Goal: Information Seeking & Learning: Learn about a topic

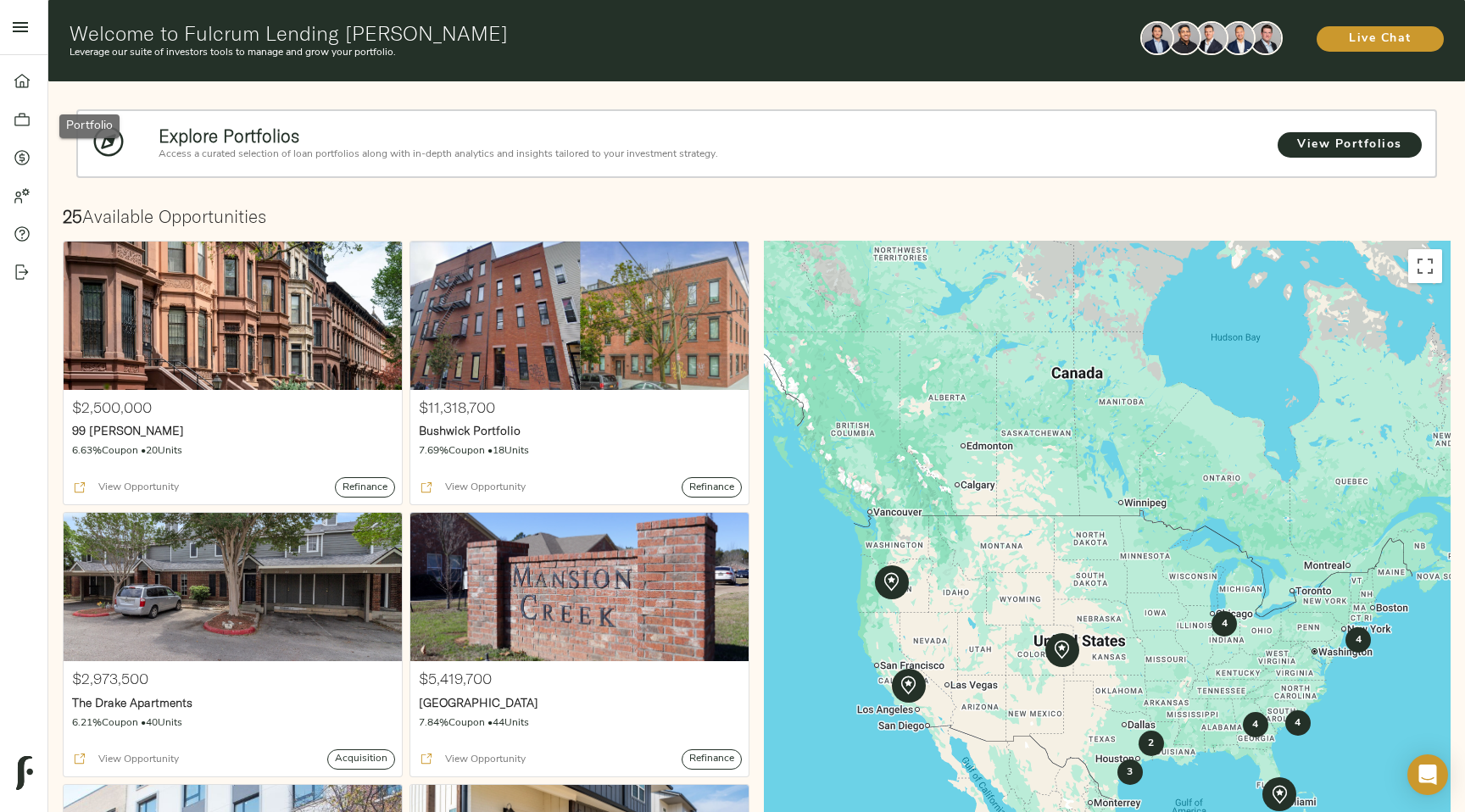
click at [22, 120] on icon at bounding box center [21, 119] width 17 height 17
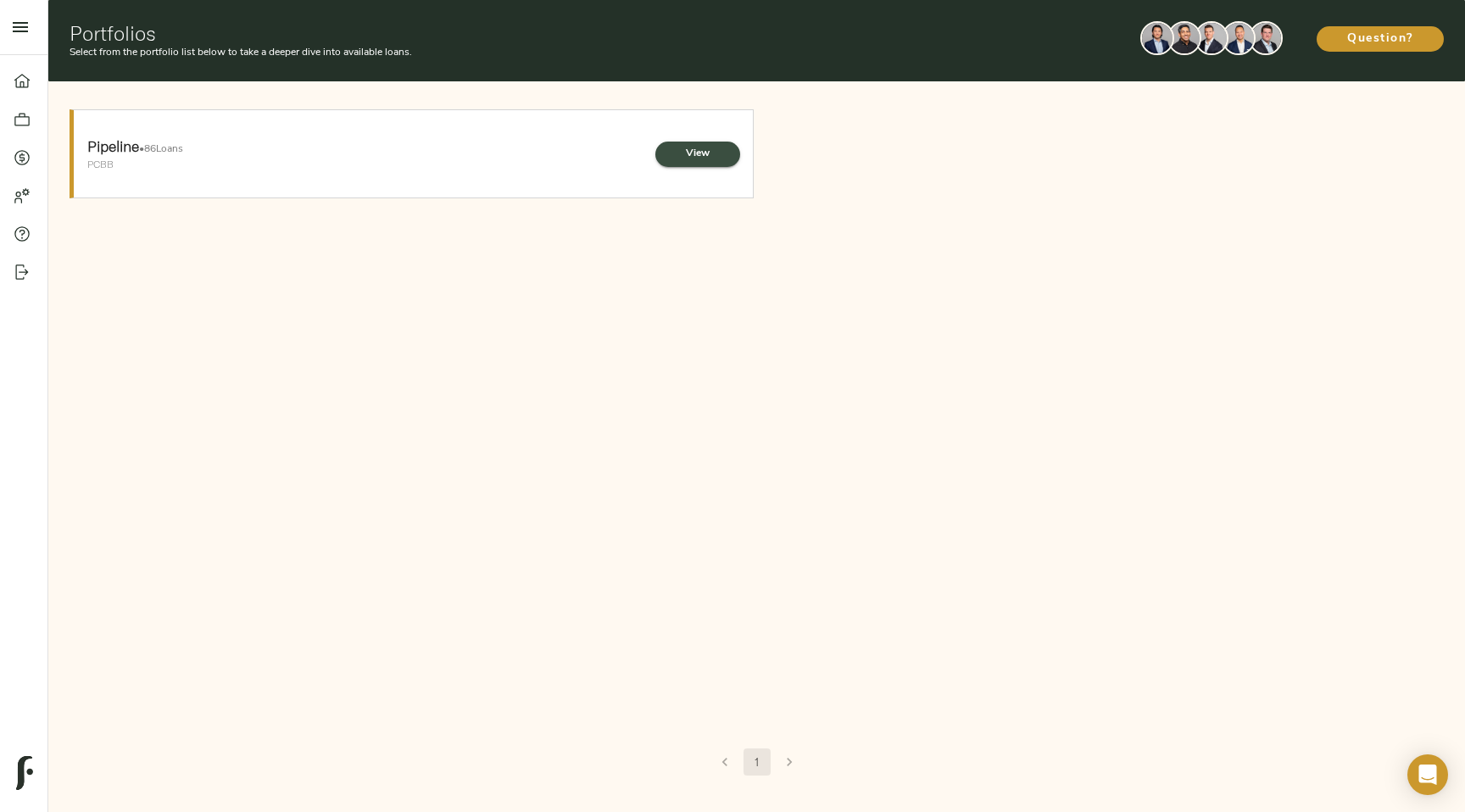
click at [705, 146] on span "View" at bounding box center [697, 154] width 51 height 18
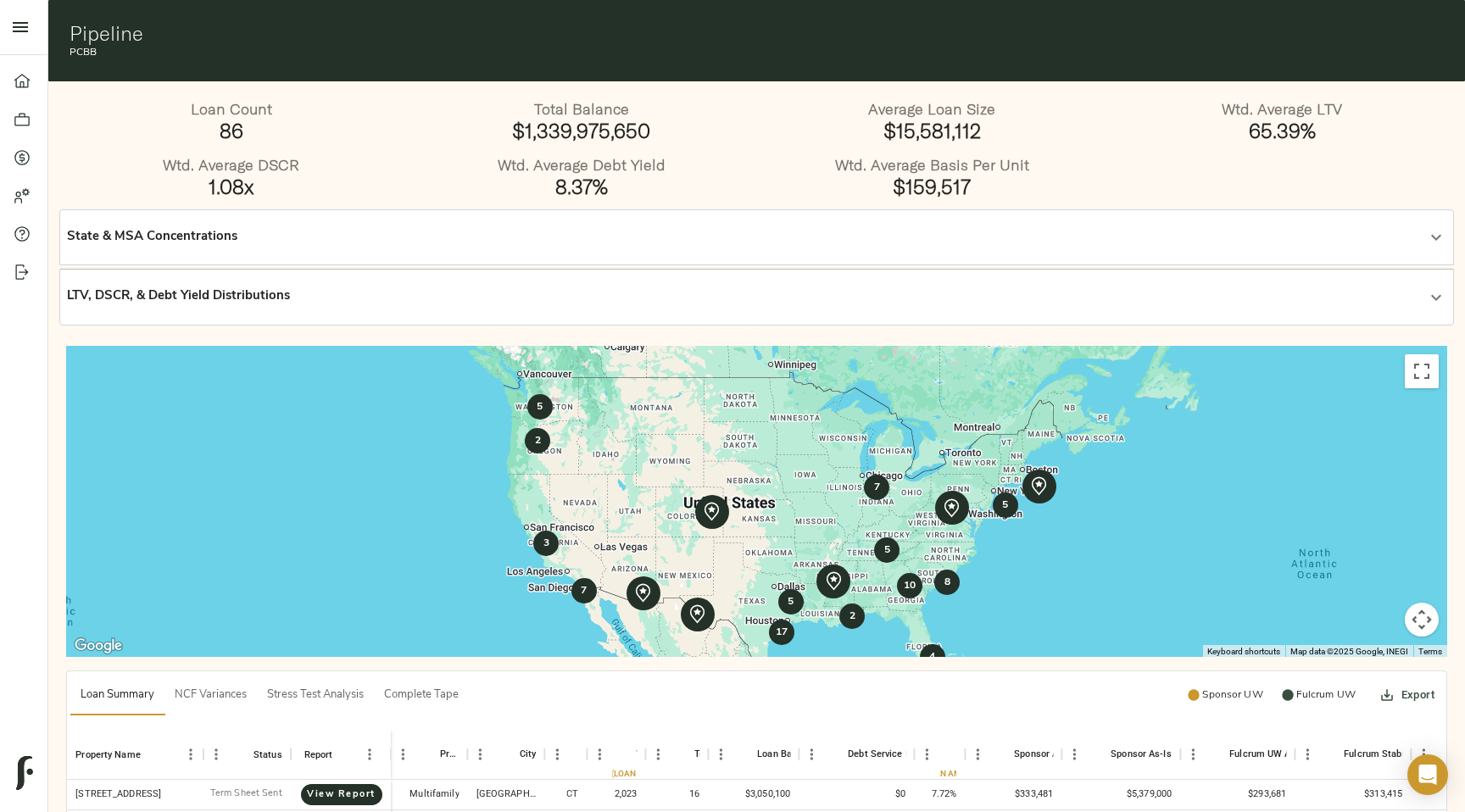
click at [1070, 252] on div "State & MSA Concentrations" at bounding box center [756, 238] width 1379 height 41
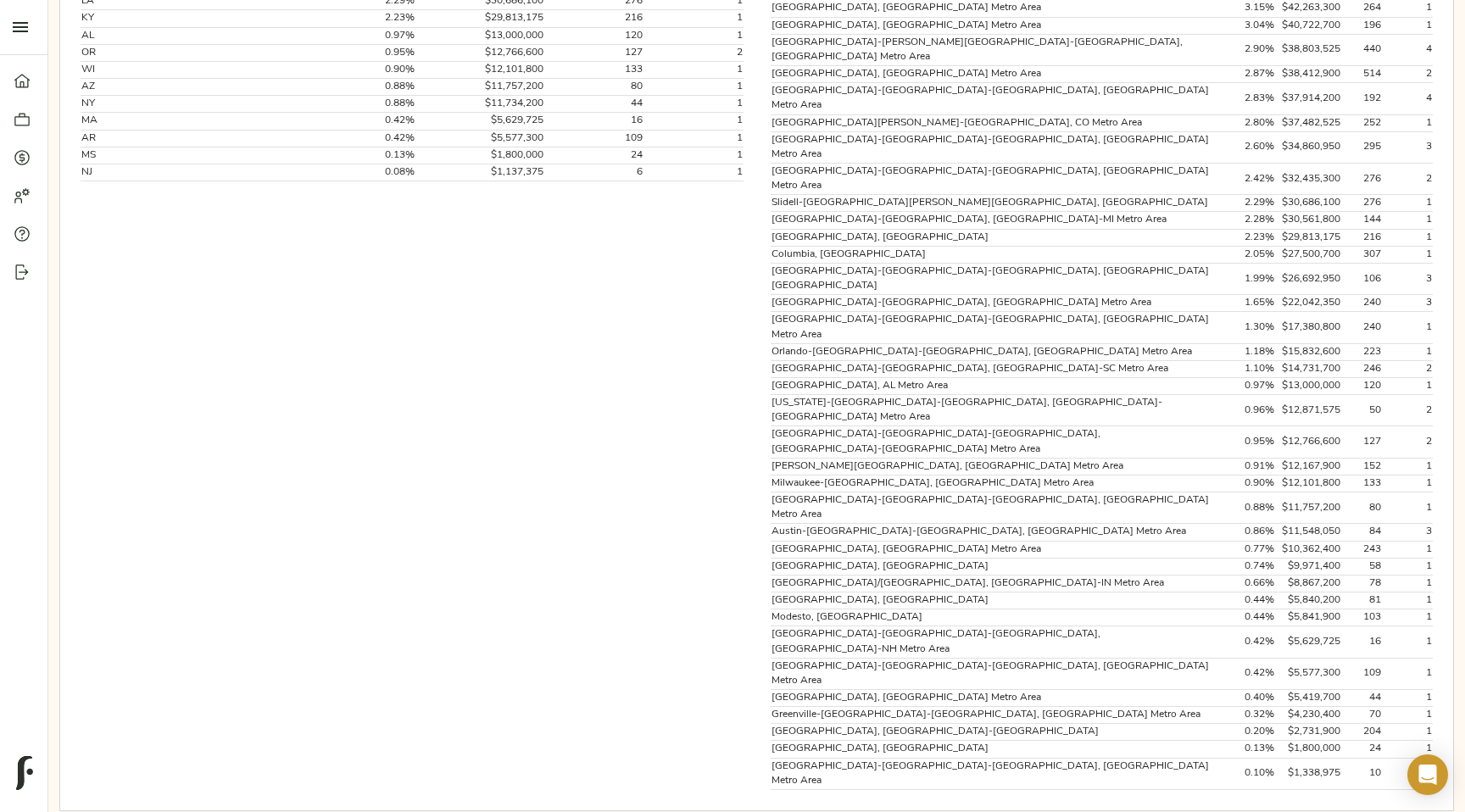
scroll to position [652, 0]
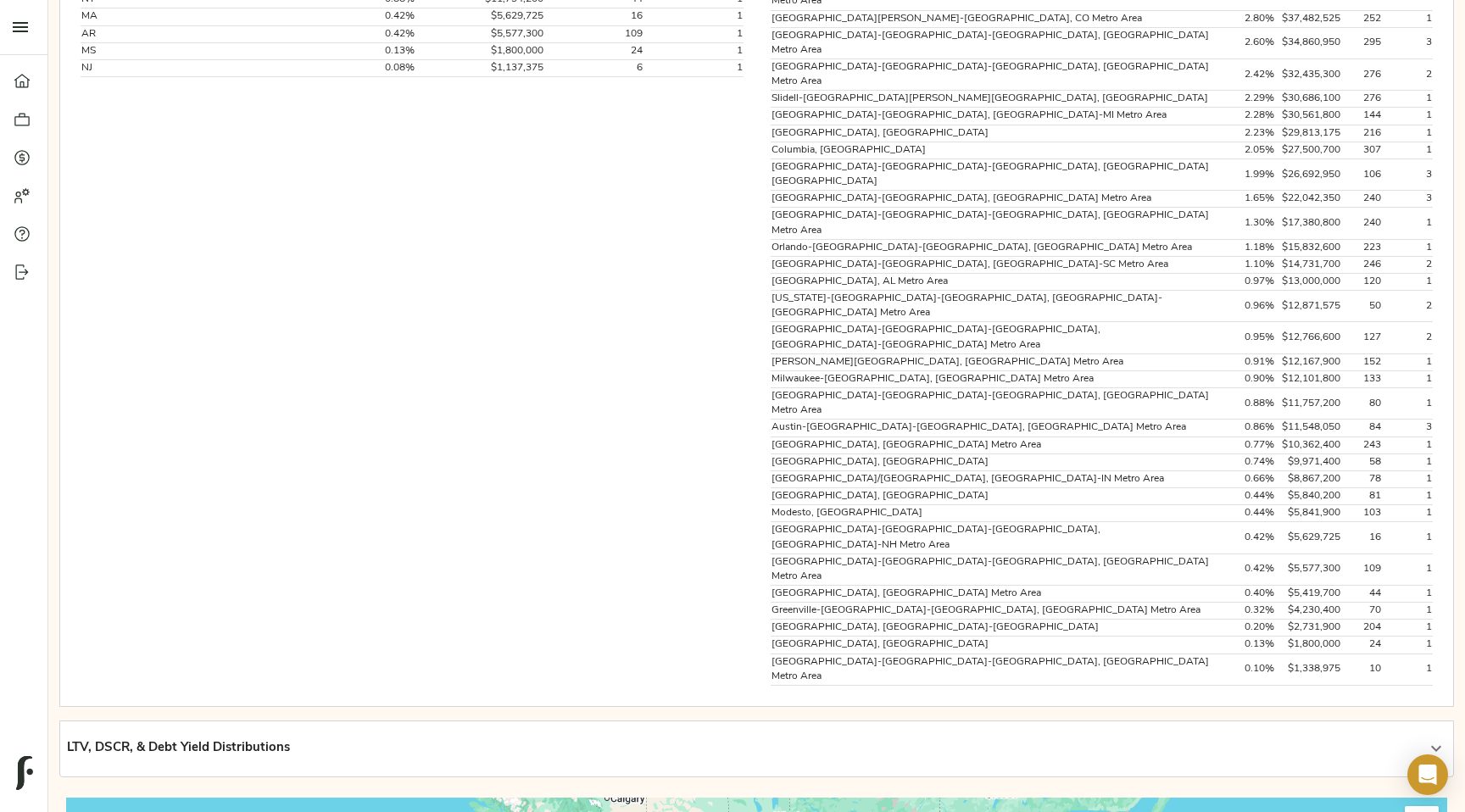
click at [1046, 739] on div "LTV, DSCR, & Debt Yield Distributions" at bounding box center [741, 749] width 1348 height 20
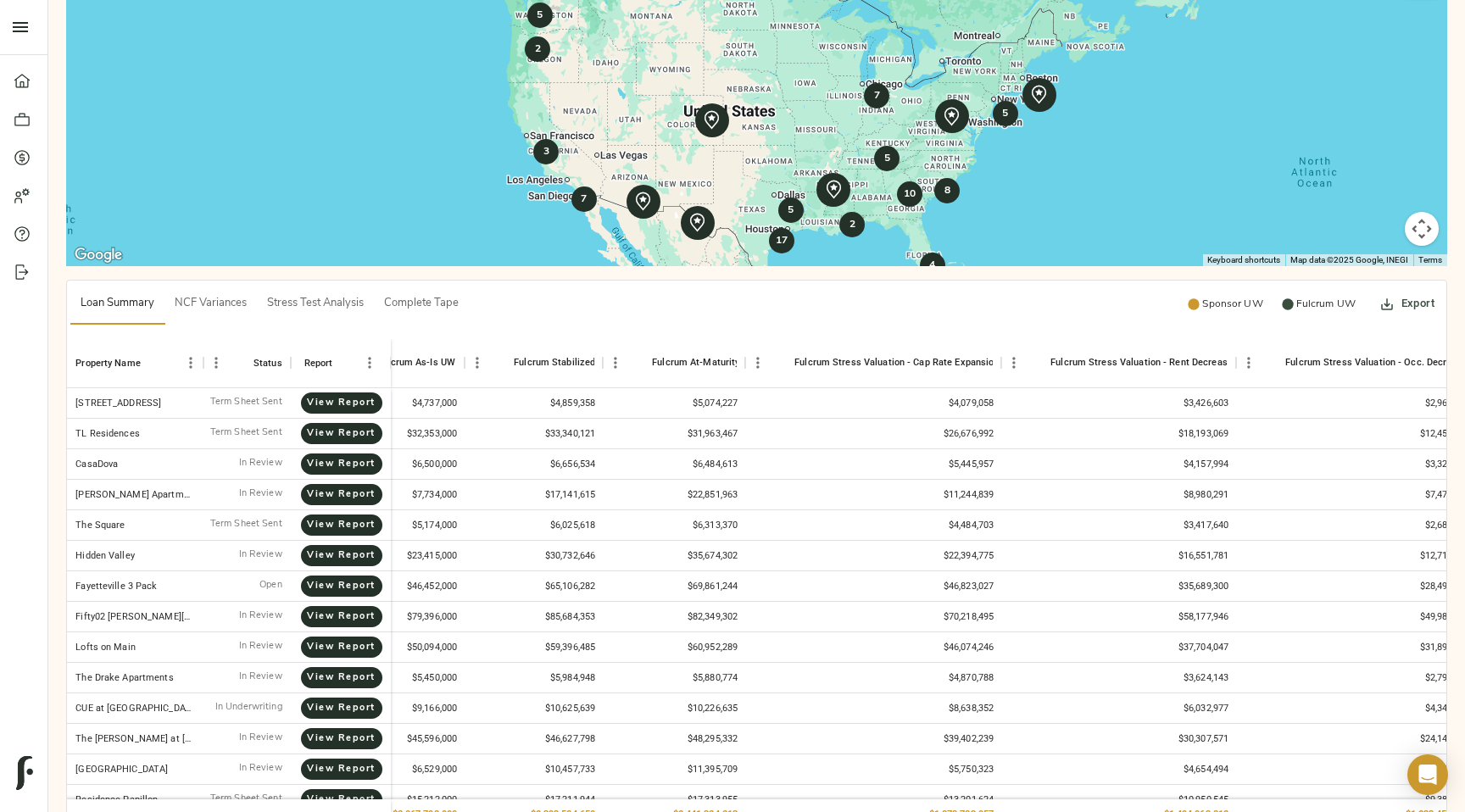
scroll to position [0, 1876]
click at [355, 395] on span "View Report" at bounding box center [341, 403] width 47 height 16
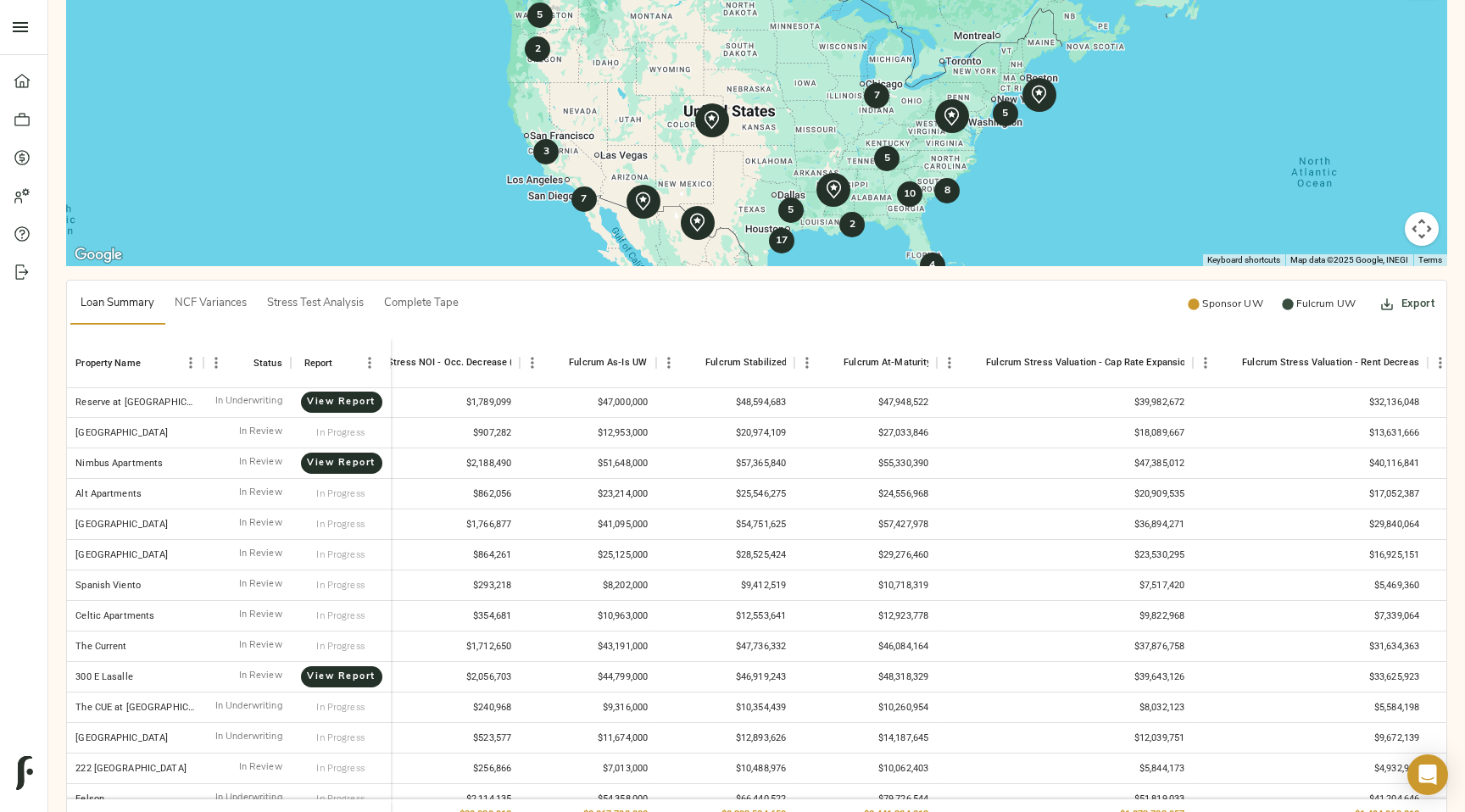
scroll to position [2213, 1678]
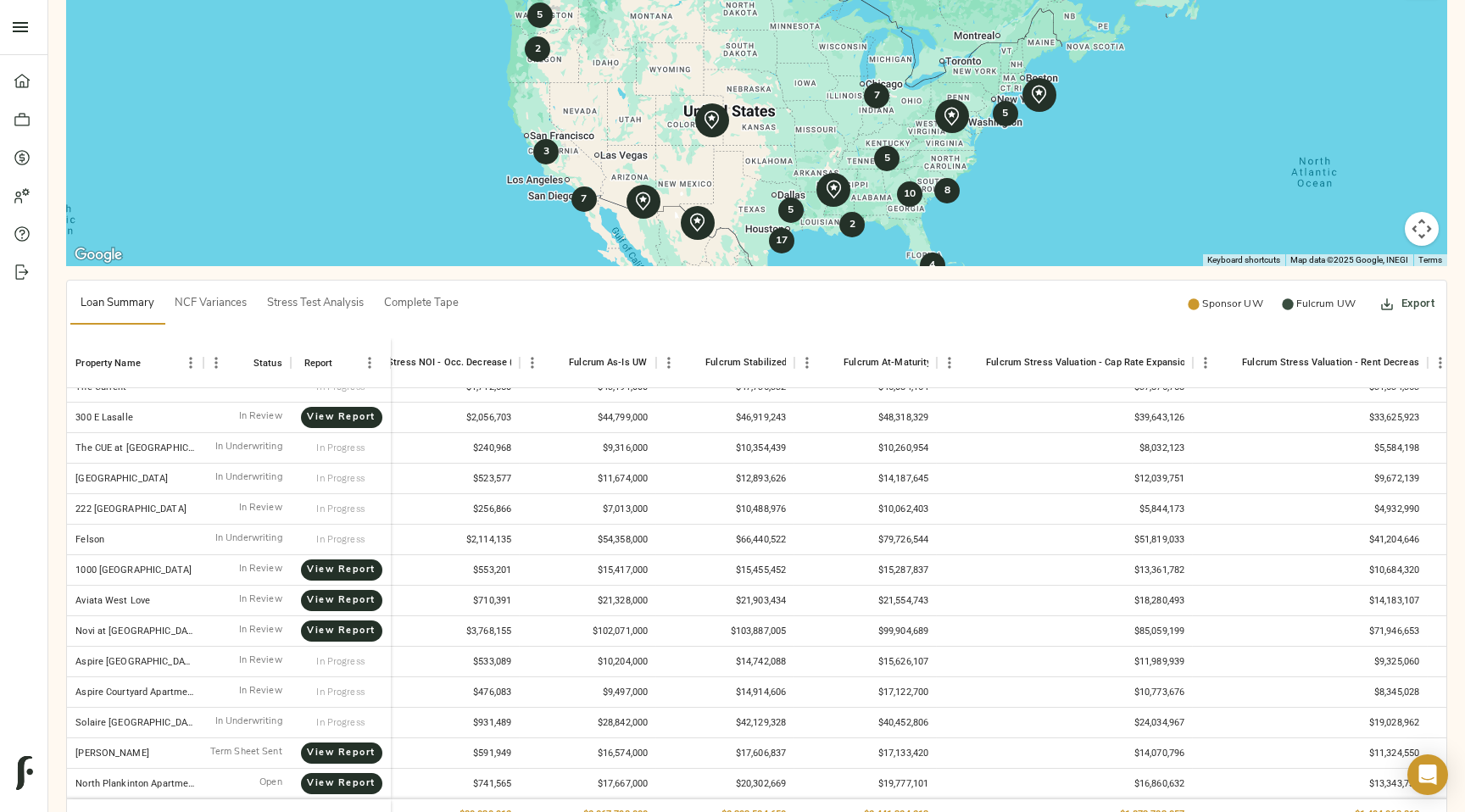
click at [208, 294] on span "NCF Variances" at bounding box center [210, 304] width 72 height 20
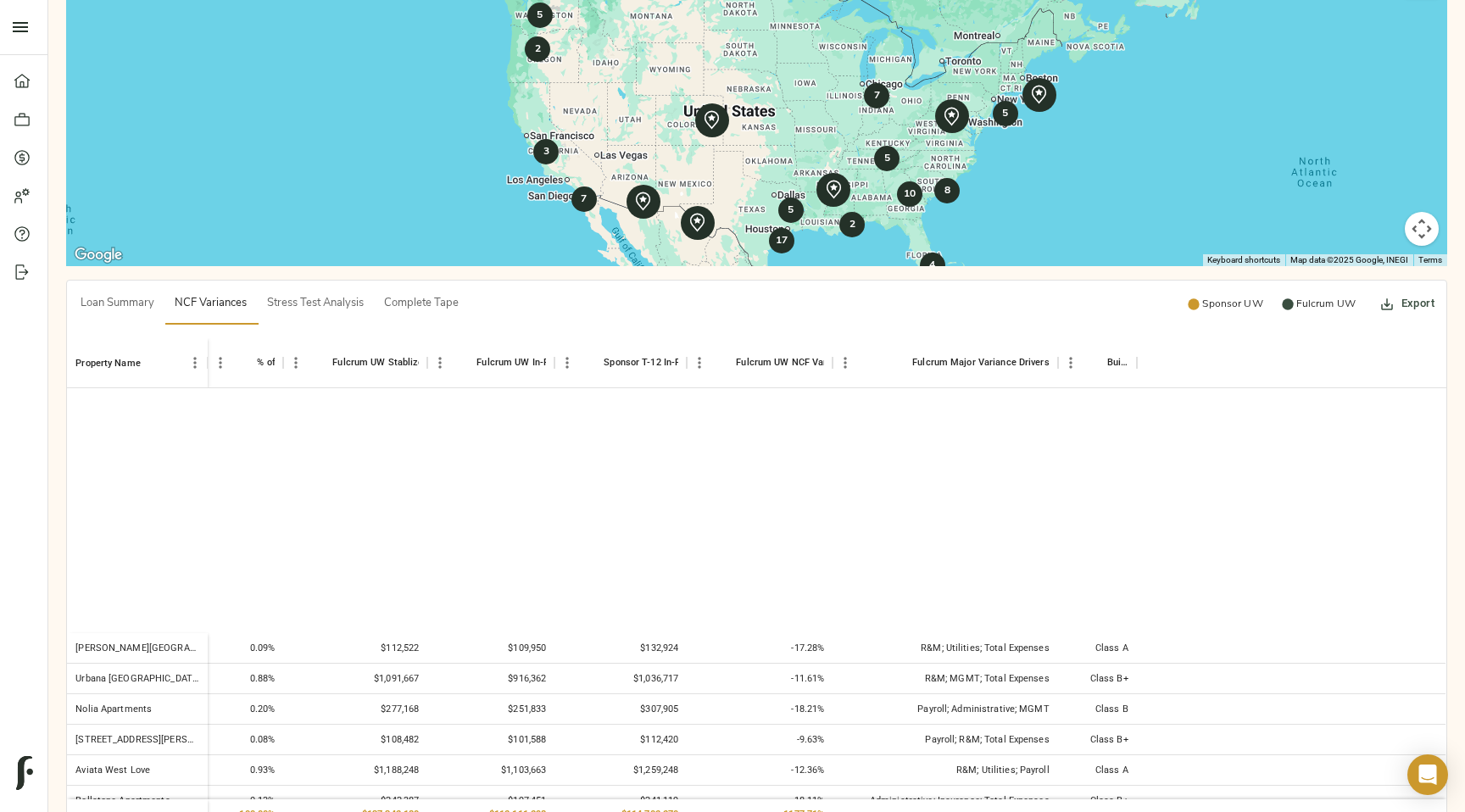
scroll to position [0, 0]
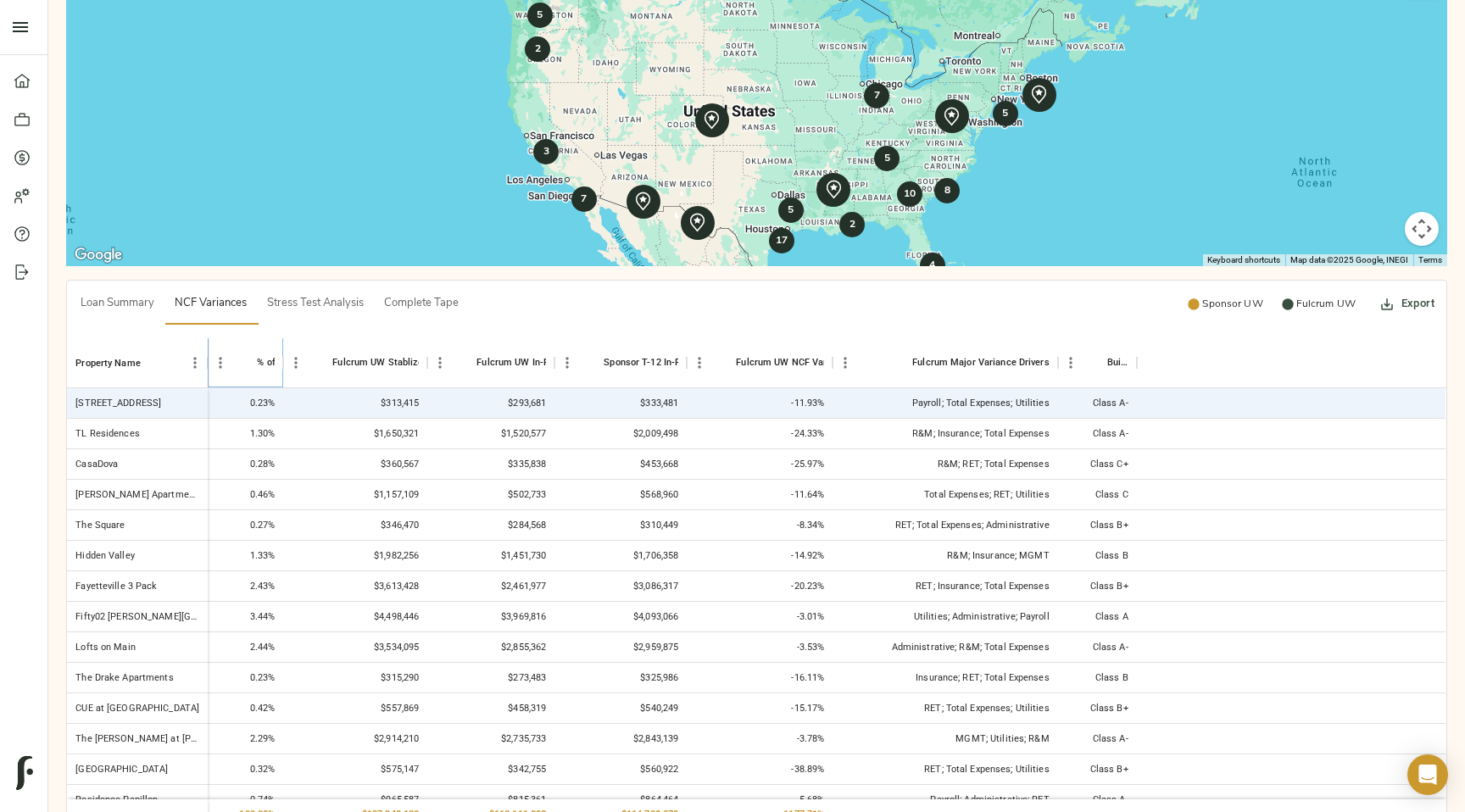
click at [245, 358] on icon "Sort" at bounding box center [244, 362] width 10 height 10
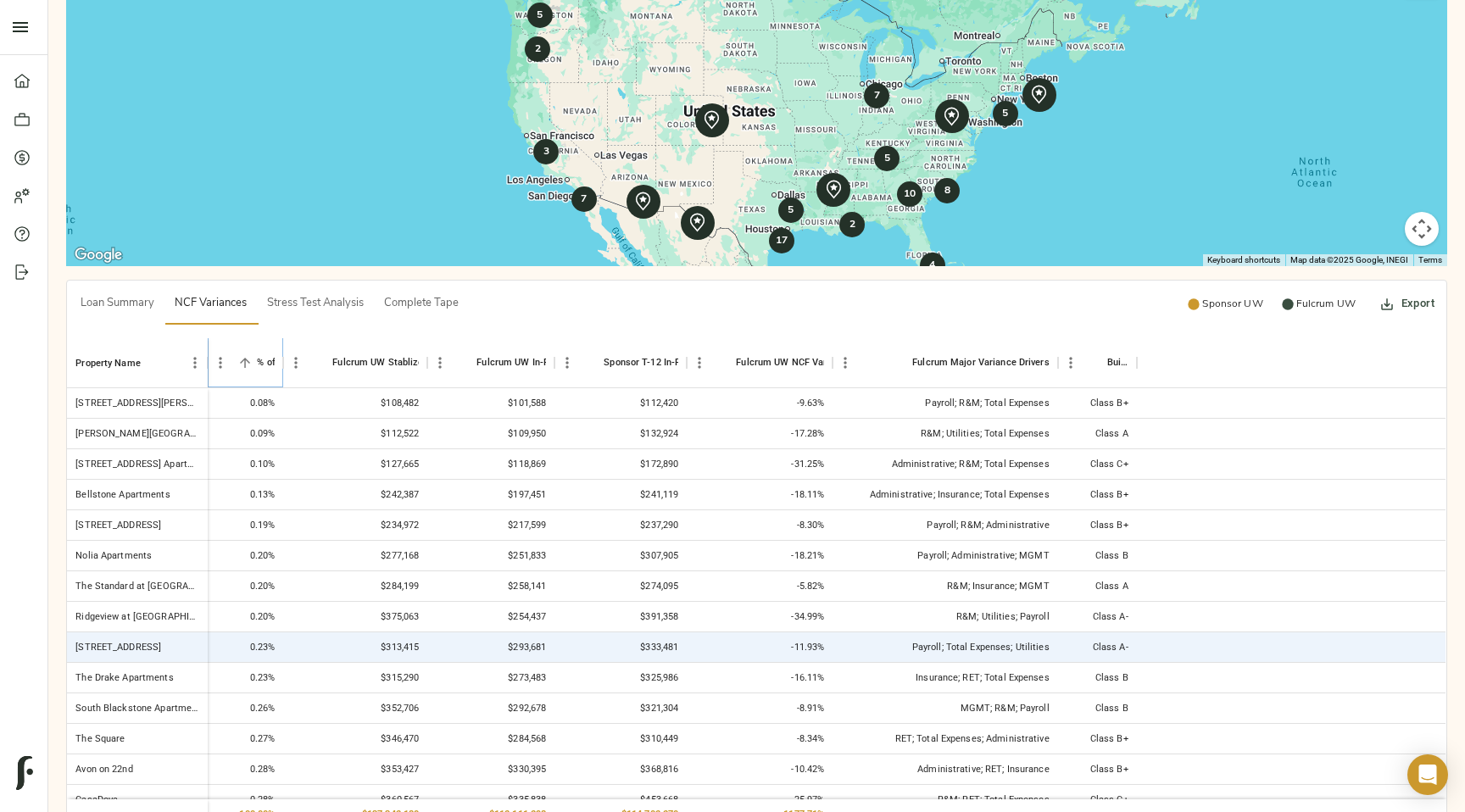
click at [245, 358] on icon "Sort" at bounding box center [244, 362] width 10 height 10
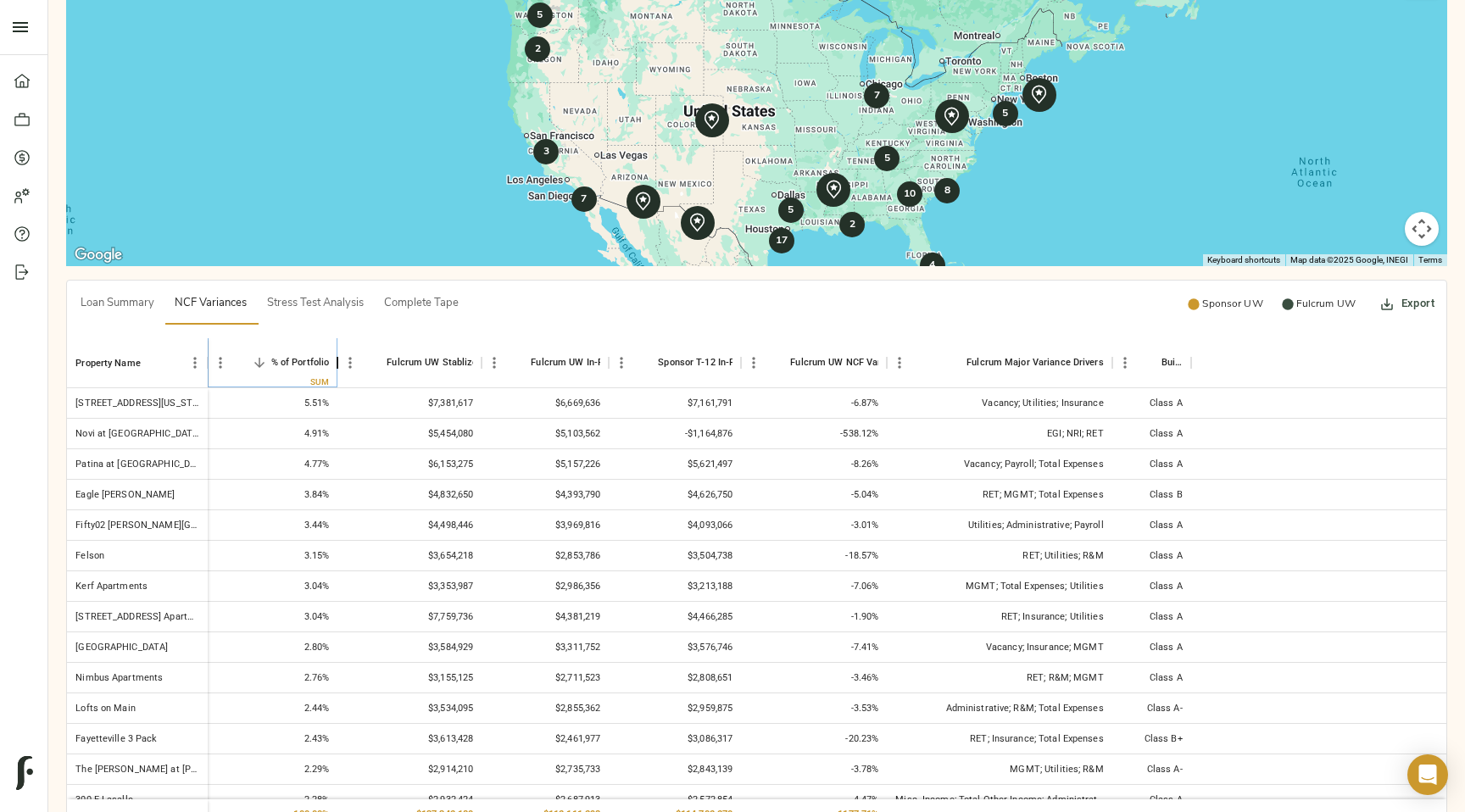
drag, startPoint x: 281, startPoint y: 92, endPoint x: 366, endPoint y: 98, distance: 85.2
click at [347, 337] on div at bounding box center [338, 362] width 20 height 50
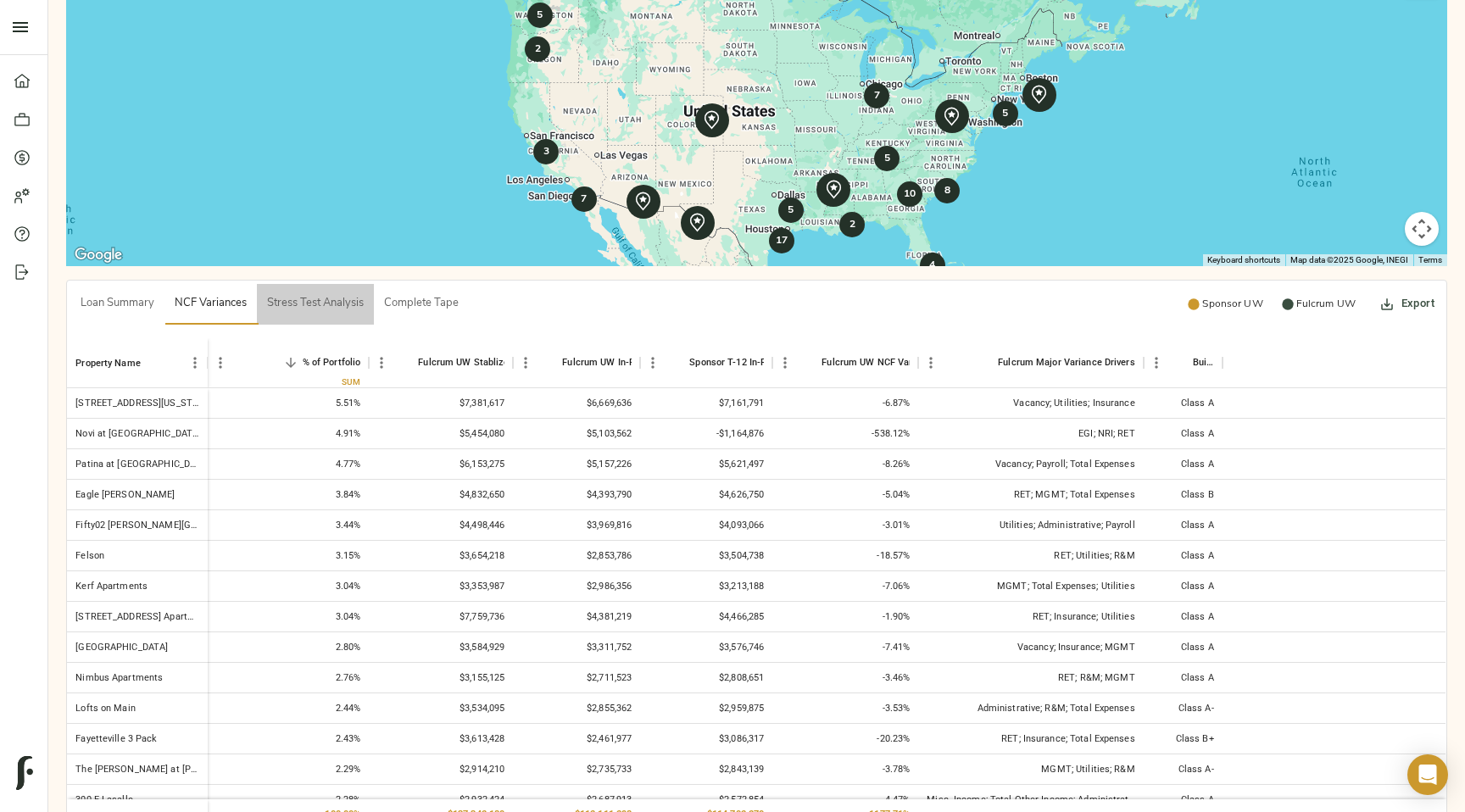
click at [328, 294] on span "Stress Test Analysis" at bounding box center [315, 304] width 97 height 20
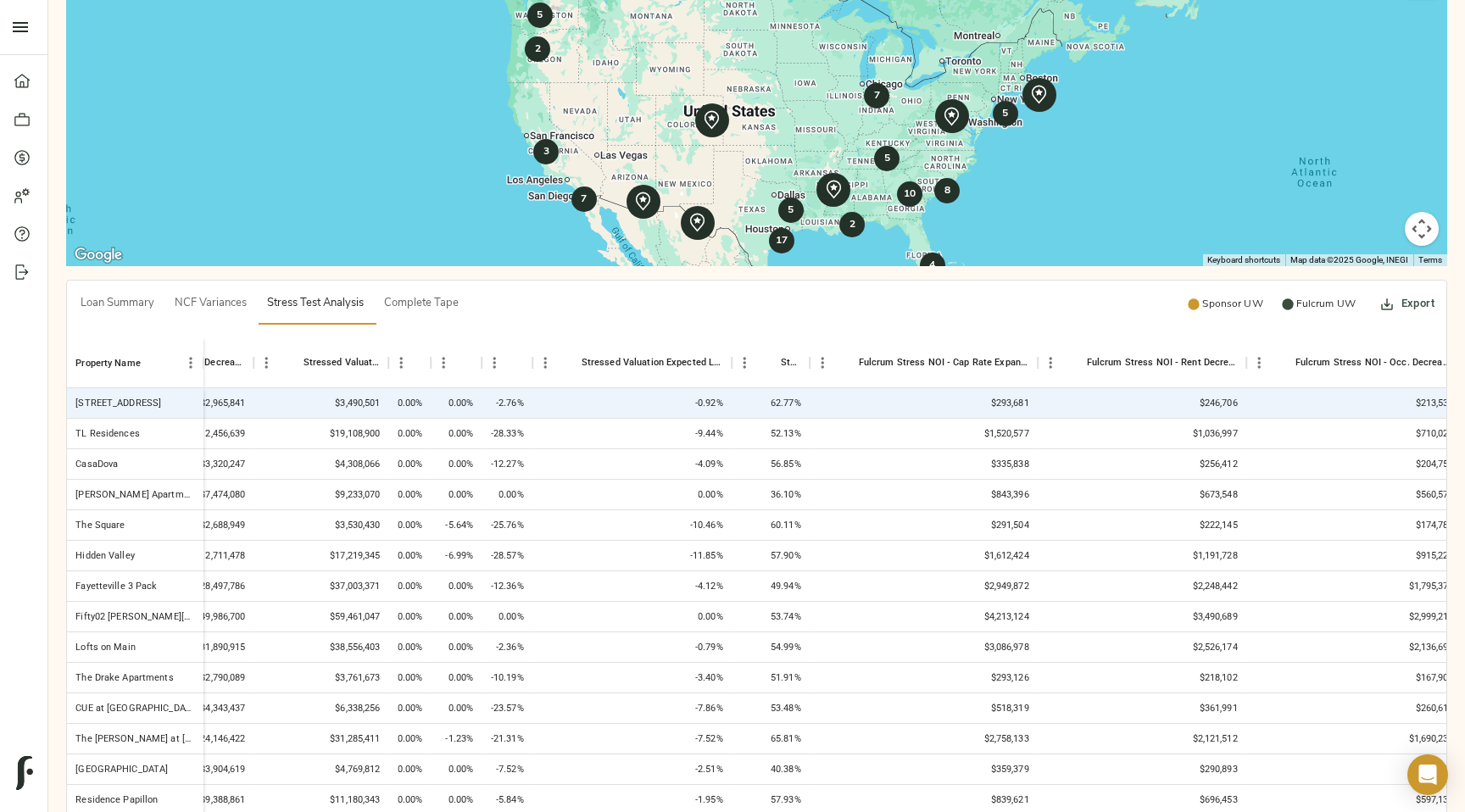
scroll to position [0, 821]
drag, startPoint x: 427, startPoint y: 94, endPoint x: 473, endPoint y: 94, distance: 46.0
click at [435, 337] on div "S1 EL" at bounding box center [426, 362] width 20 height 50
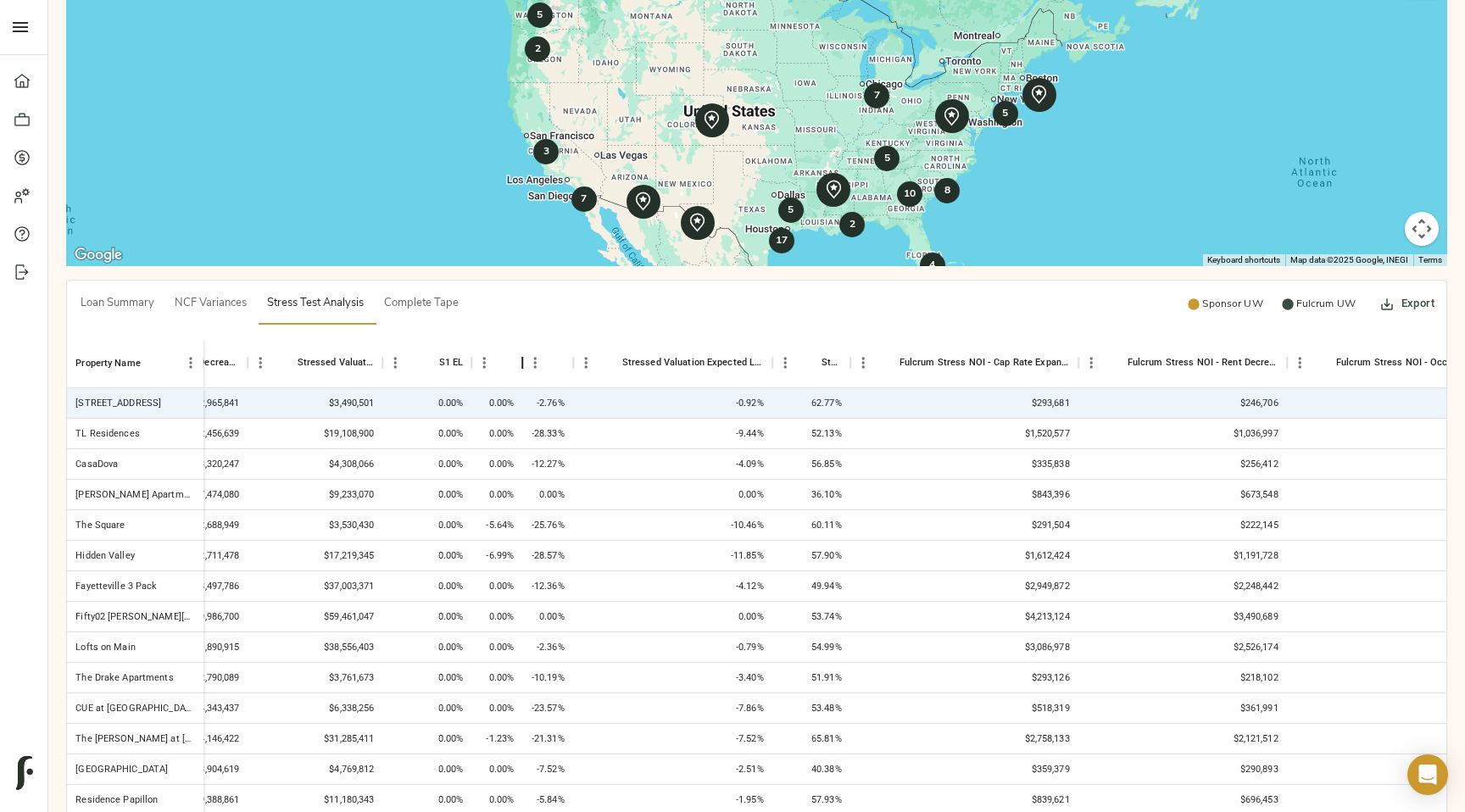
drag, startPoint x: 525, startPoint y: 89, endPoint x: 559, endPoint y: 89, distance: 34.0
click at [533, 337] on div "S2 EL" at bounding box center [522, 362] width 20 height 50
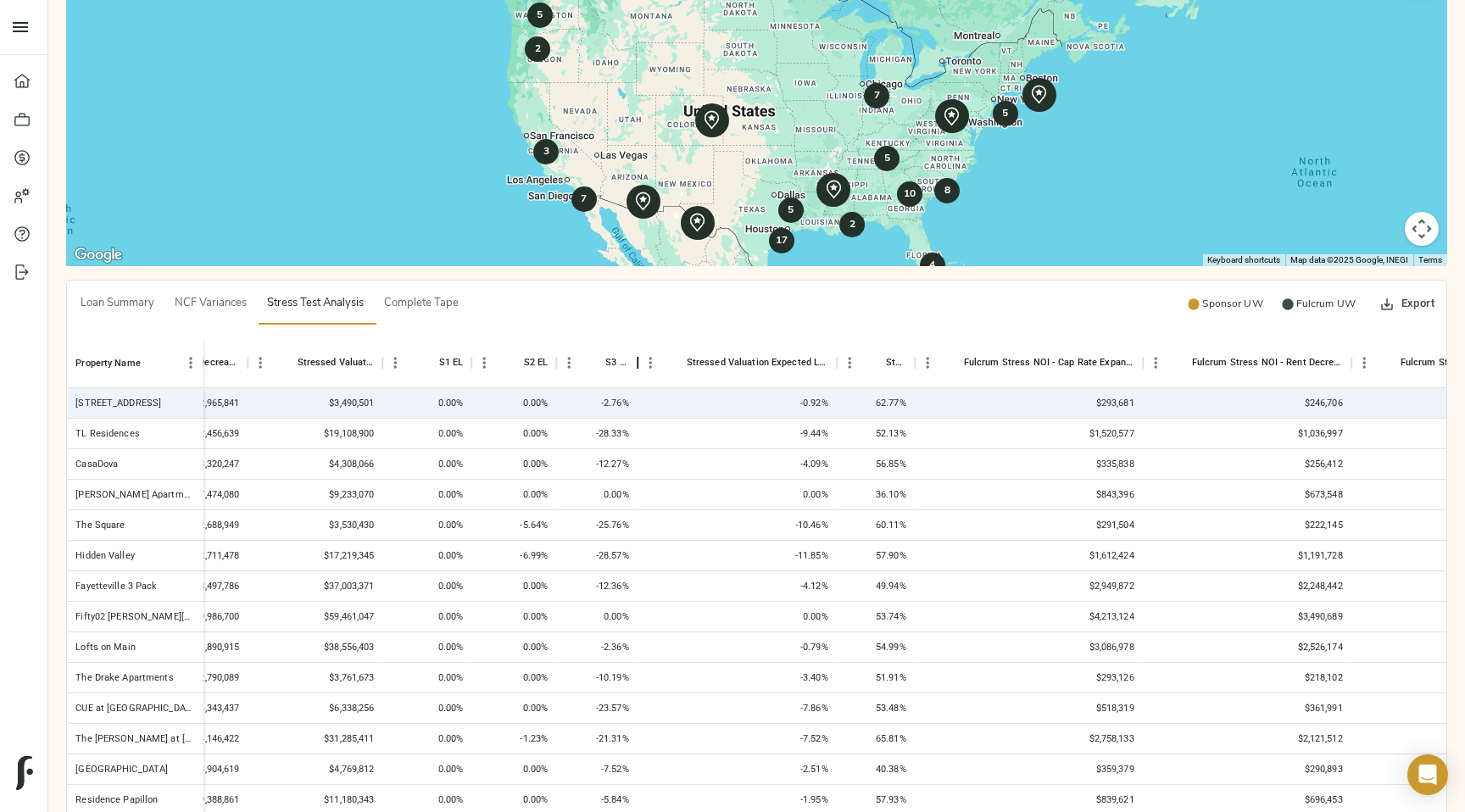
drag, startPoint x: 607, startPoint y: 95, endPoint x: 638, endPoint y: 95, distance: 31.0
click at [638, 337] on div "S3 EL" at bounding box center [638, 362] width 20 height 50
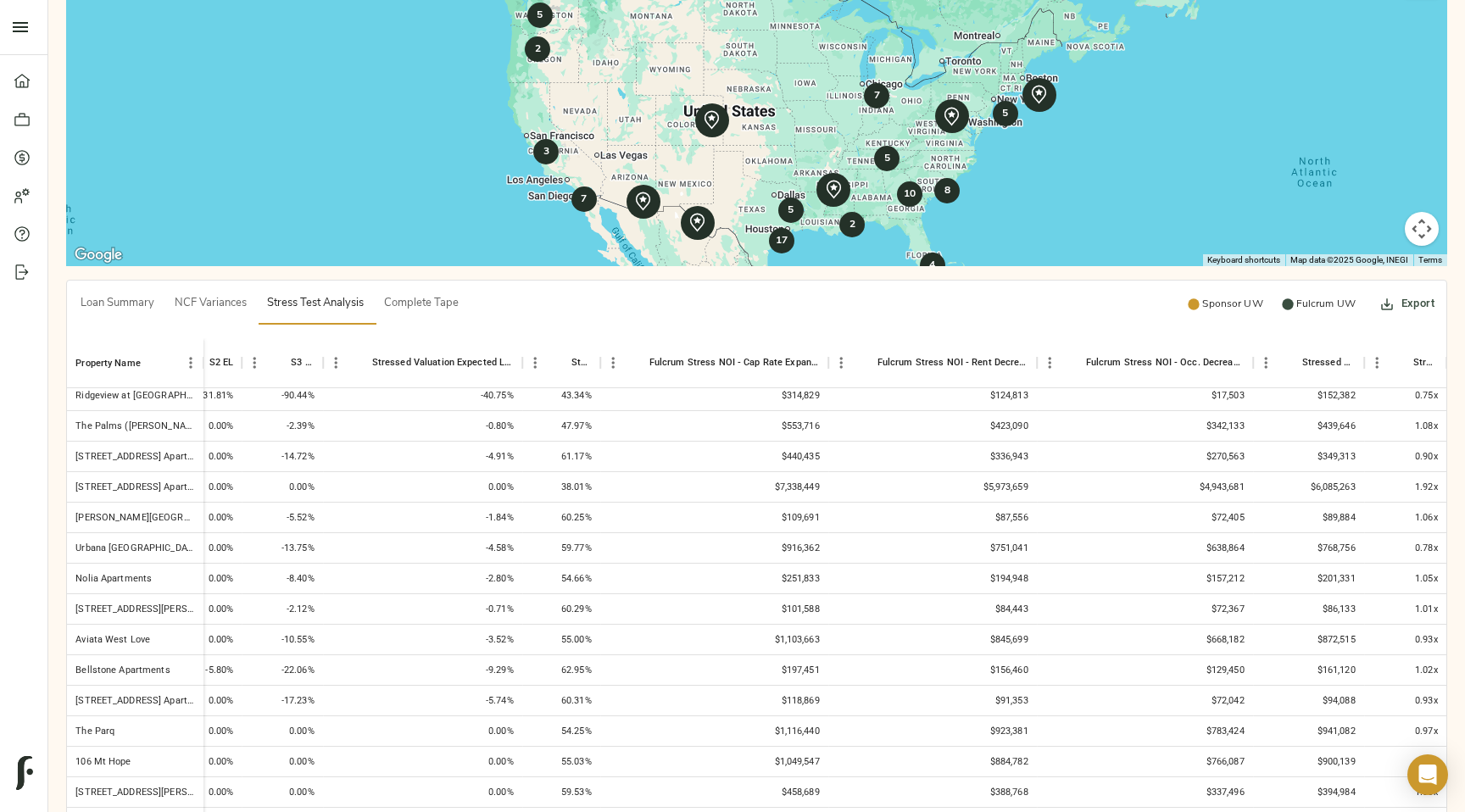
scroll to position [702, 1135]
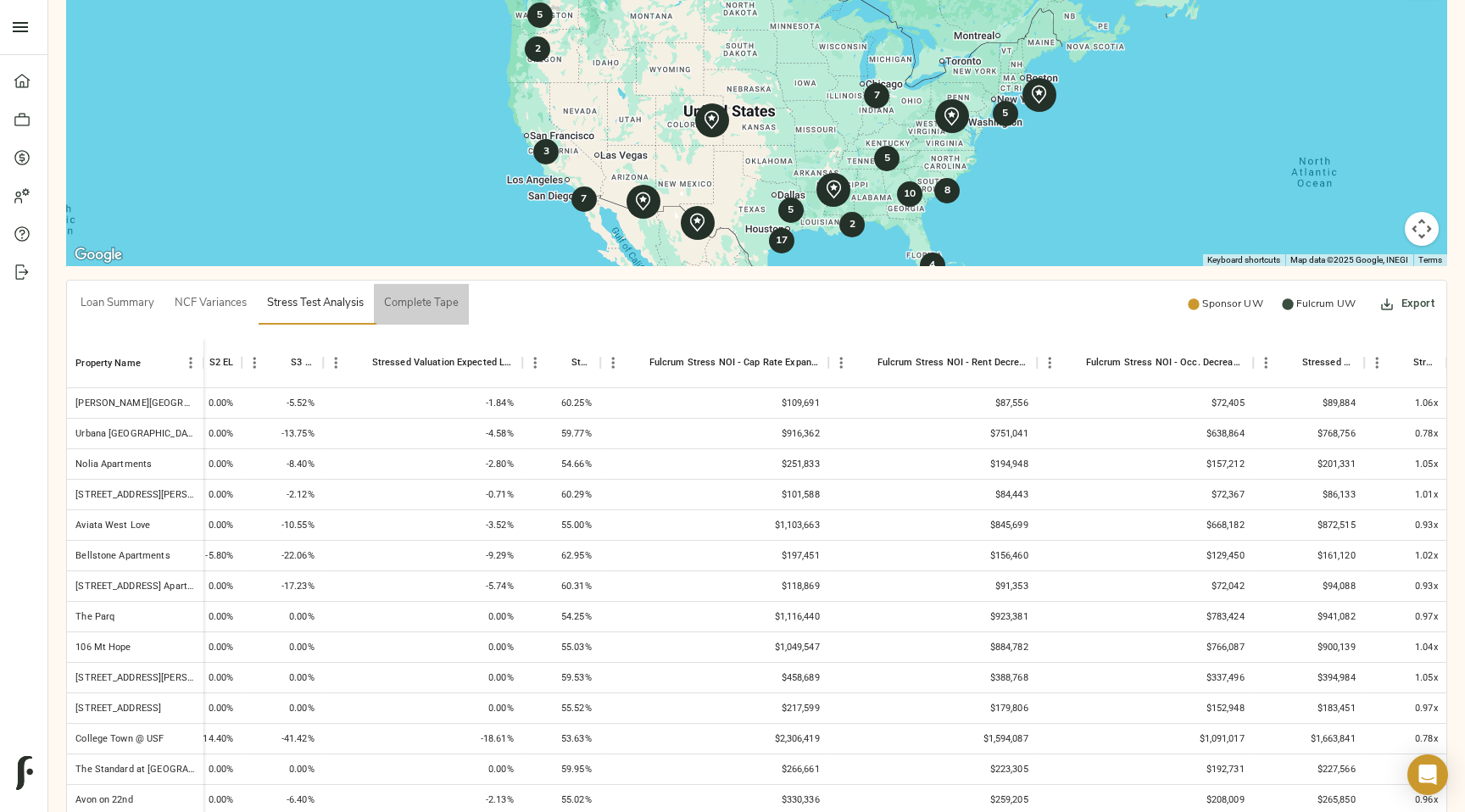
click at [443, 294] on span "Complete Tape" at bounding box center [421, 304] width 75 height 20
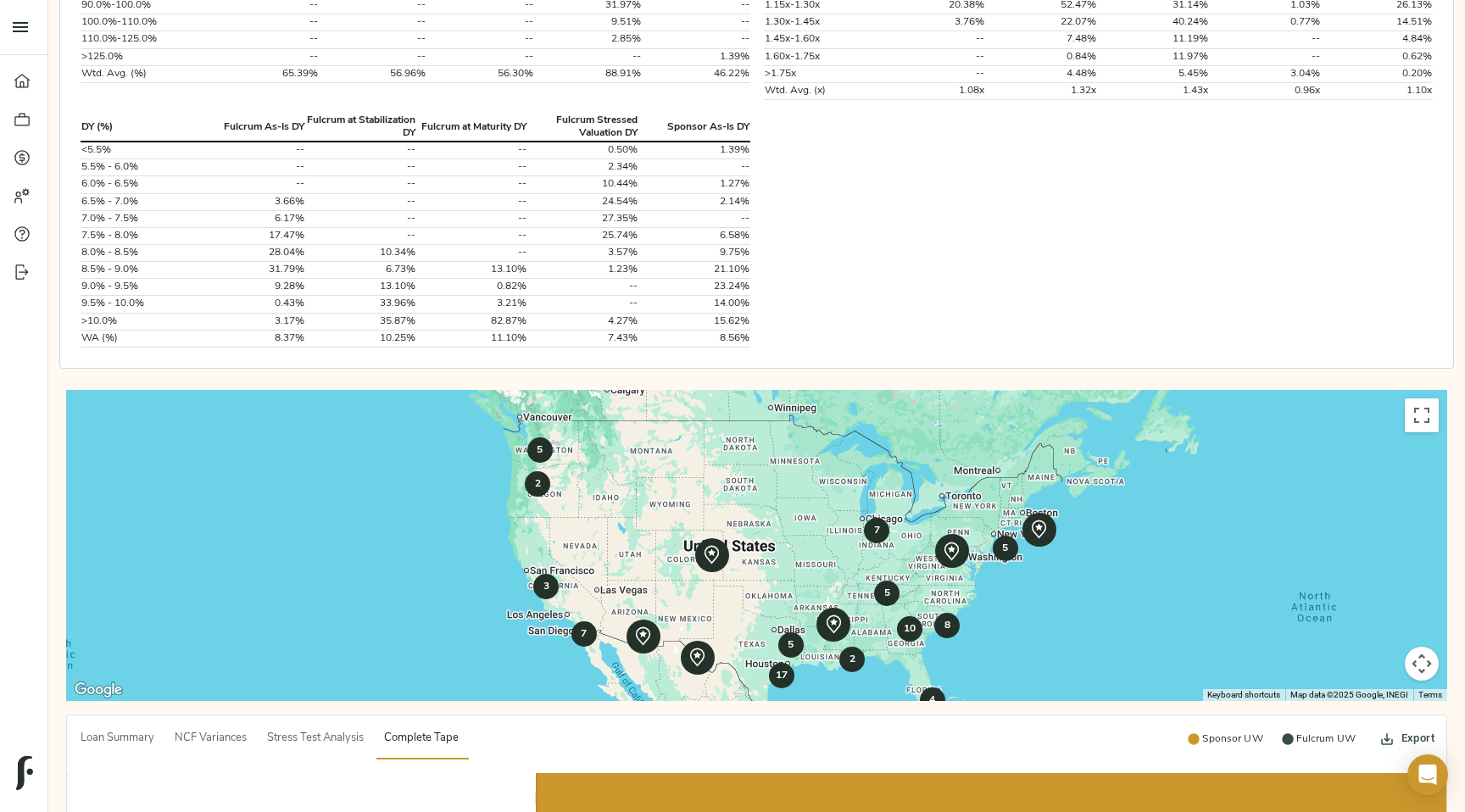
scroll to position [1993, 0]
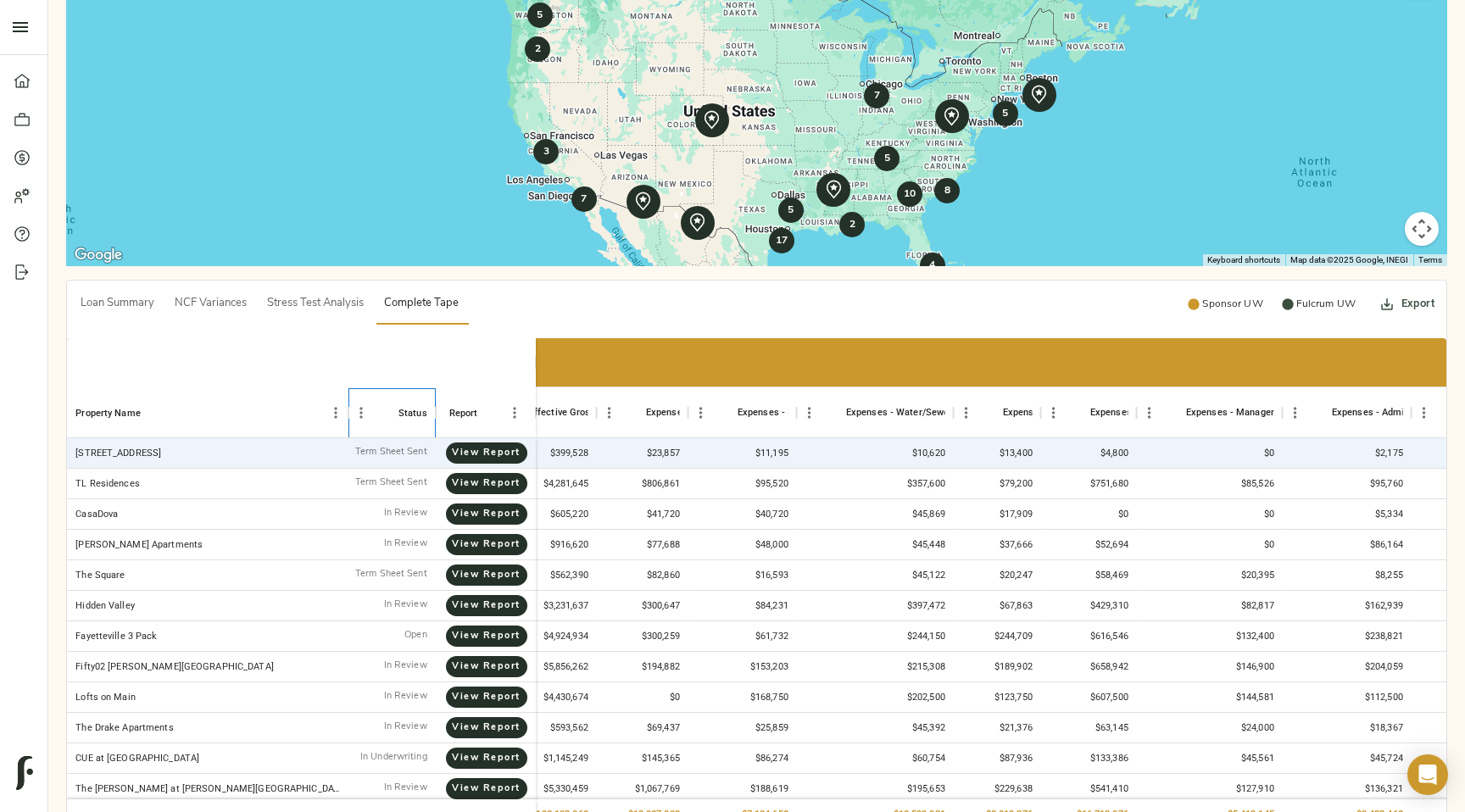
click at [419, 388] on div "Status" at bounding box center [412, 413] width 28 height 50
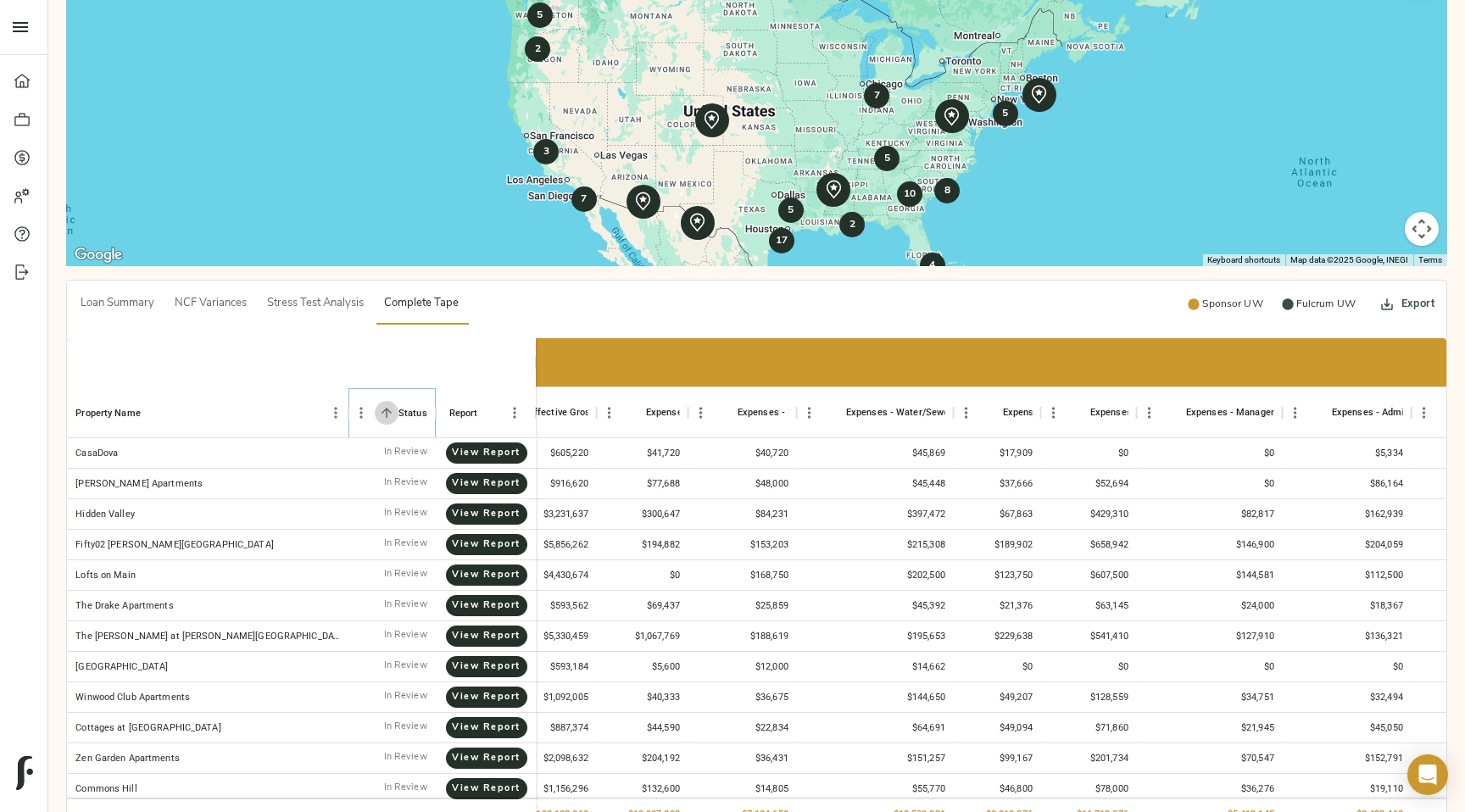
click at [395, 405] on icon "Sort" at bounding box center [387, 412] width 15 height 15
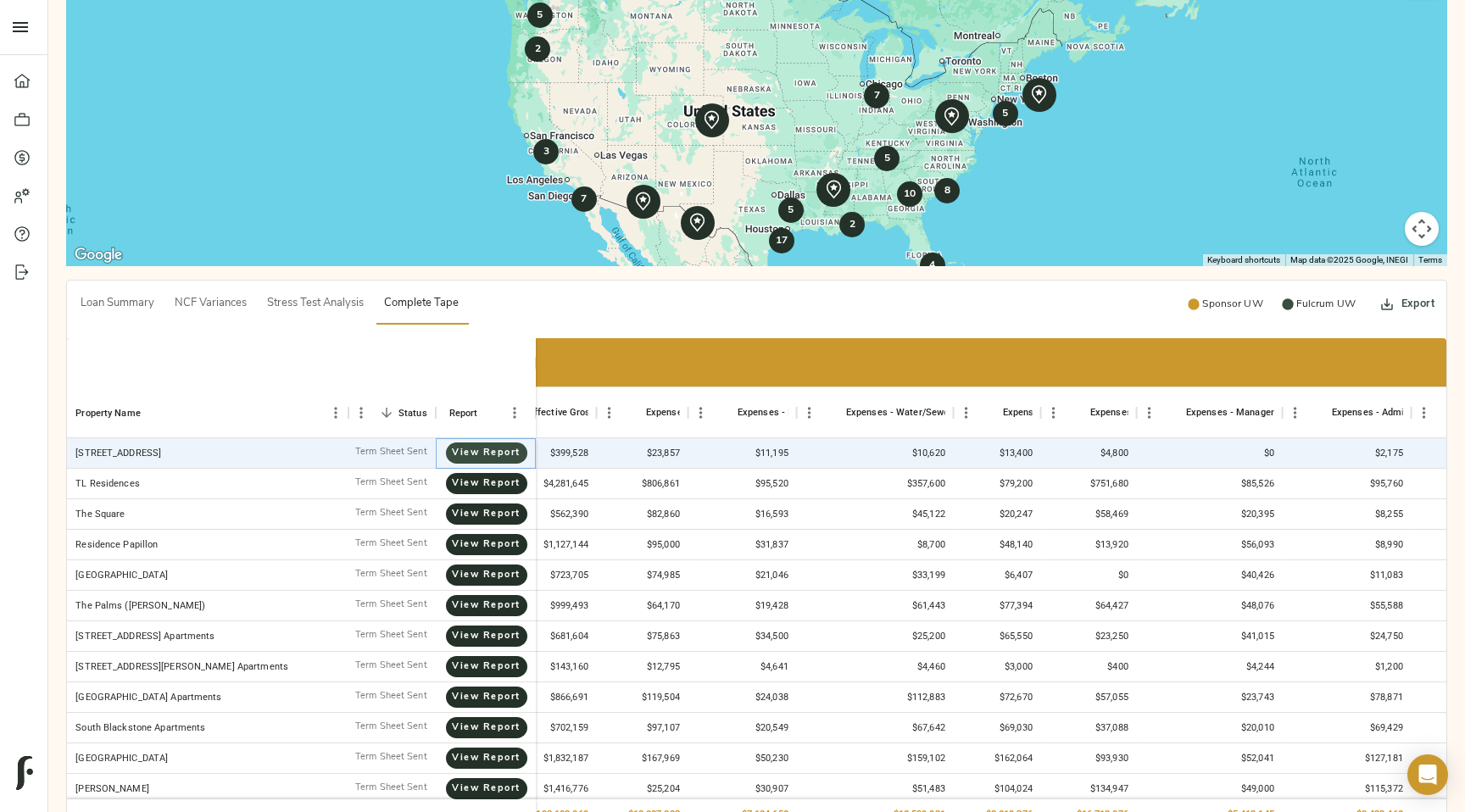
click at [475, 445] on span "View Report" at bounding box center [486, 453] width 47 height 16
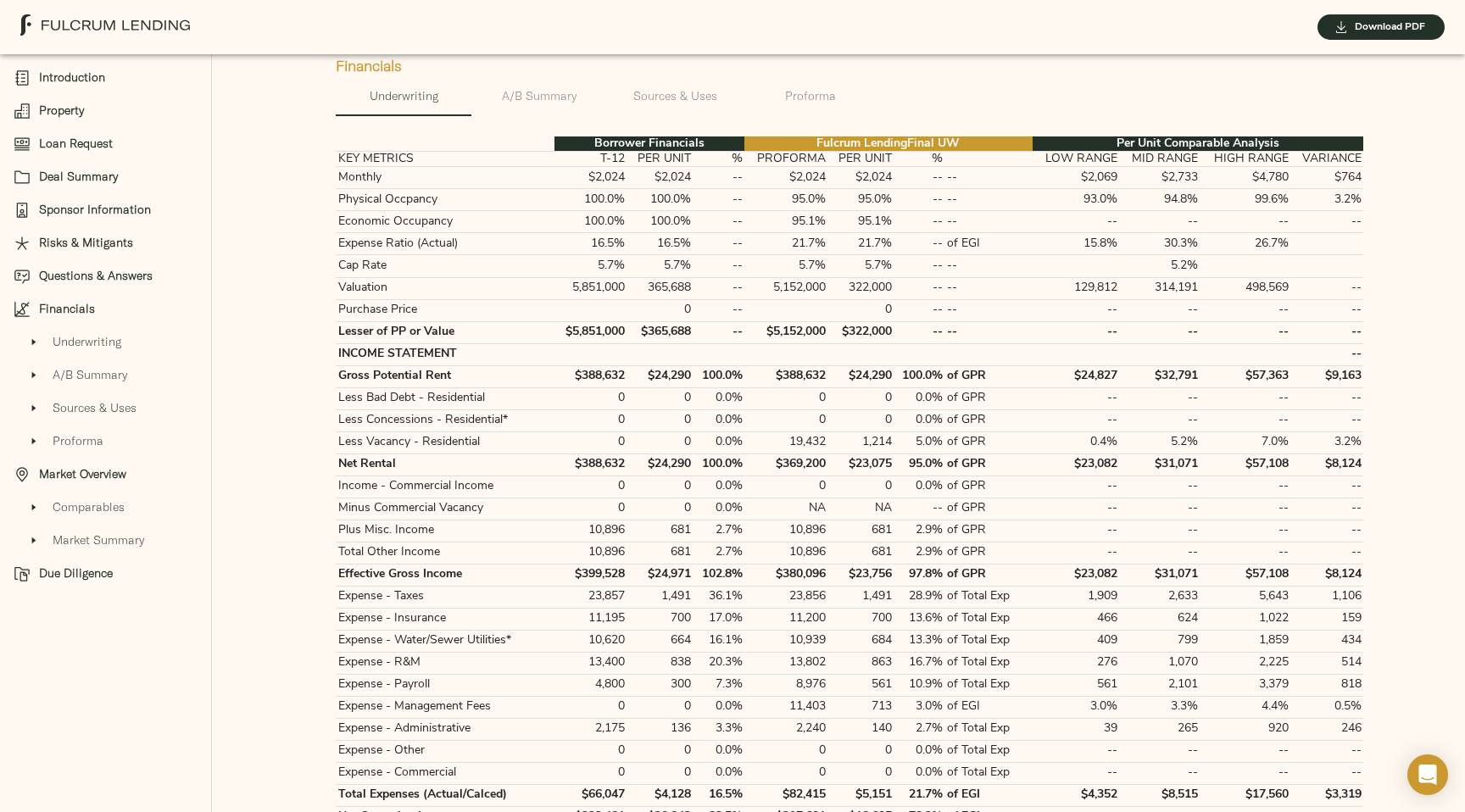
scroll to position [2522, 0]
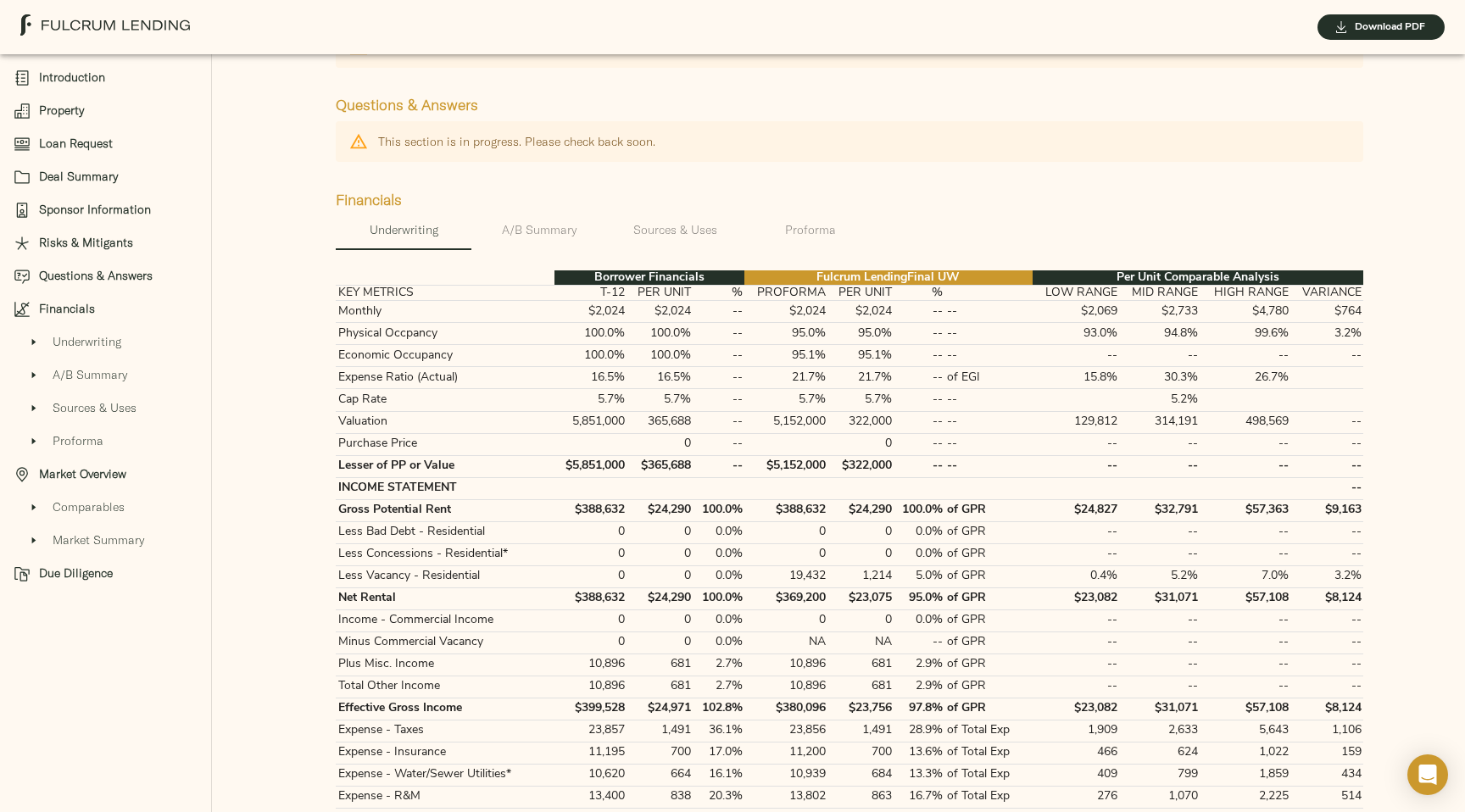
click at [551, 228] on button "A/B Summary" at bounding box center [539, 230] width 135 height 41
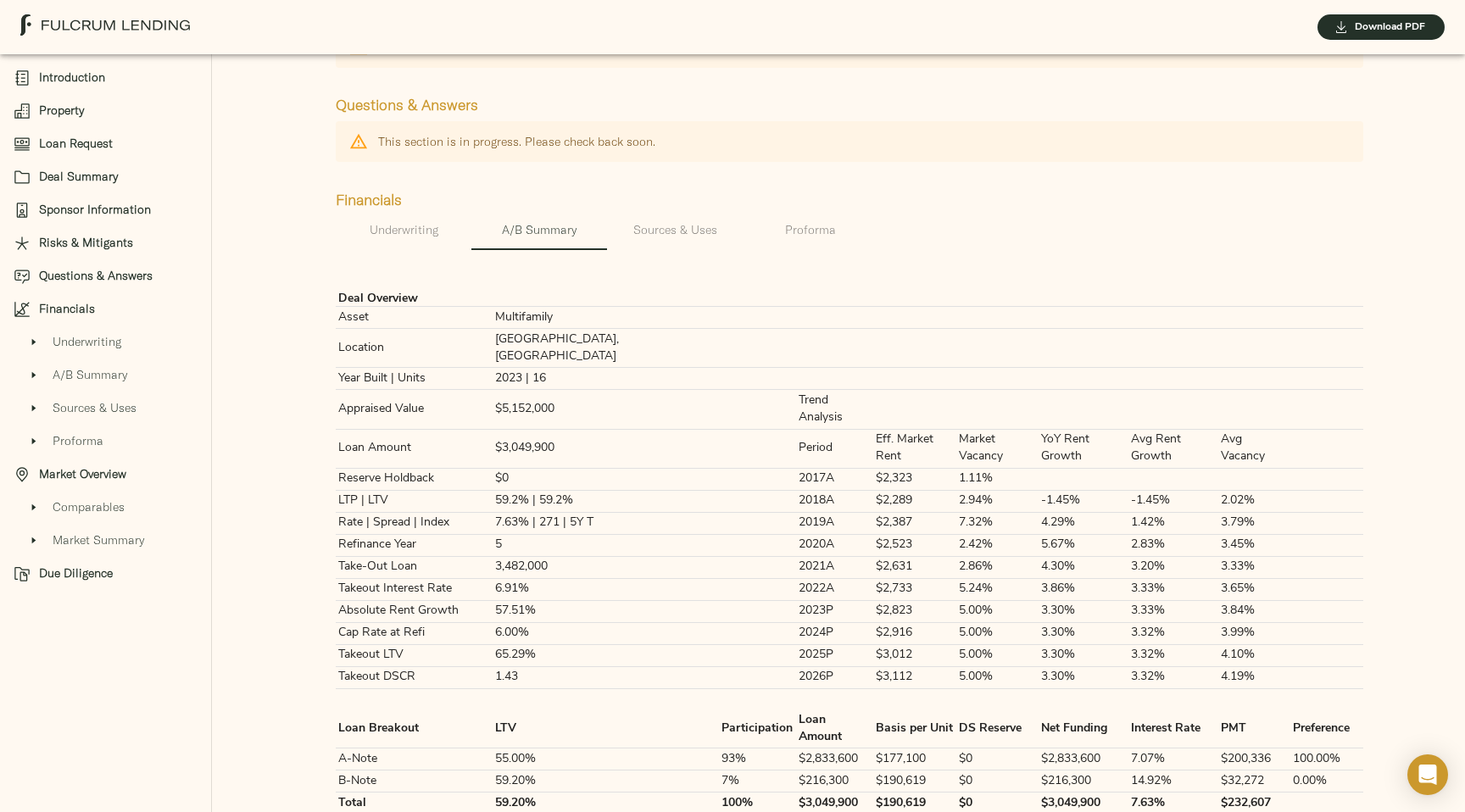
click at [690, 226] on button "Sources & Uses" at bounding box center [675, 230] width 135 height 41
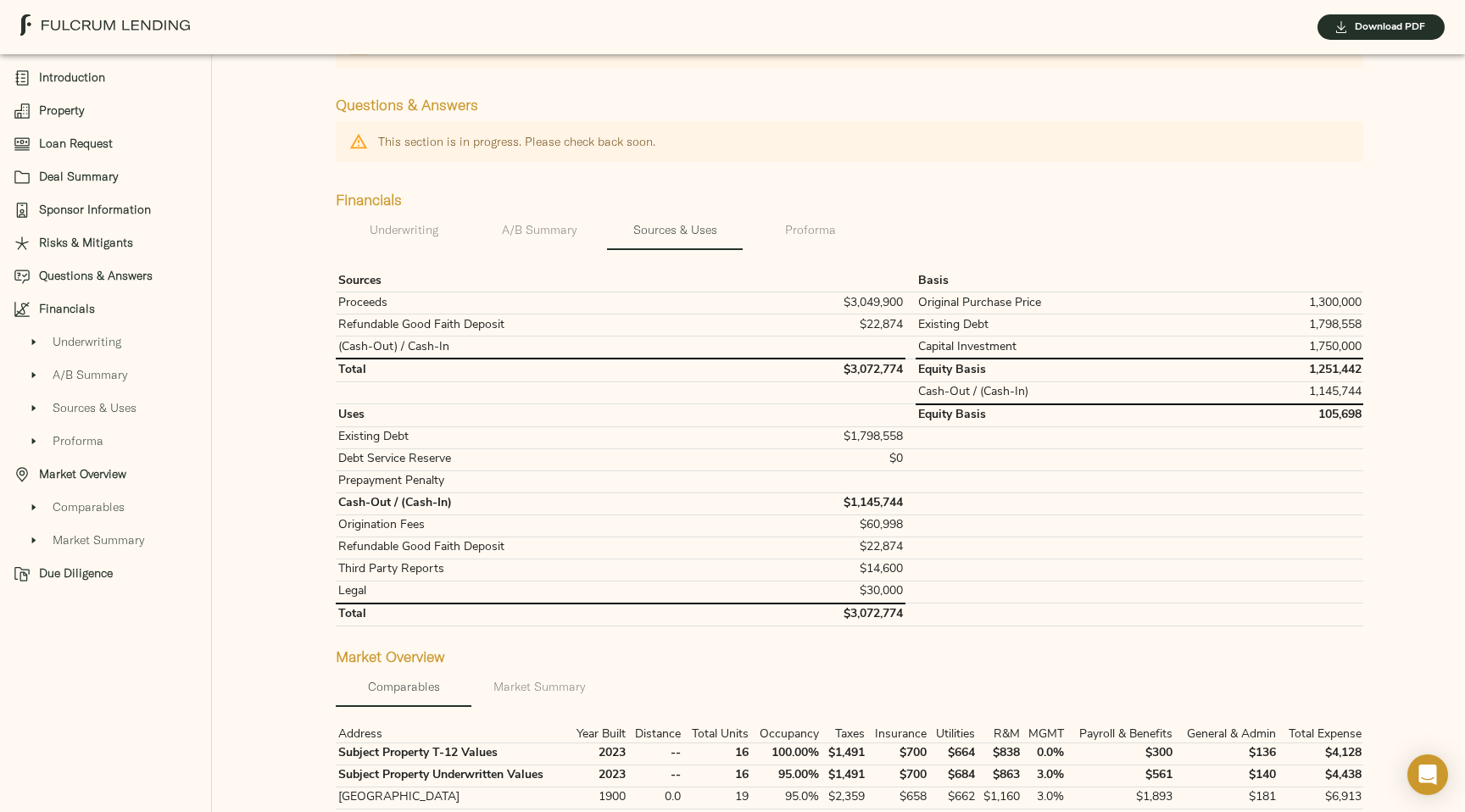
click at [800, 220] on span "Proforma" at bounding box center [810, 231] width 115 height 21
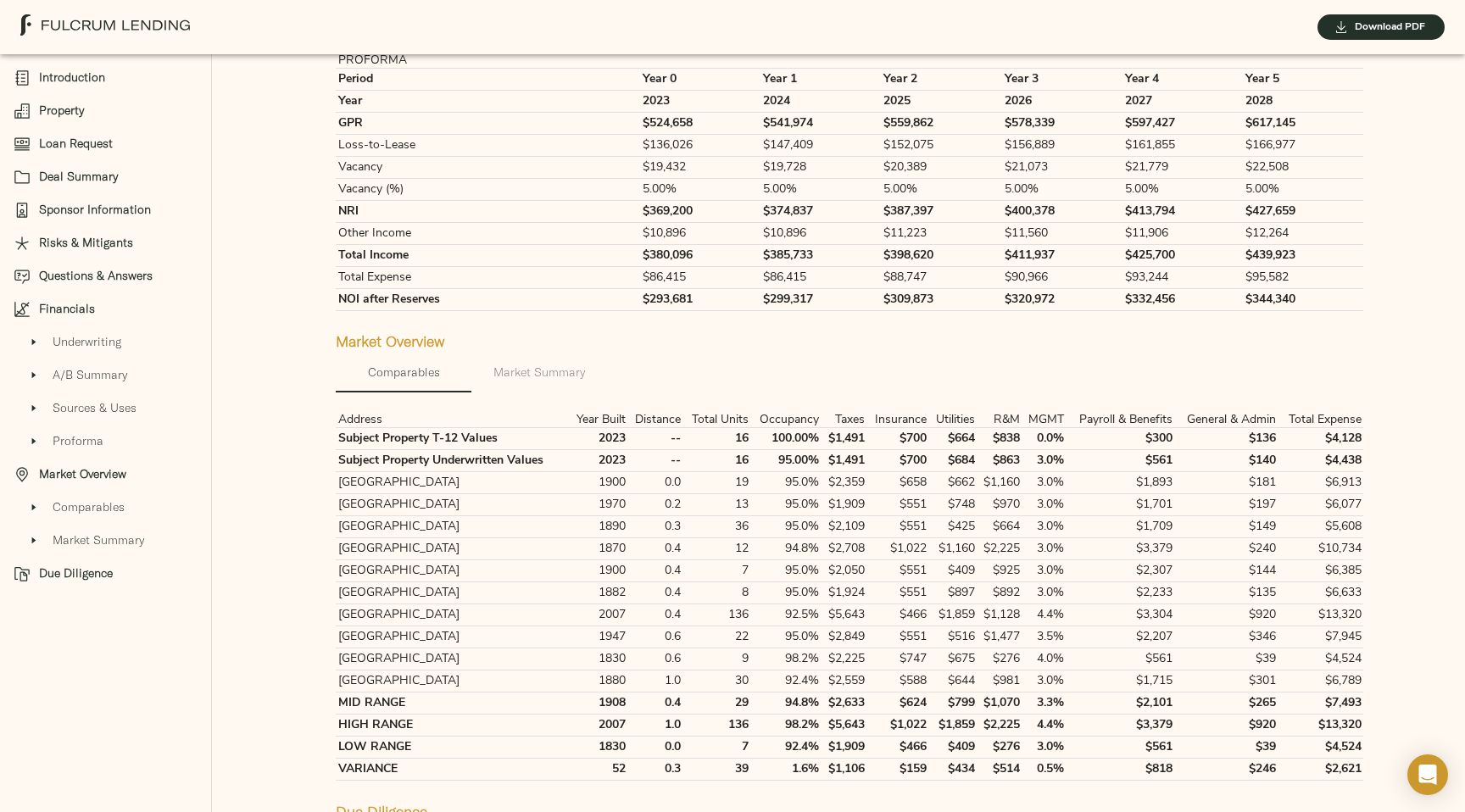
scroll to position [3006, 0]
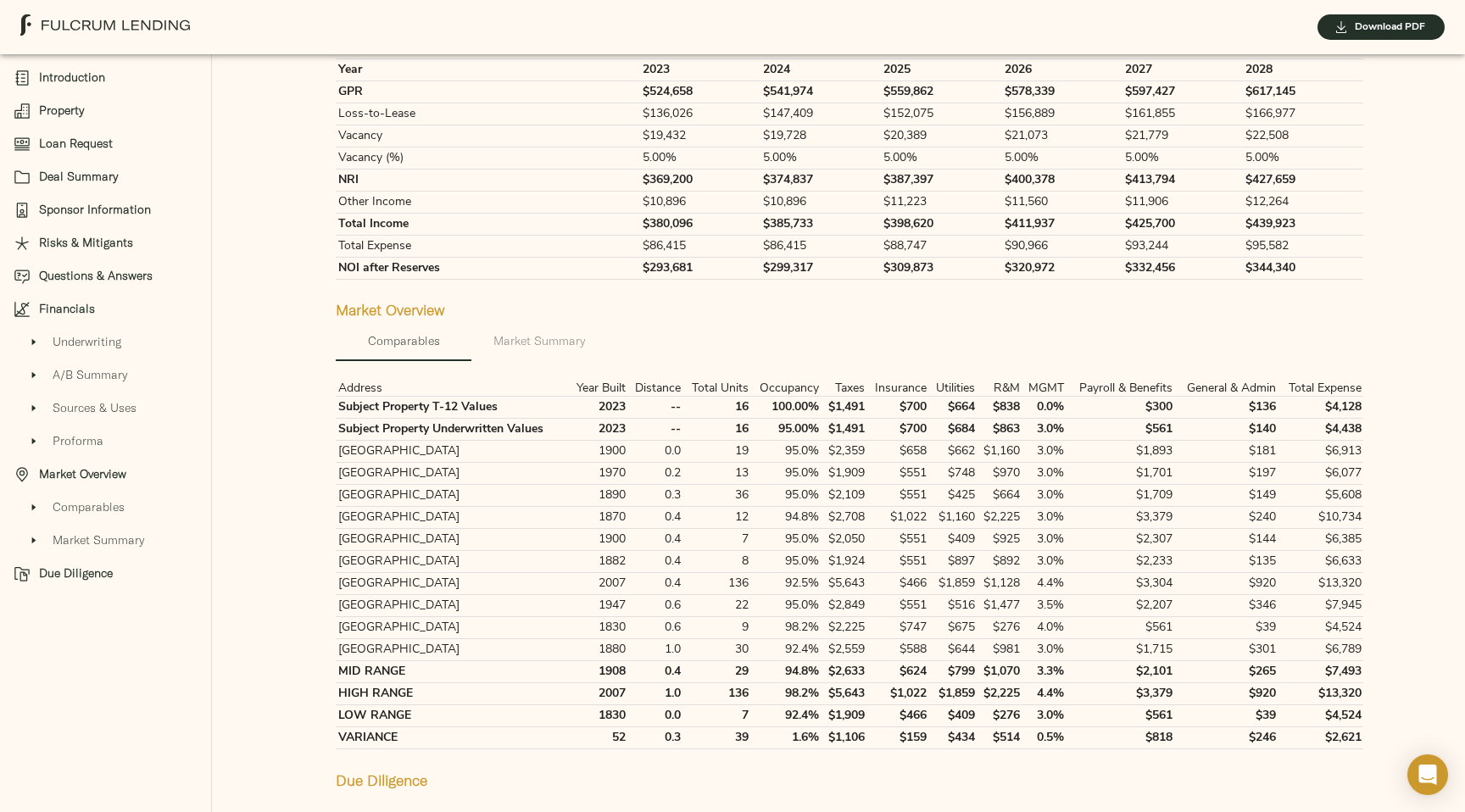
click at [562, 330] on span "Market Summary" at bounding box center [539, 341] width 115 height 21
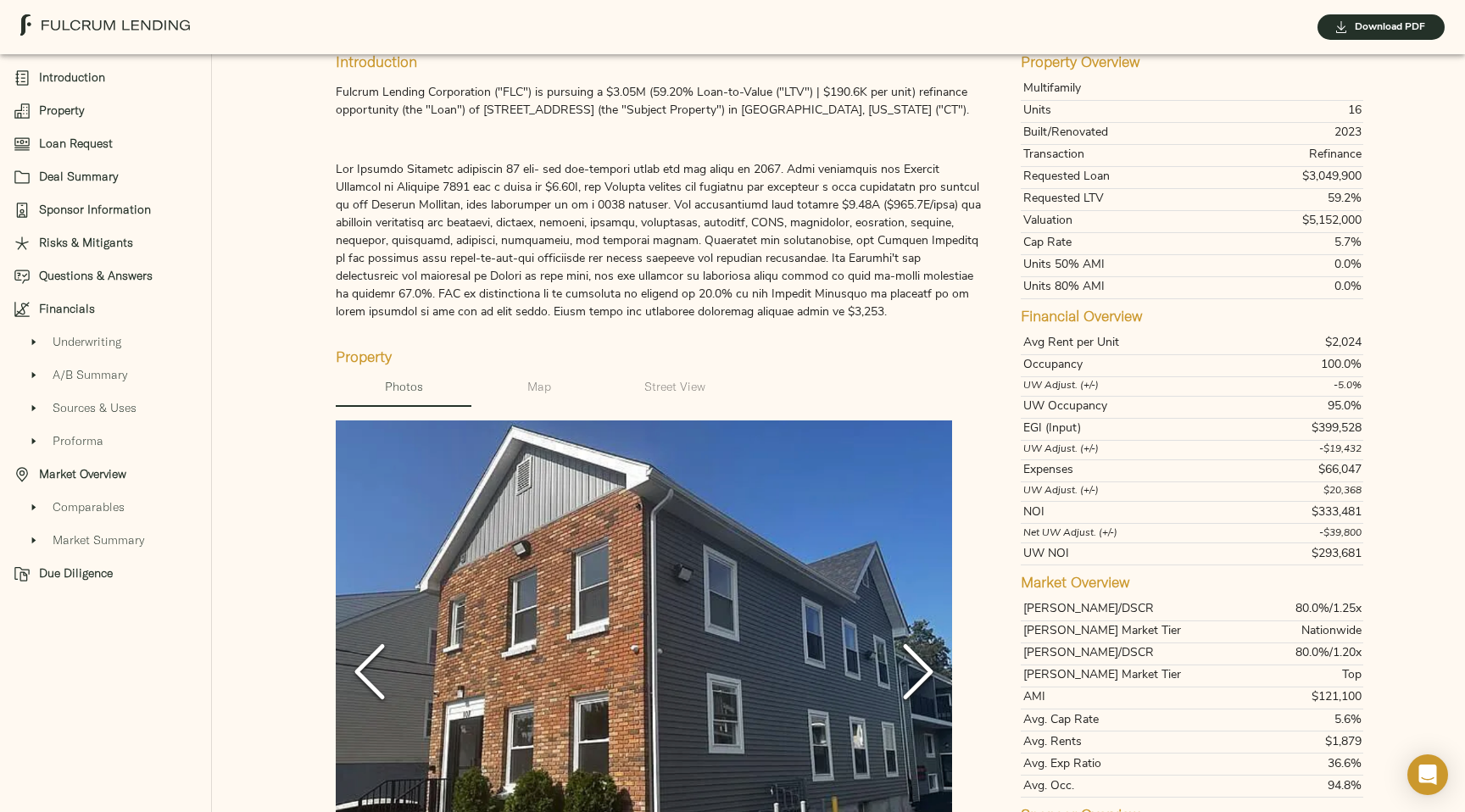
scroll to position [0, 0]
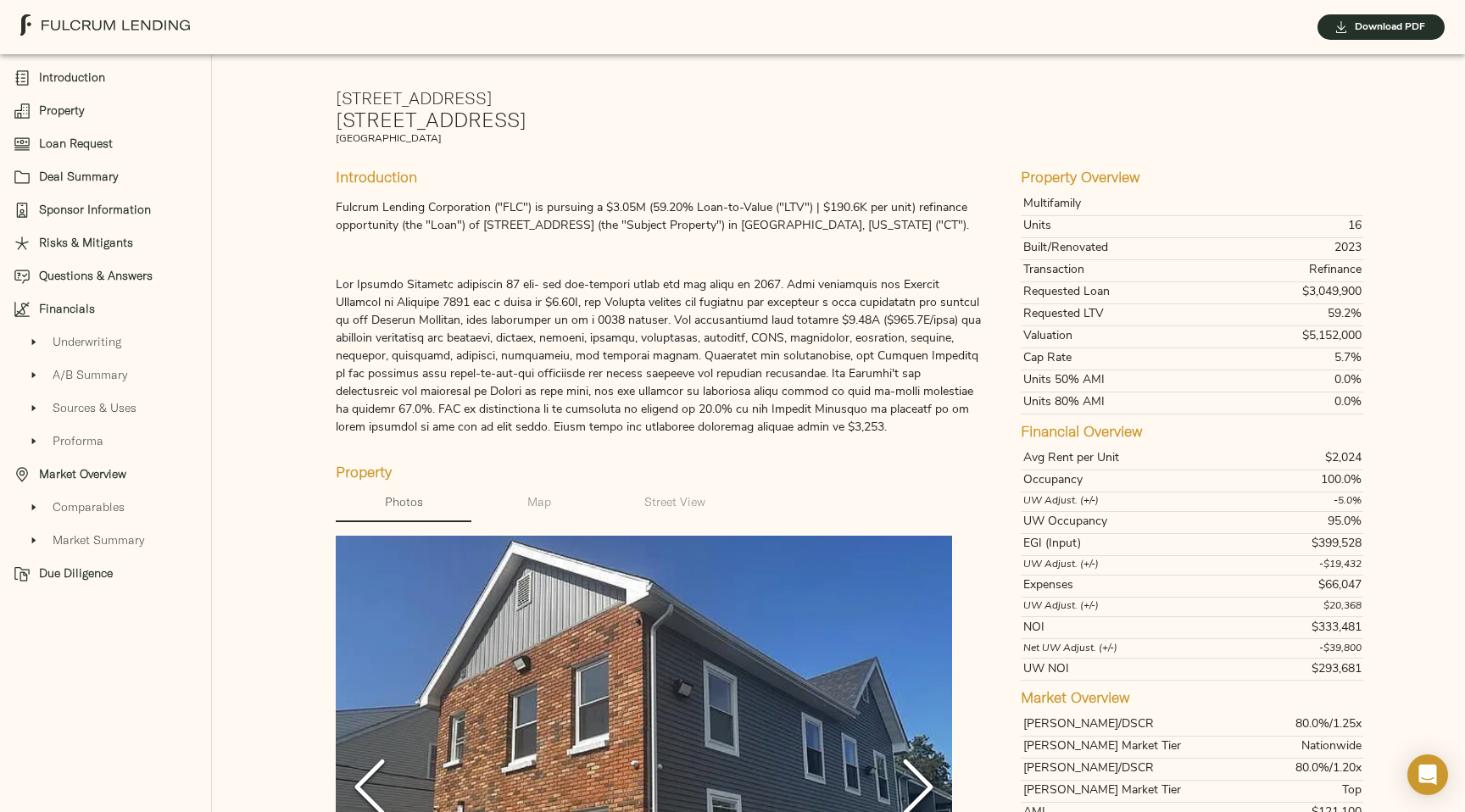
click at [557, 505] on span "Map" at bounding box center [539, 502] width 115 height 21
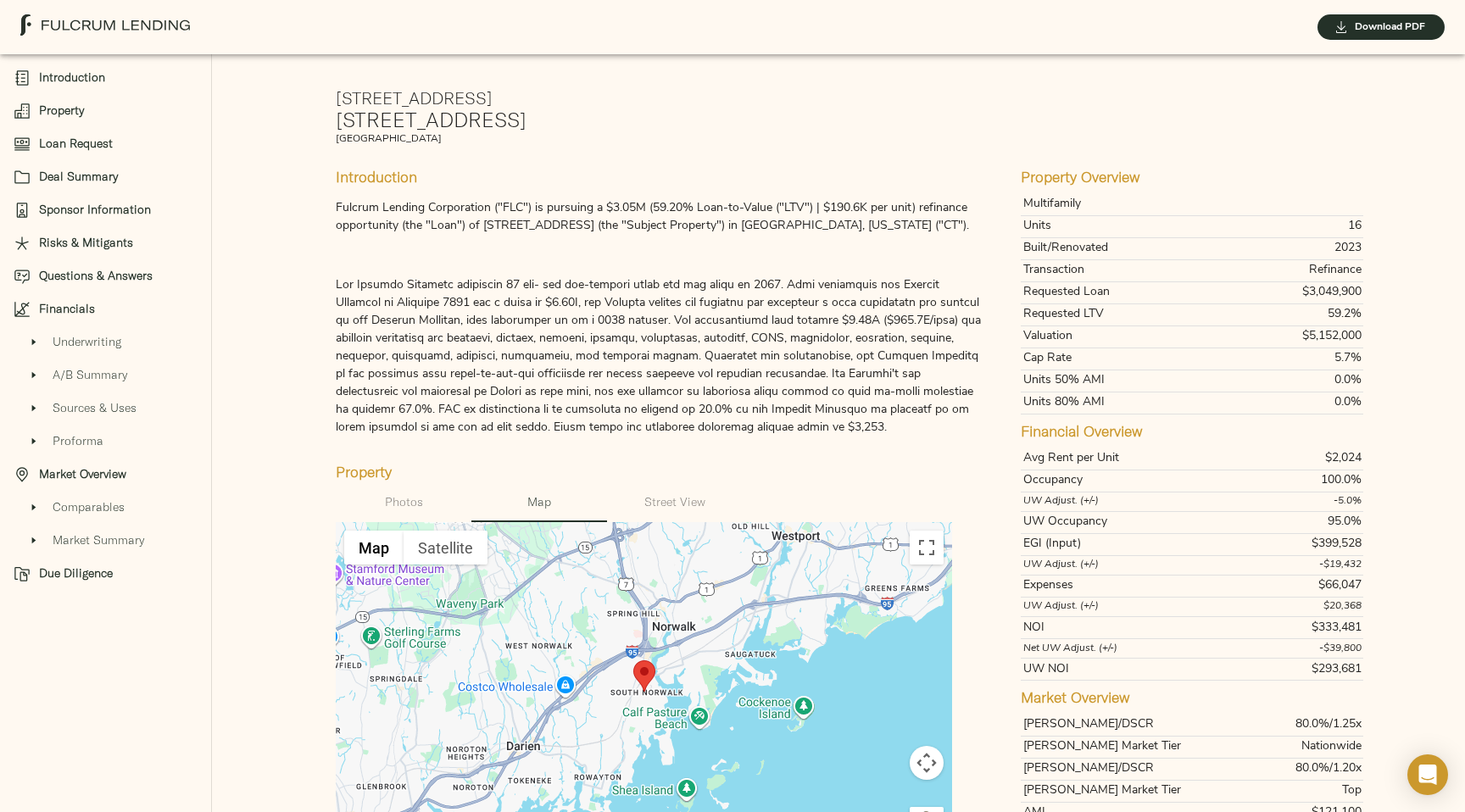
click at [646, 501] on span "Street View" at bounding box center [674, 502] width 115 height 21
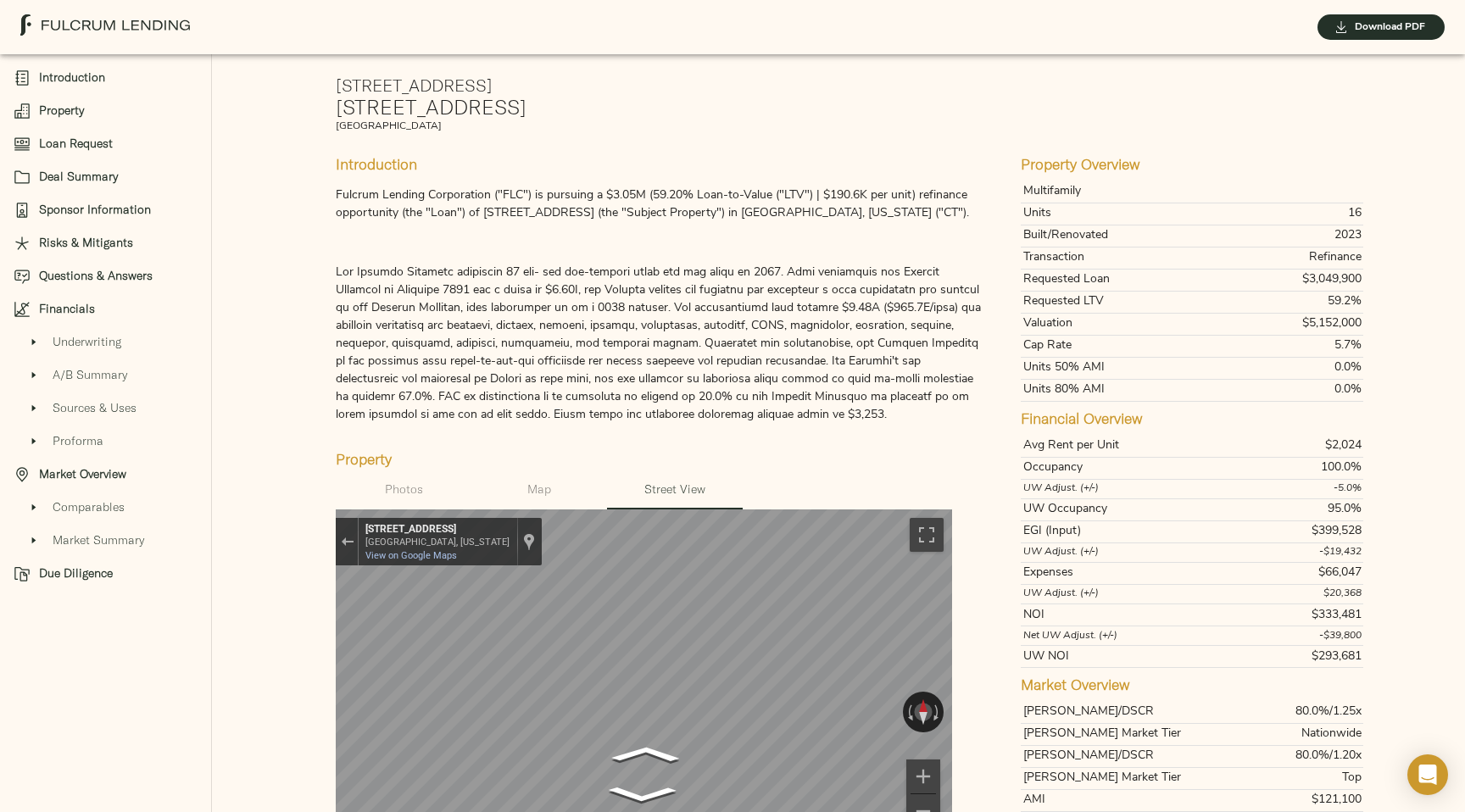
scroll to position [19, 0]
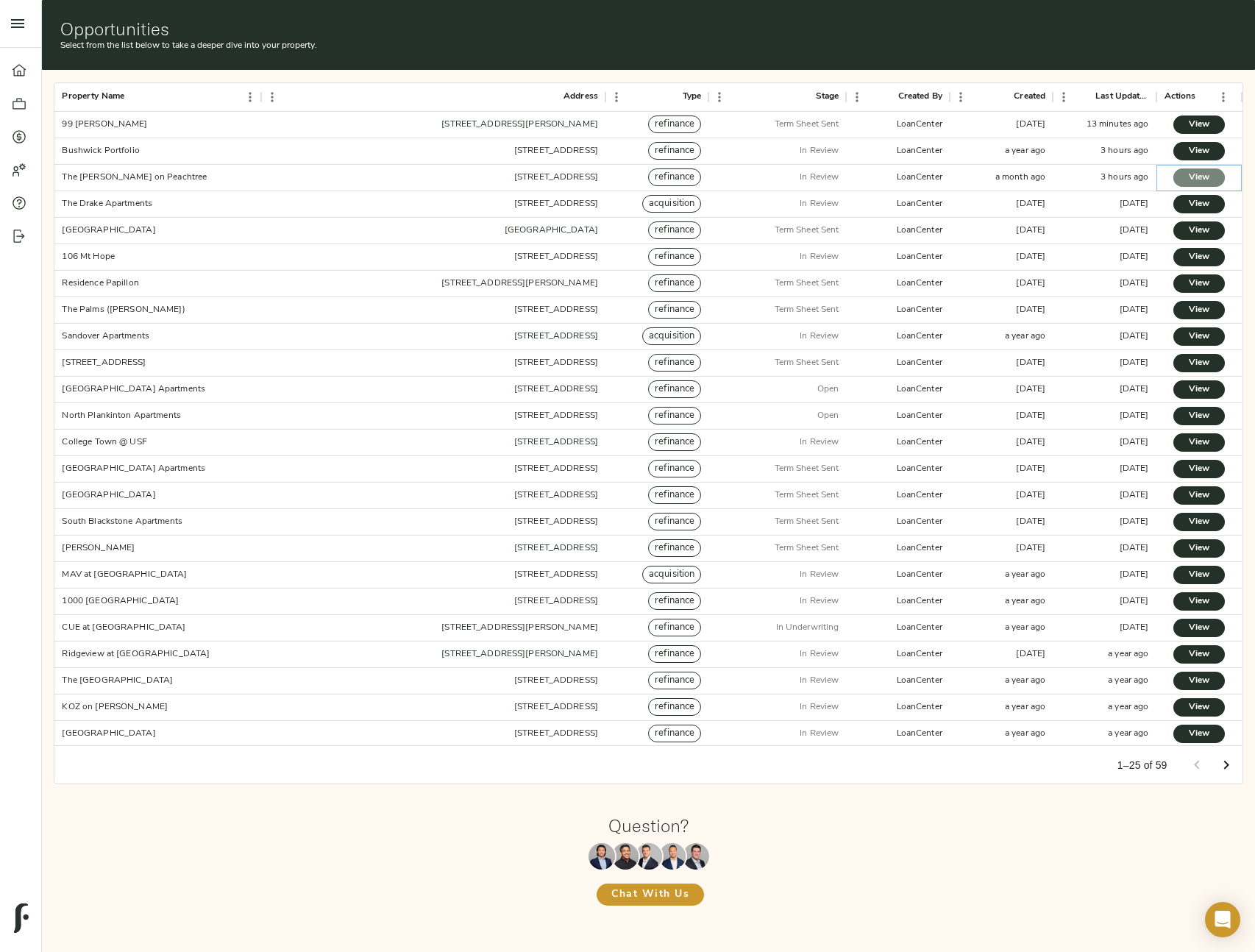
click at [1206, 179] on span "View" at bounding box center [1199, 178] width 22 height 15
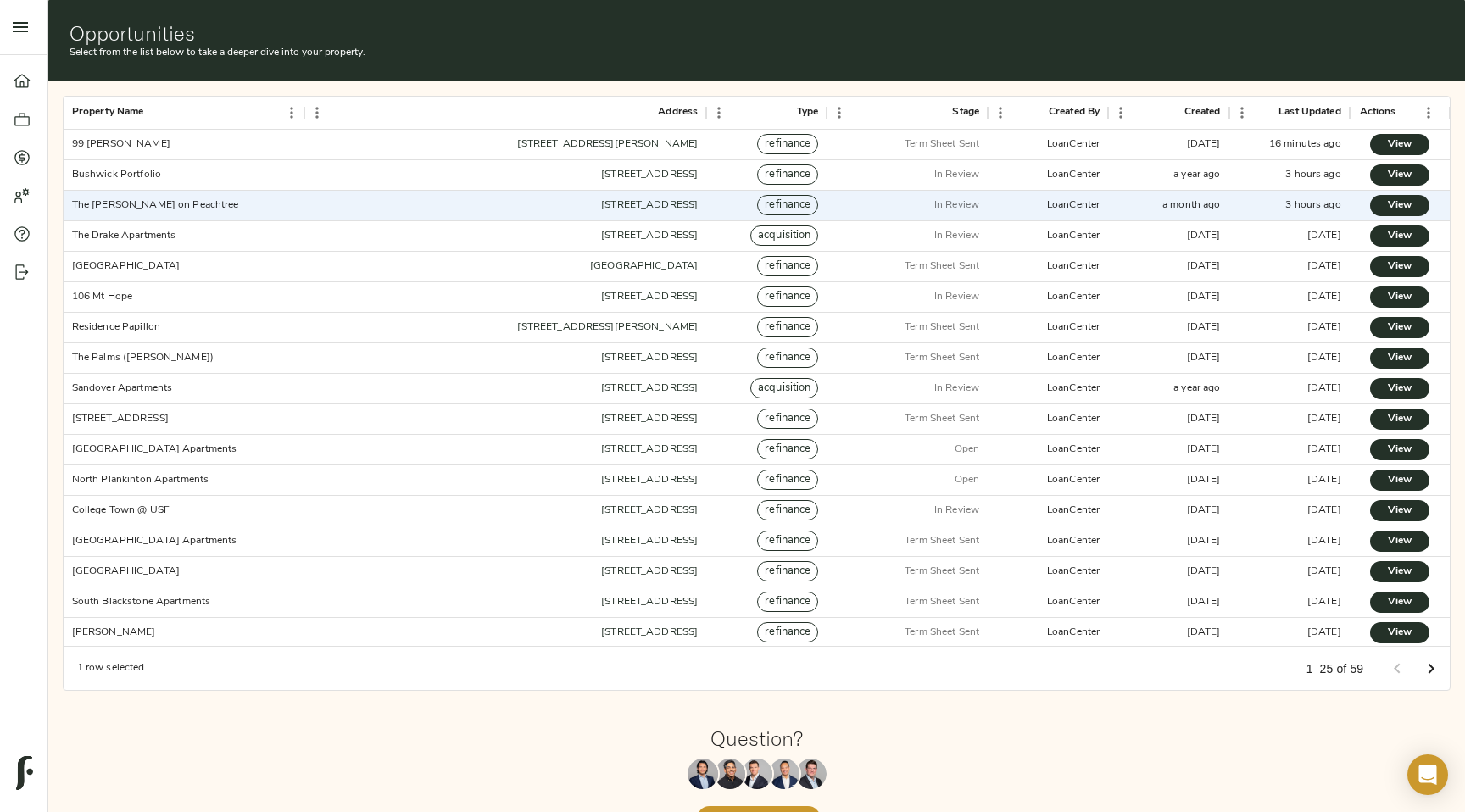
click at [24, 114] on icon at bounding box center [21, 119] width 15 height 12
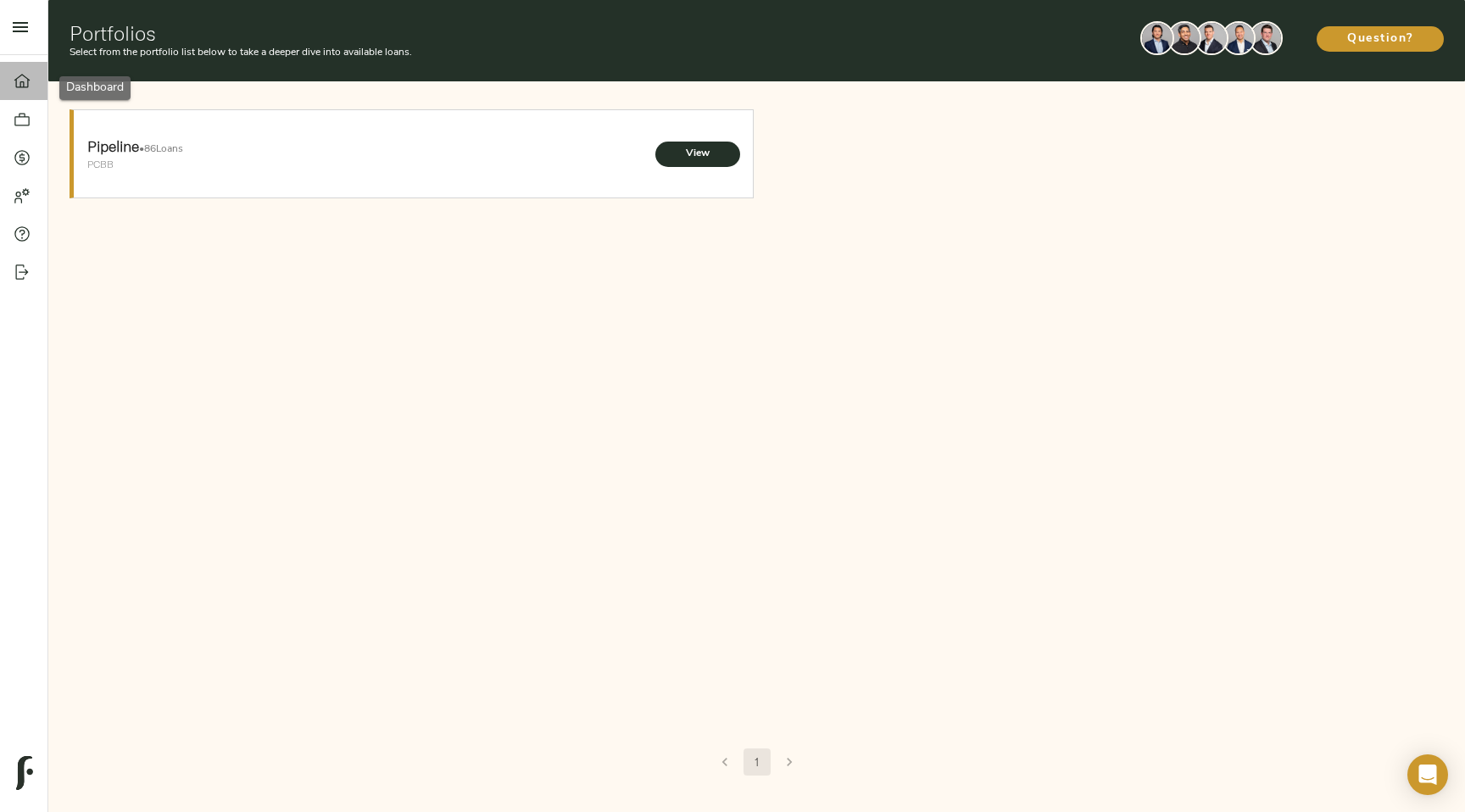
click at [15, 95] on link "Dashboard" at bounding box center [23, 81] width 47 height 38
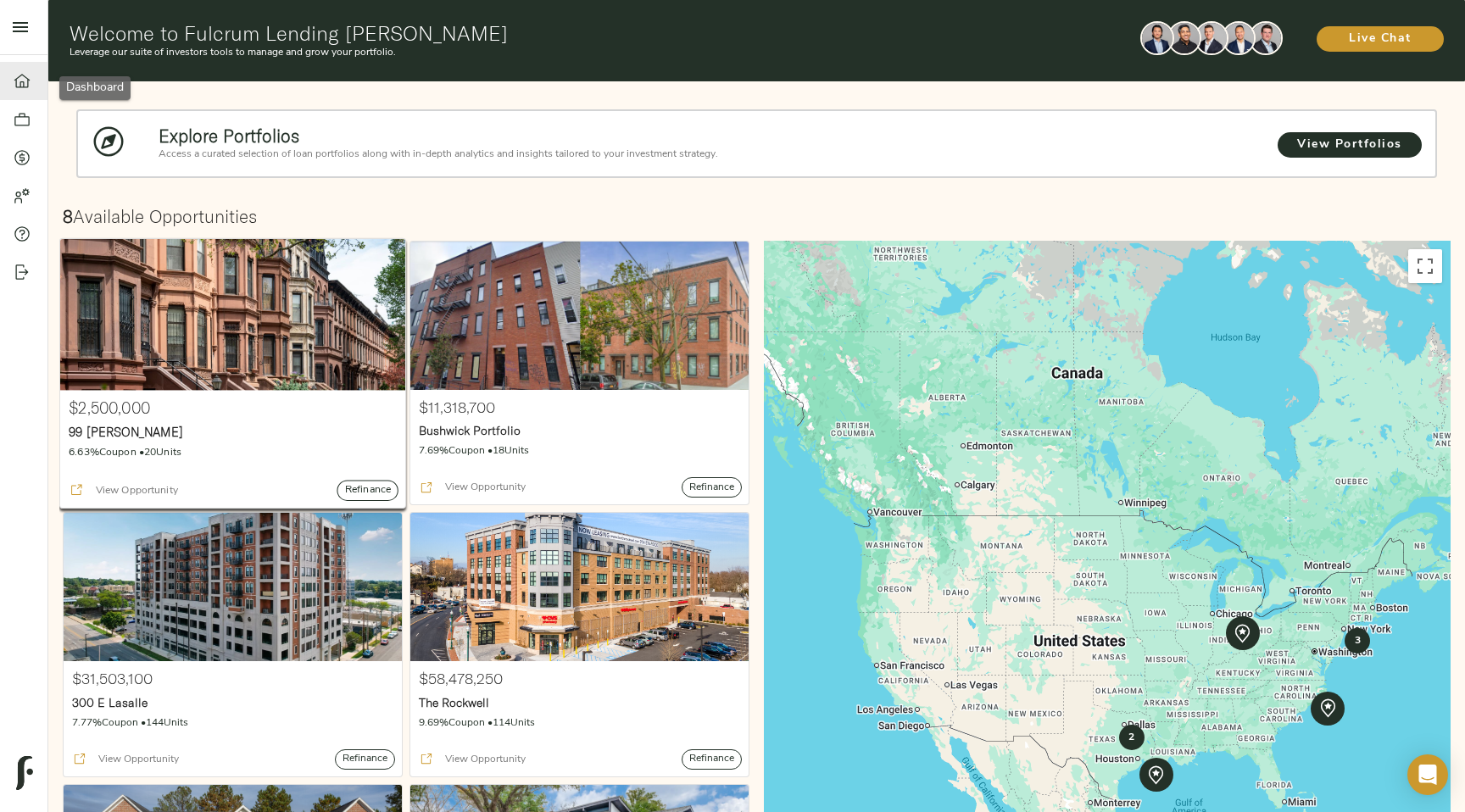
click at [217, 321] on div at bounding box center [233, 314] width 346 height 151
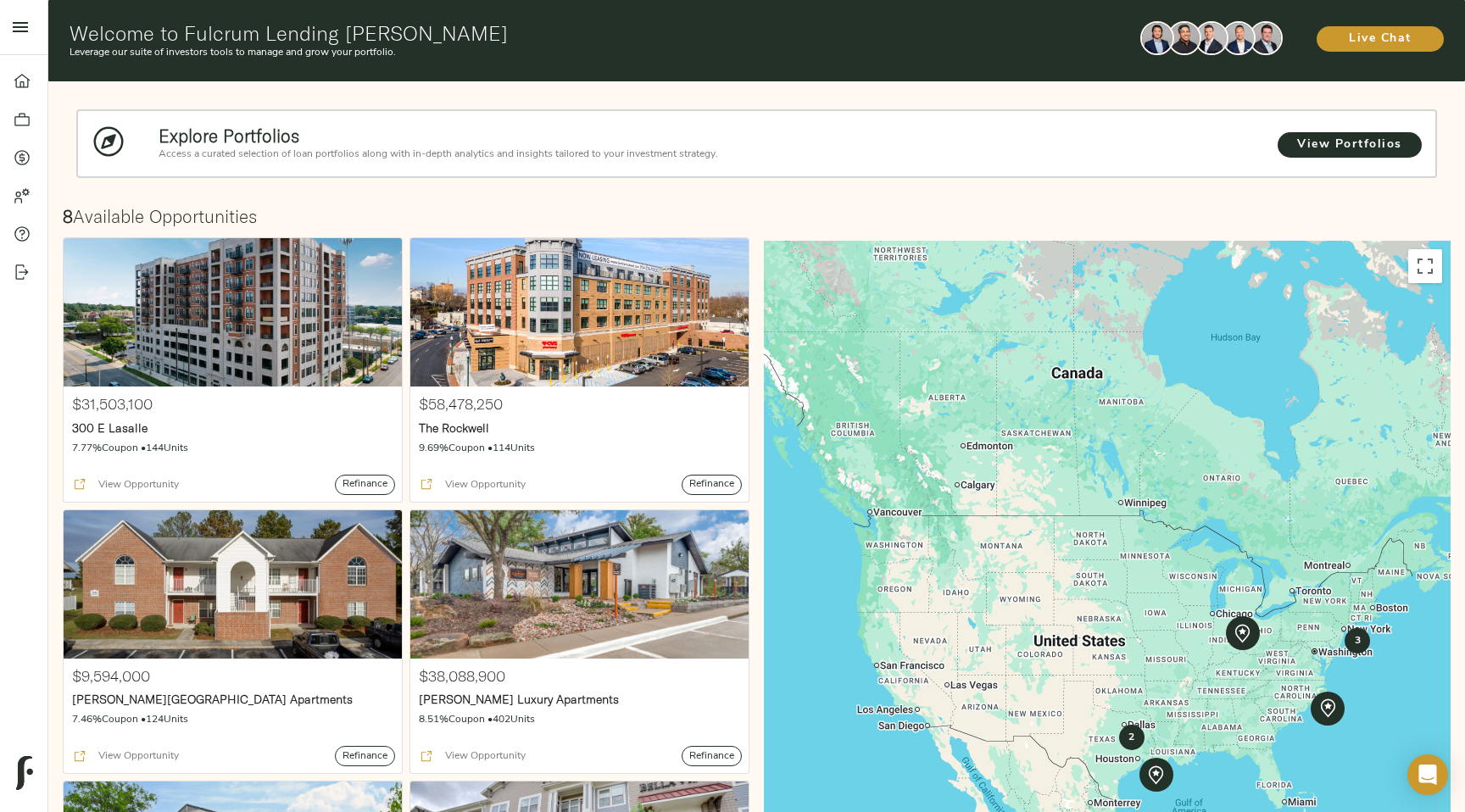
click at [27, 30] on icon "open drawer" at bounding box center [20, 27] width 15 height 10
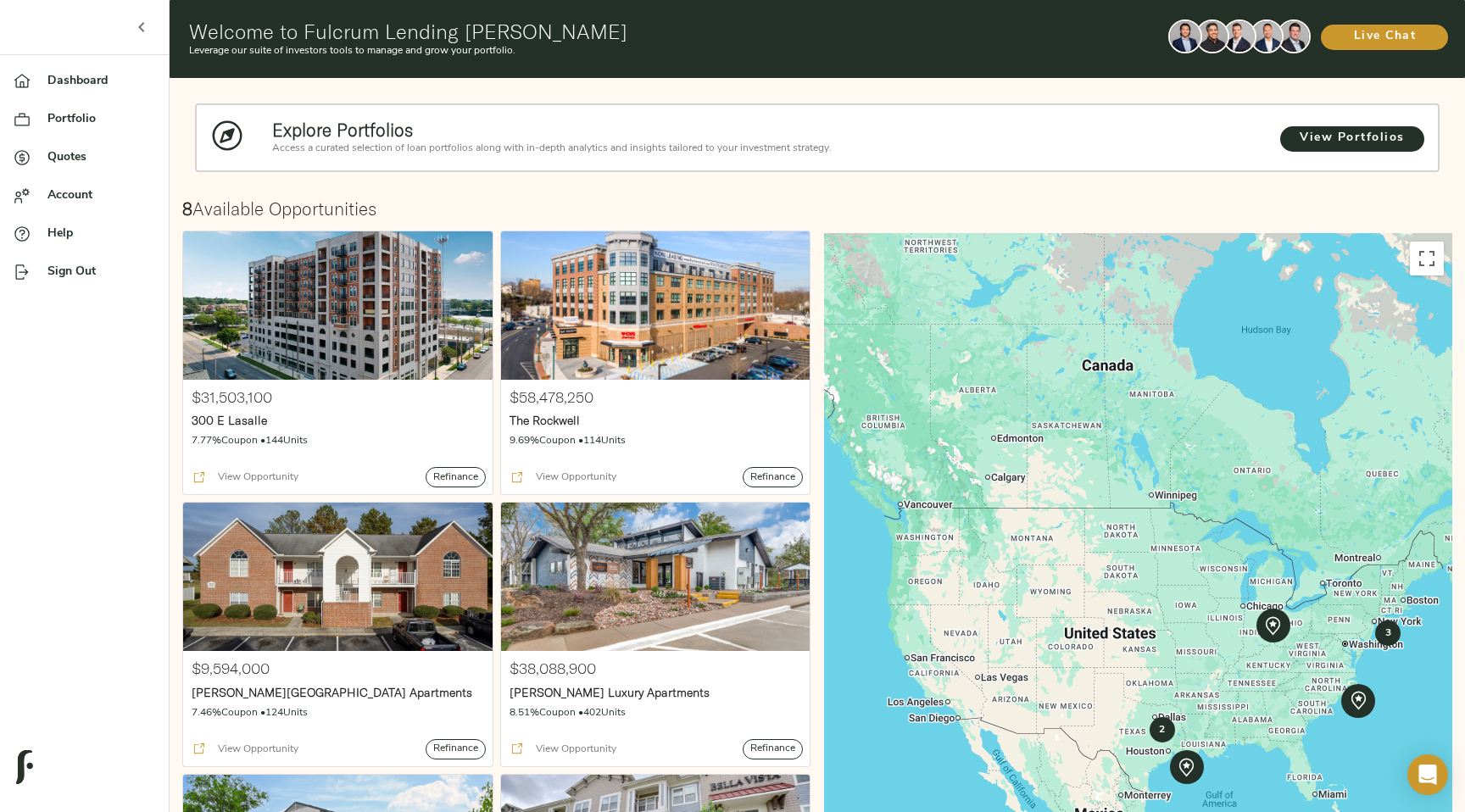
click at [85, 197] on span "Account" at bounding box center [101, 195] width 108 height 18
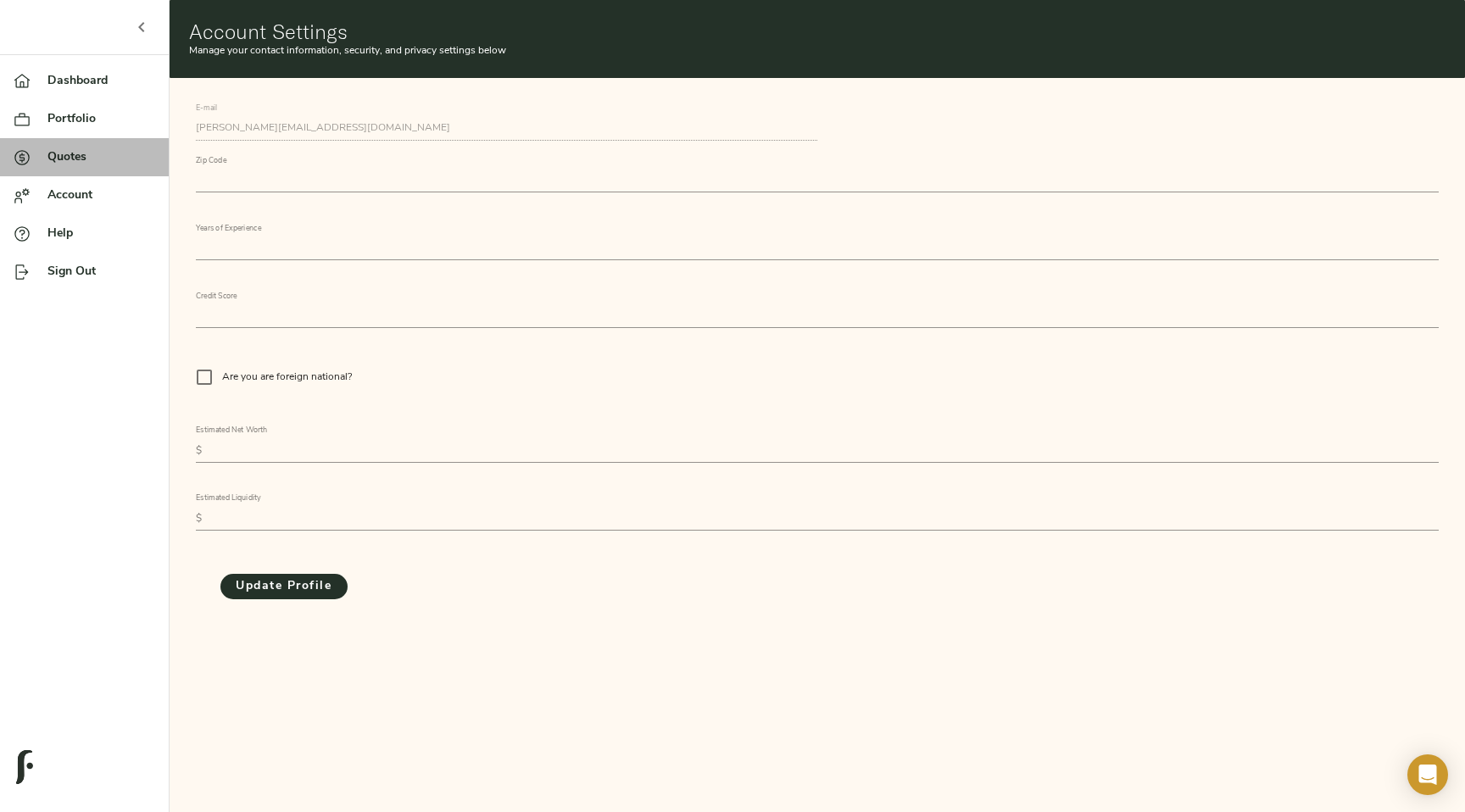
click at [92, 167] on link "Quotes" at bounding box center [84, 157] width 168 height 38
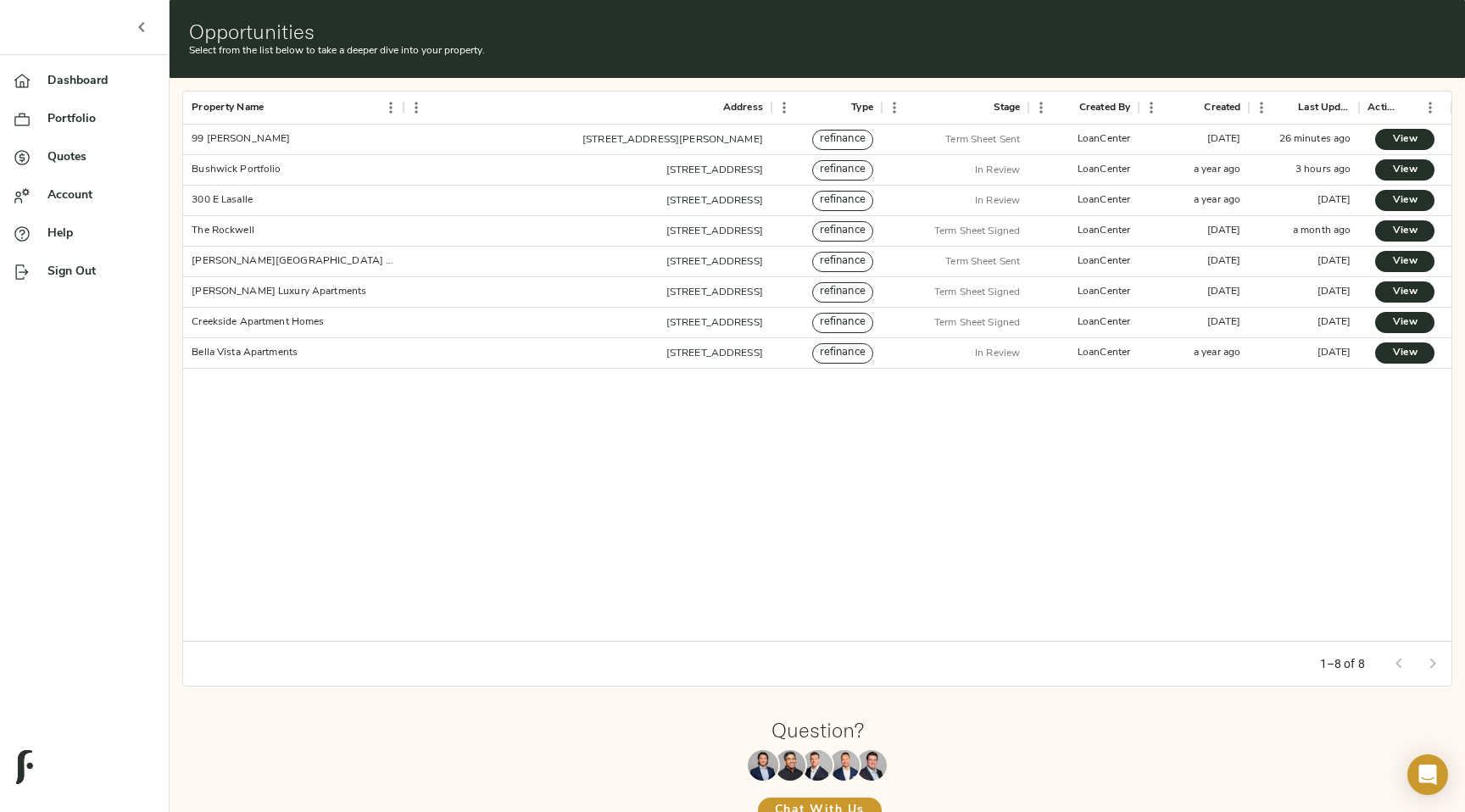
click at [69, 126] on span "Portfolio" at bounding box center [101, 119] width 108 height 18
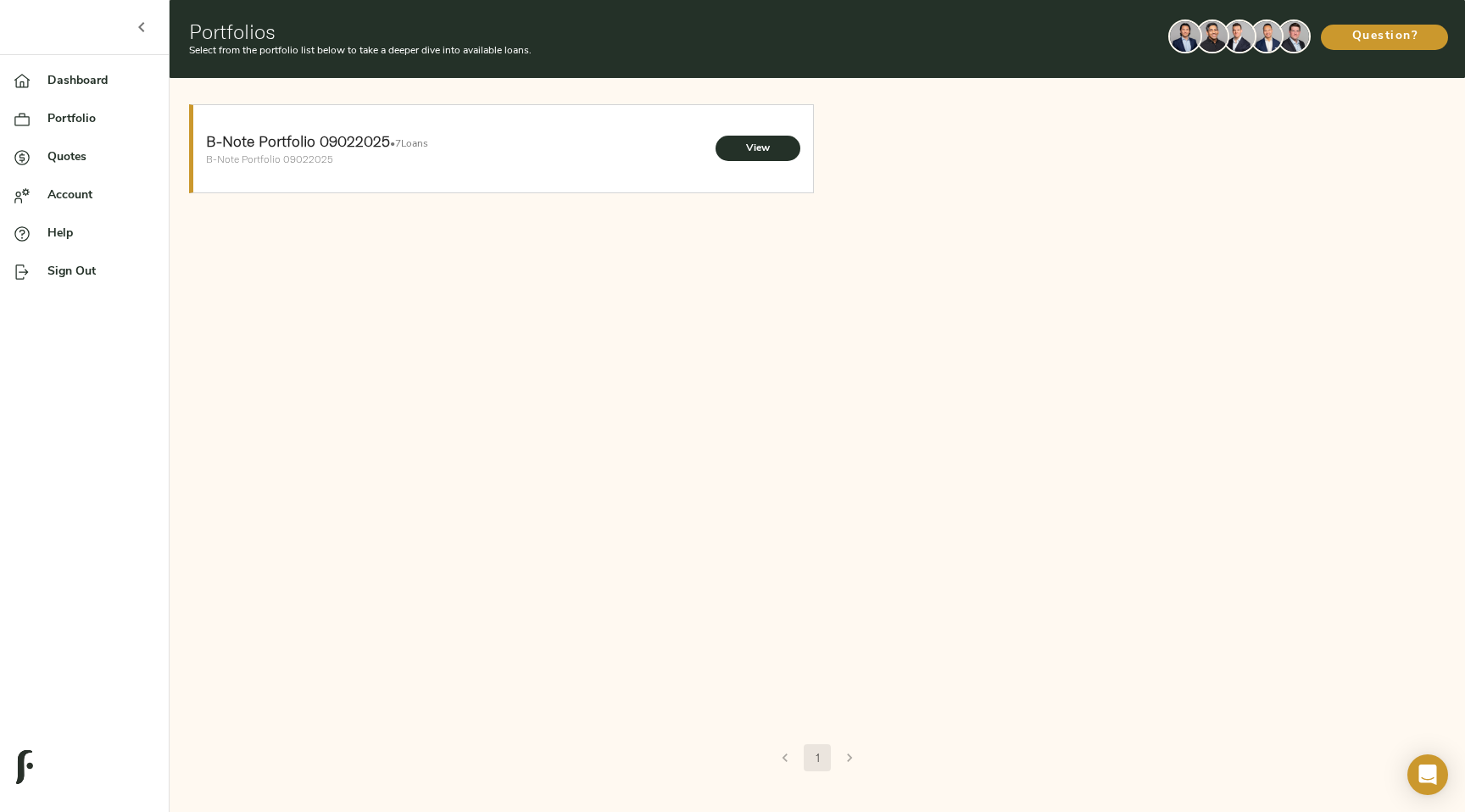
click at [332, 150] on strong "B-Note Portfolio 09022025" at bounding box center [297, 142] width 184 height 20
click at [779, 147] on span "View" at bounding box center [758, 149] width 51 height 18
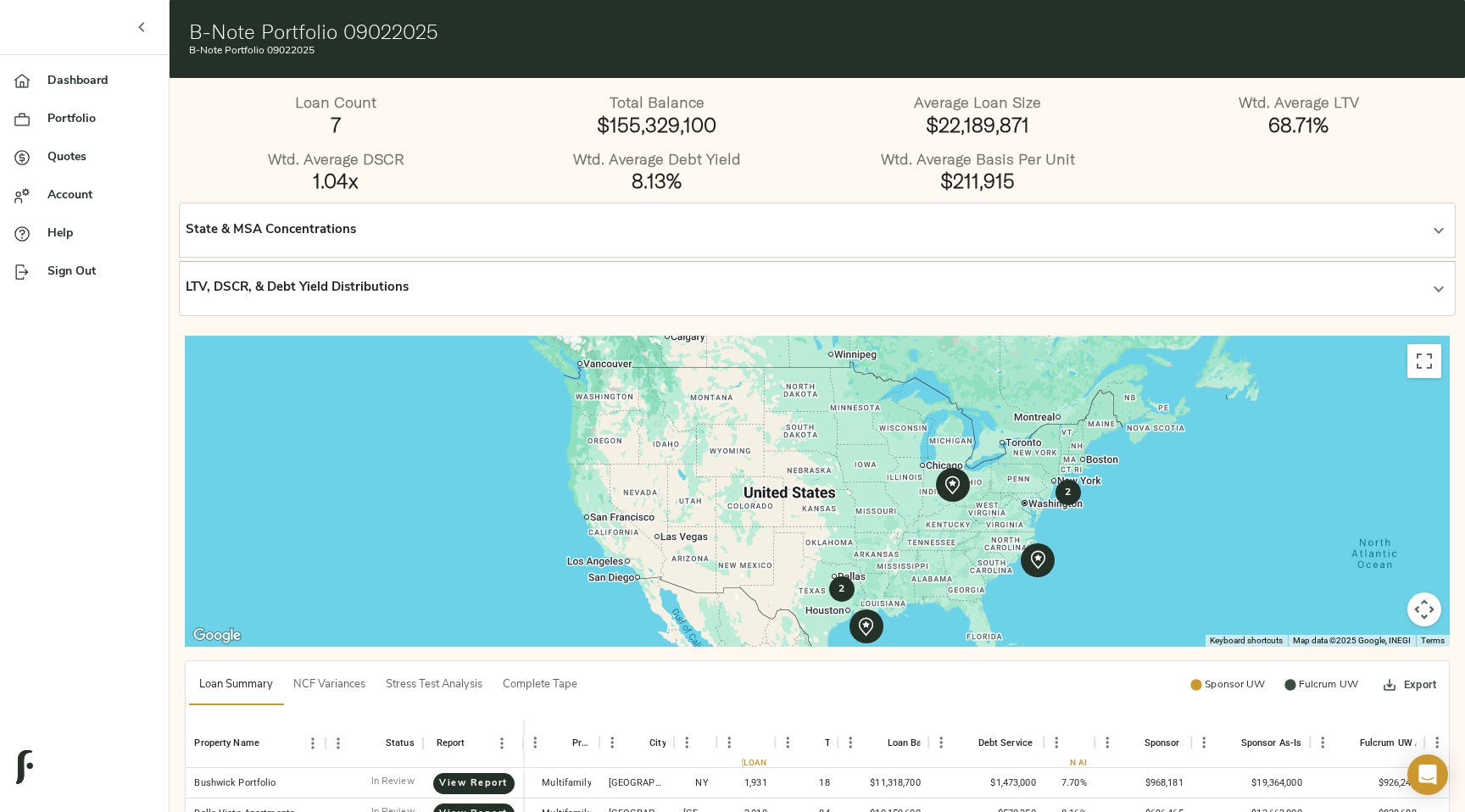
click at [69, 80] on span "Dashboard" at bounding box center [101, 81] width 108 height 18
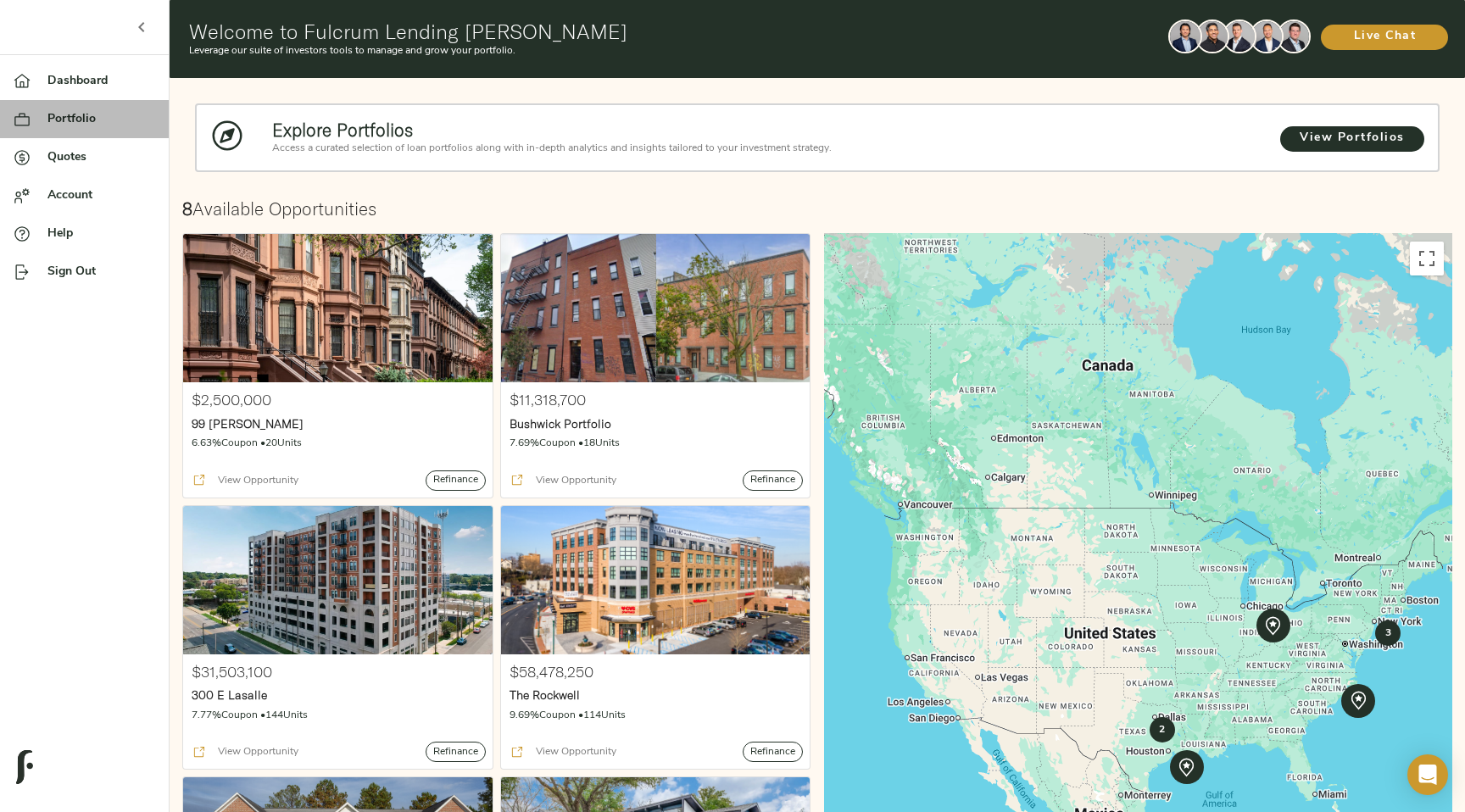
click at [62, 118] on span "Portfolio" at bounding box center [101, 119] width 108 height 18
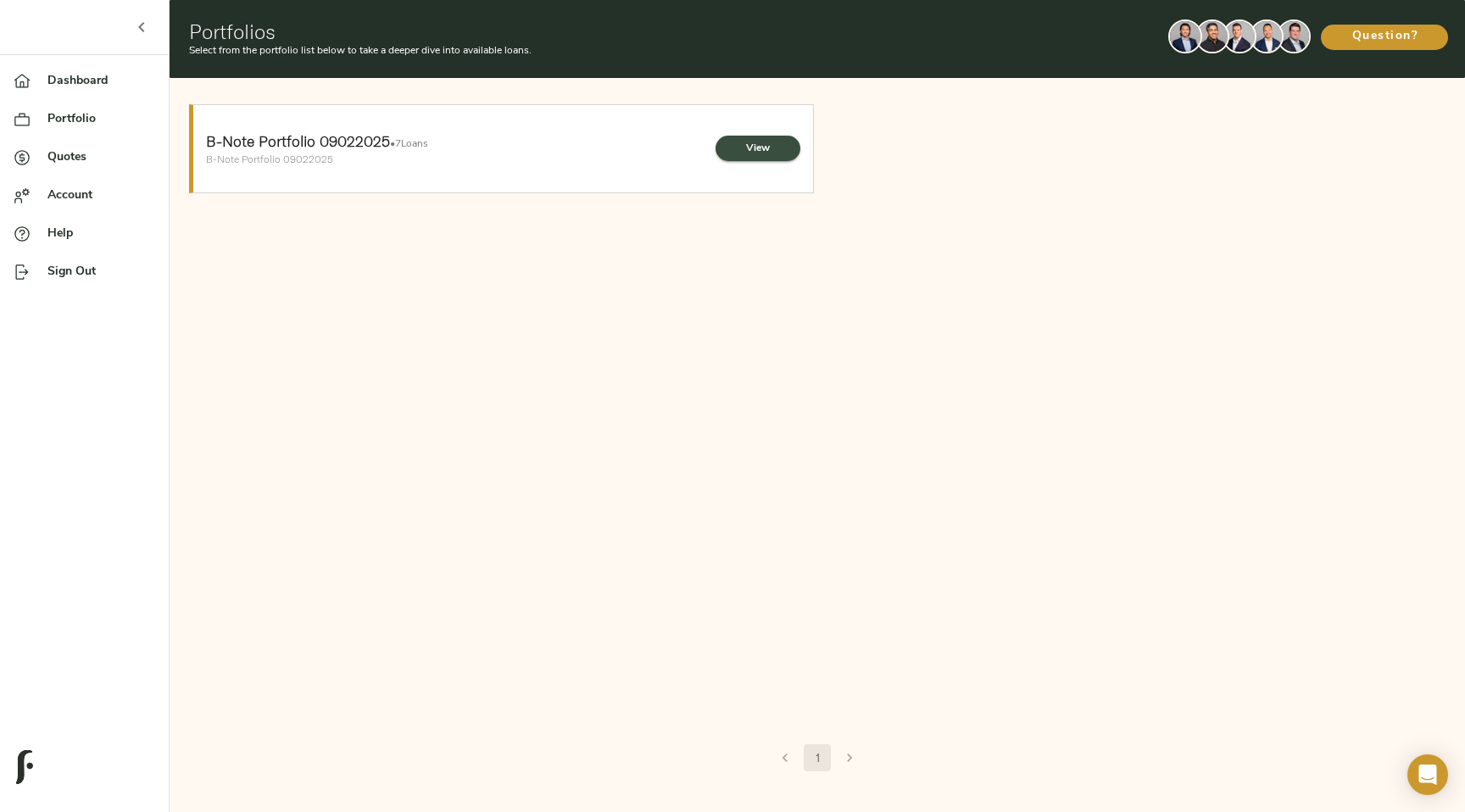
click at [765, 142] on span "View" at bounding box center [758, 149] width 51 height 18
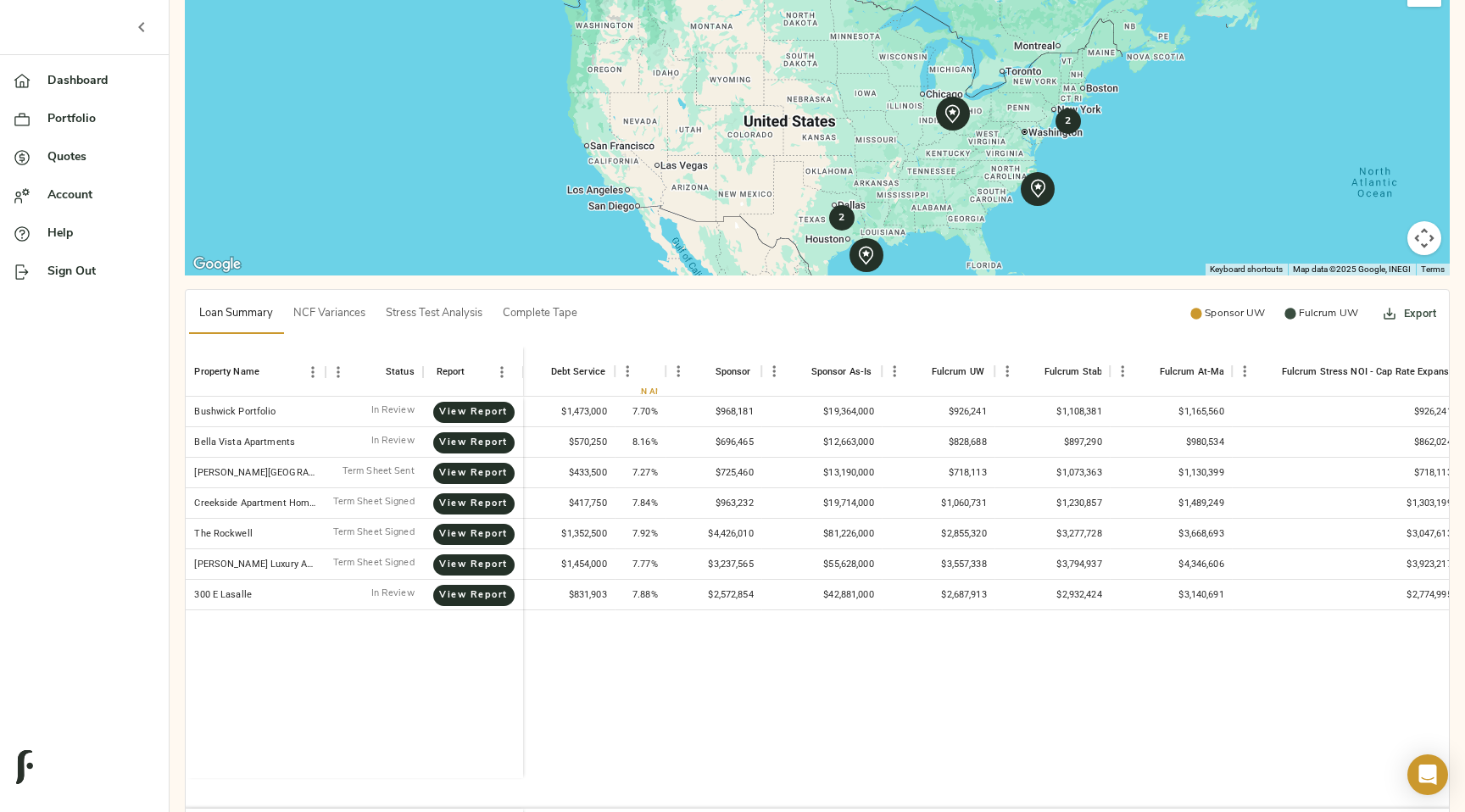
scroll to position [0, 461]
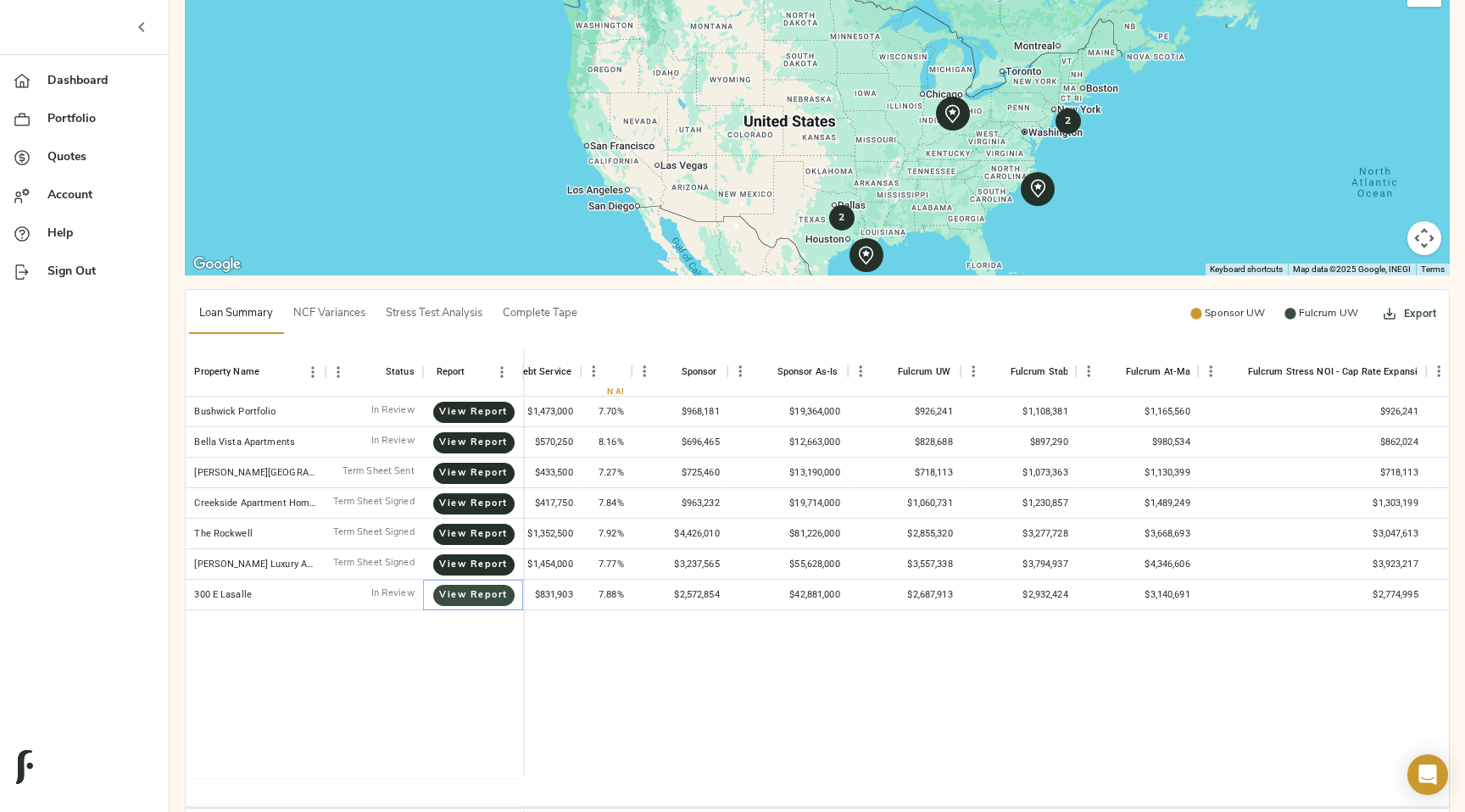
click at [468, 597] on span "View Report" at bounding box center [474, 596] width 47 height 16
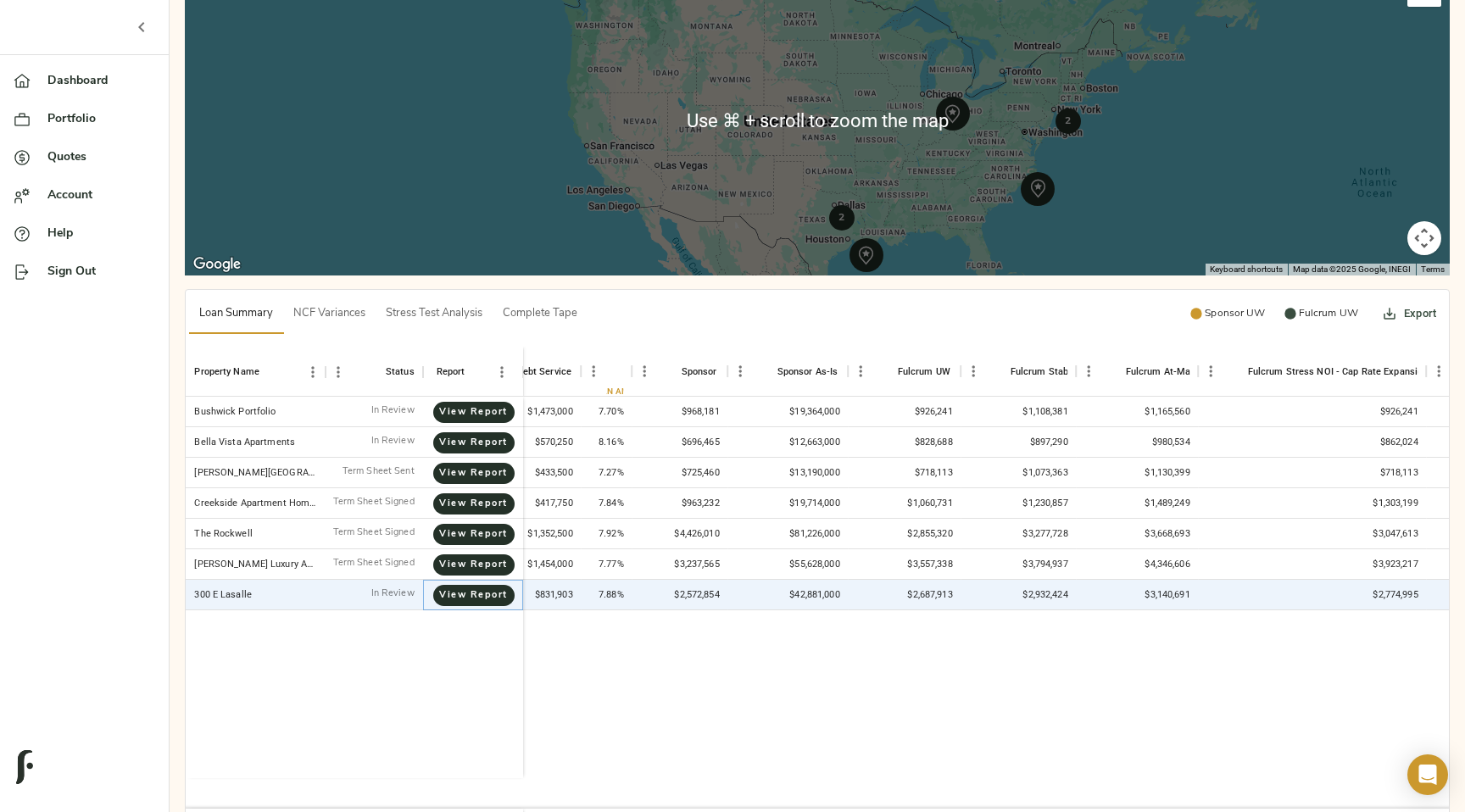
scroll to position [0, 0]
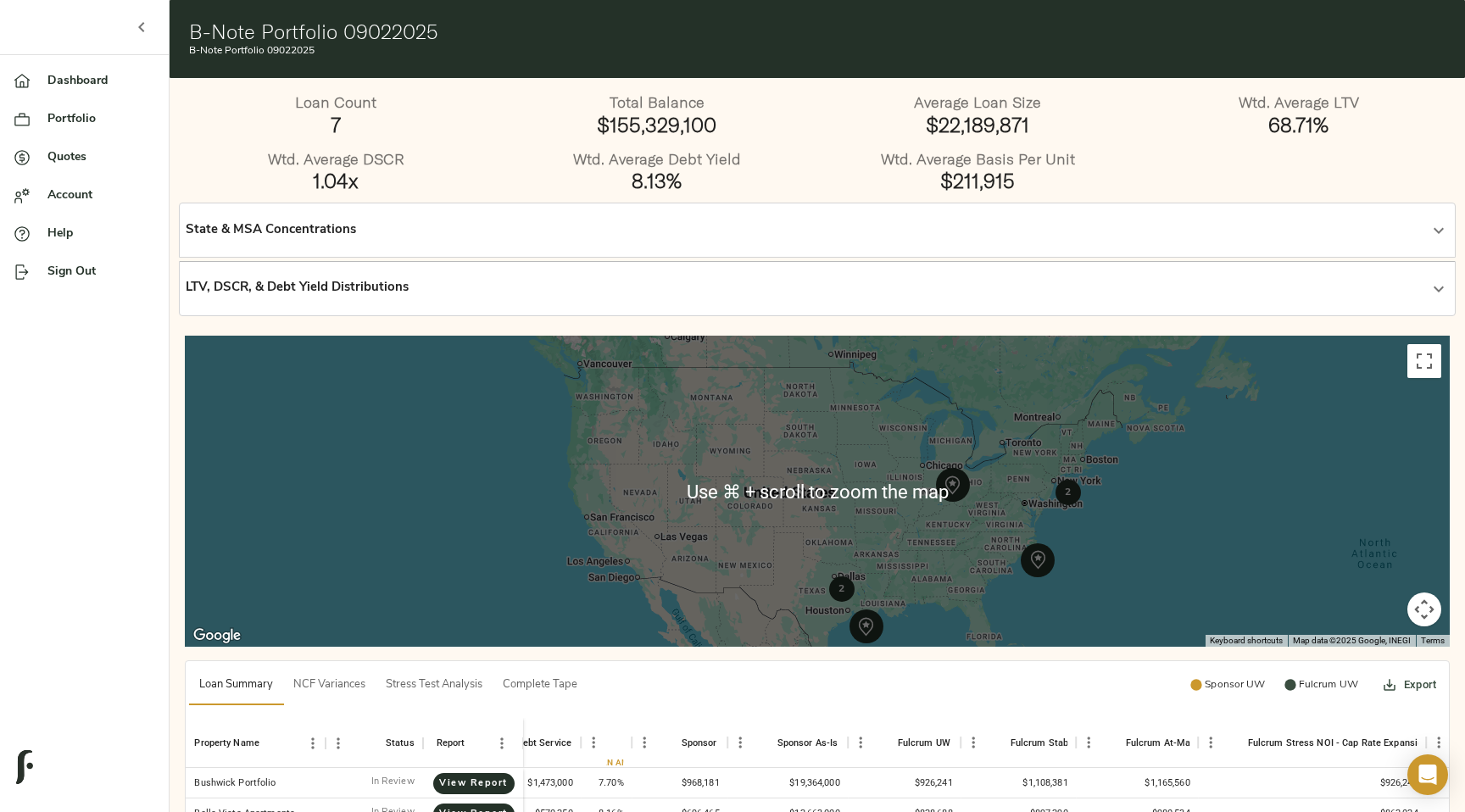
click at [151, 39] on button "button" at bounding box center [142, 28] width 41 height 41
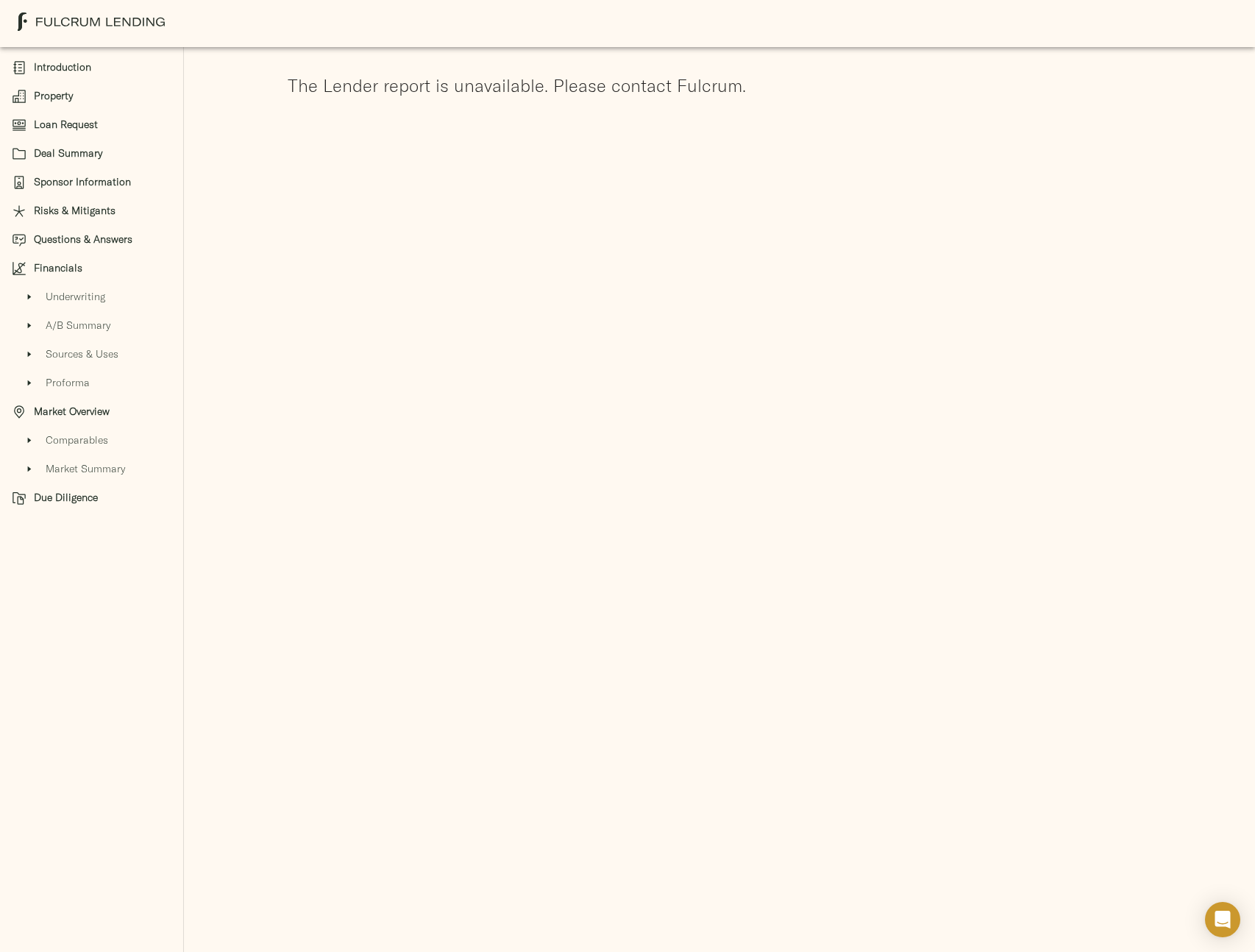
click at [83, 292] on span "Underwriting" at bounding box center [108, 297] width 126 height 15
click at [82, 318] on span "A/B Summary" at bounding box center [108, 325] width 126 height 15
click at [84, 353] on span "Sources & Uses" at bounding box center [108, 354] width 126 height 15
click at [84, 379] on span "Proforma" at bounding box center [108, 383] width 126 height 15
click at [383, 606] on div "Introduction Property Loan Request Deal Summary Sponsor Information Risks & Mit…" at bounding box center [628, 476] width 1255 height 952
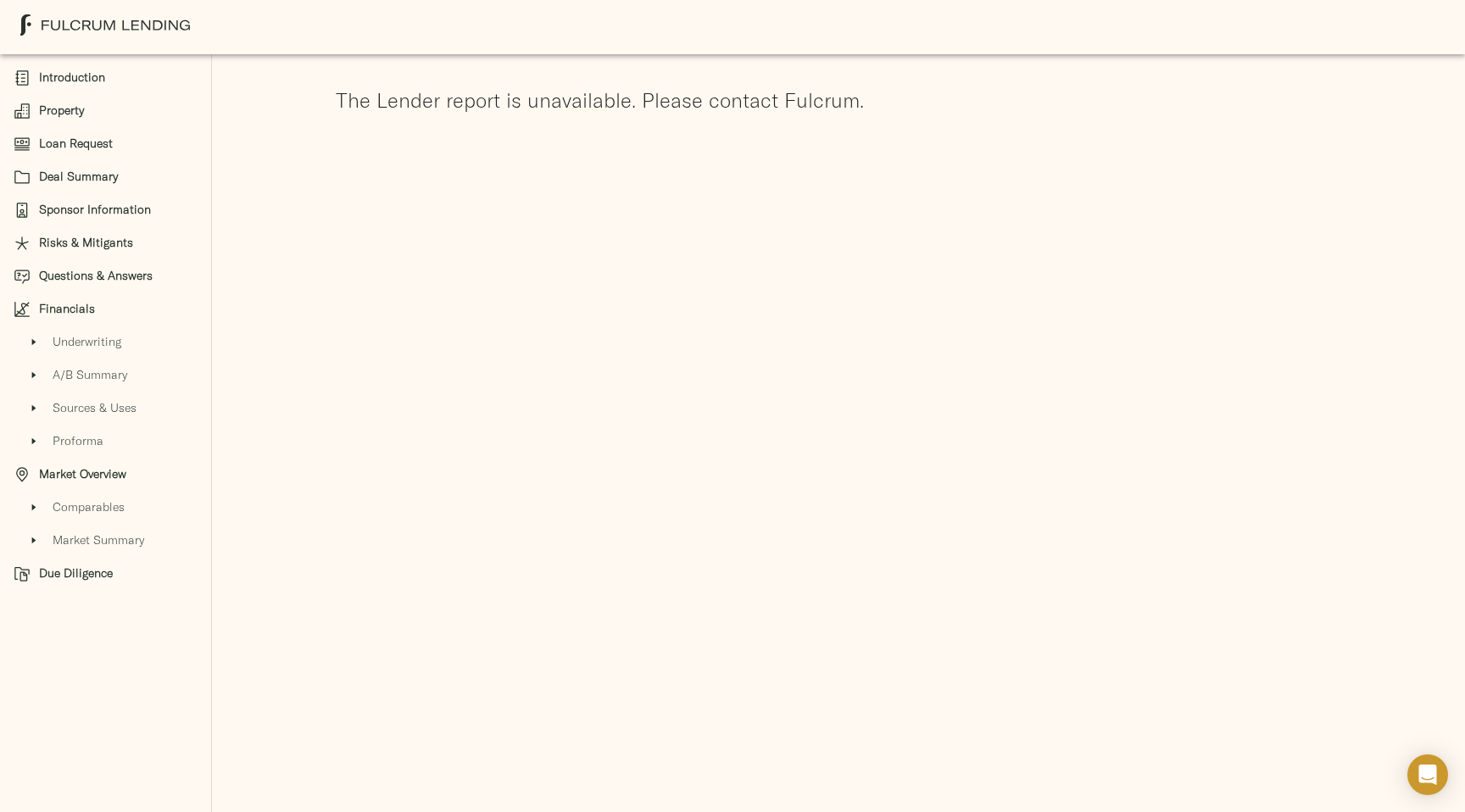
click at [520, 181] on div "Introduction Property Loan Request Deal Summary Sponsor Information Risks & Mit…" at bounding box center [732, 106] width 1465 height 213
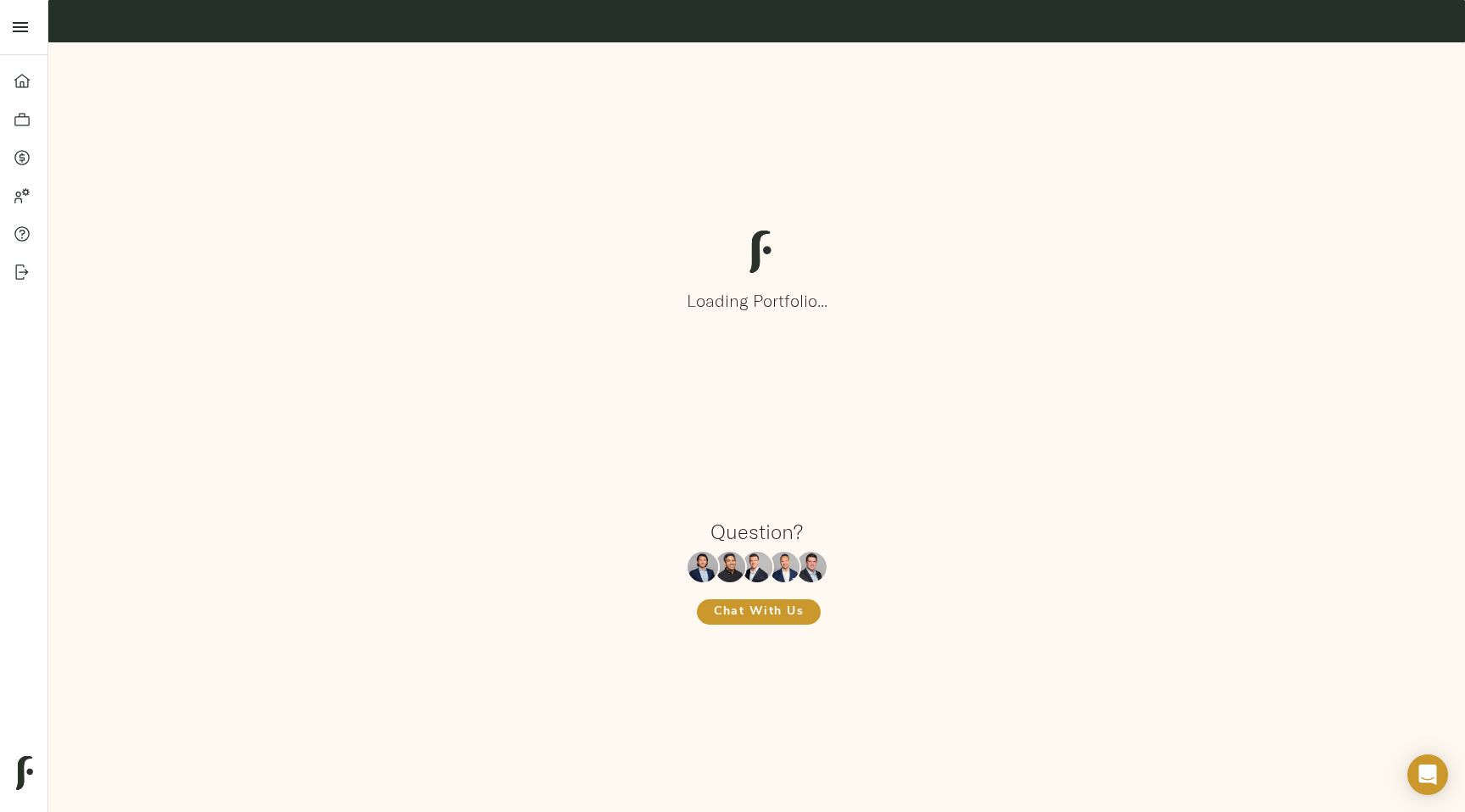
click at [224, 213] on div "Loading Portfolio..." at bounding box center [756, 271] width 1381 height 406
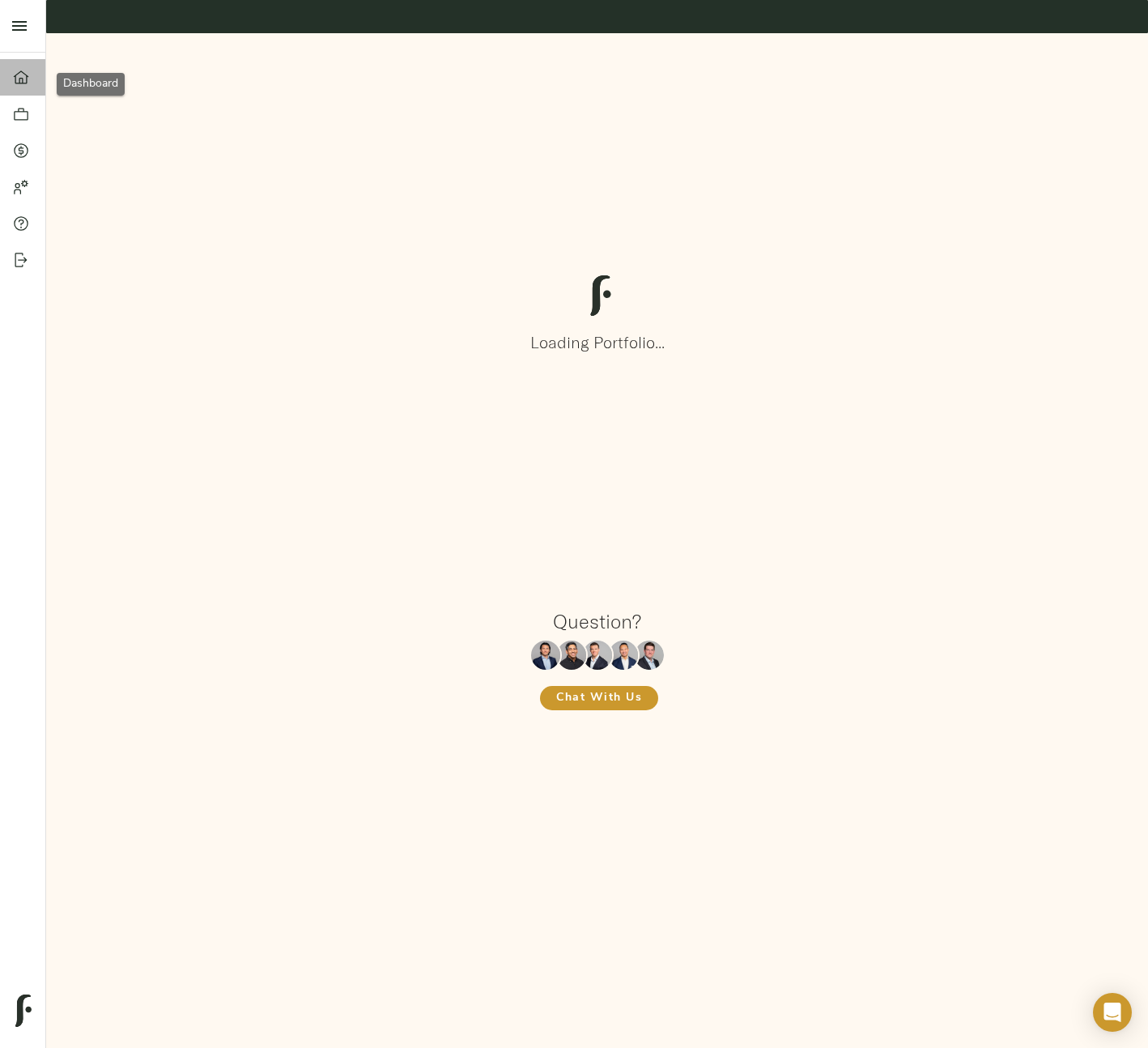
click at [16, 91] on link "Dashboard" at bounding box center [22, 77] width 45 height 37
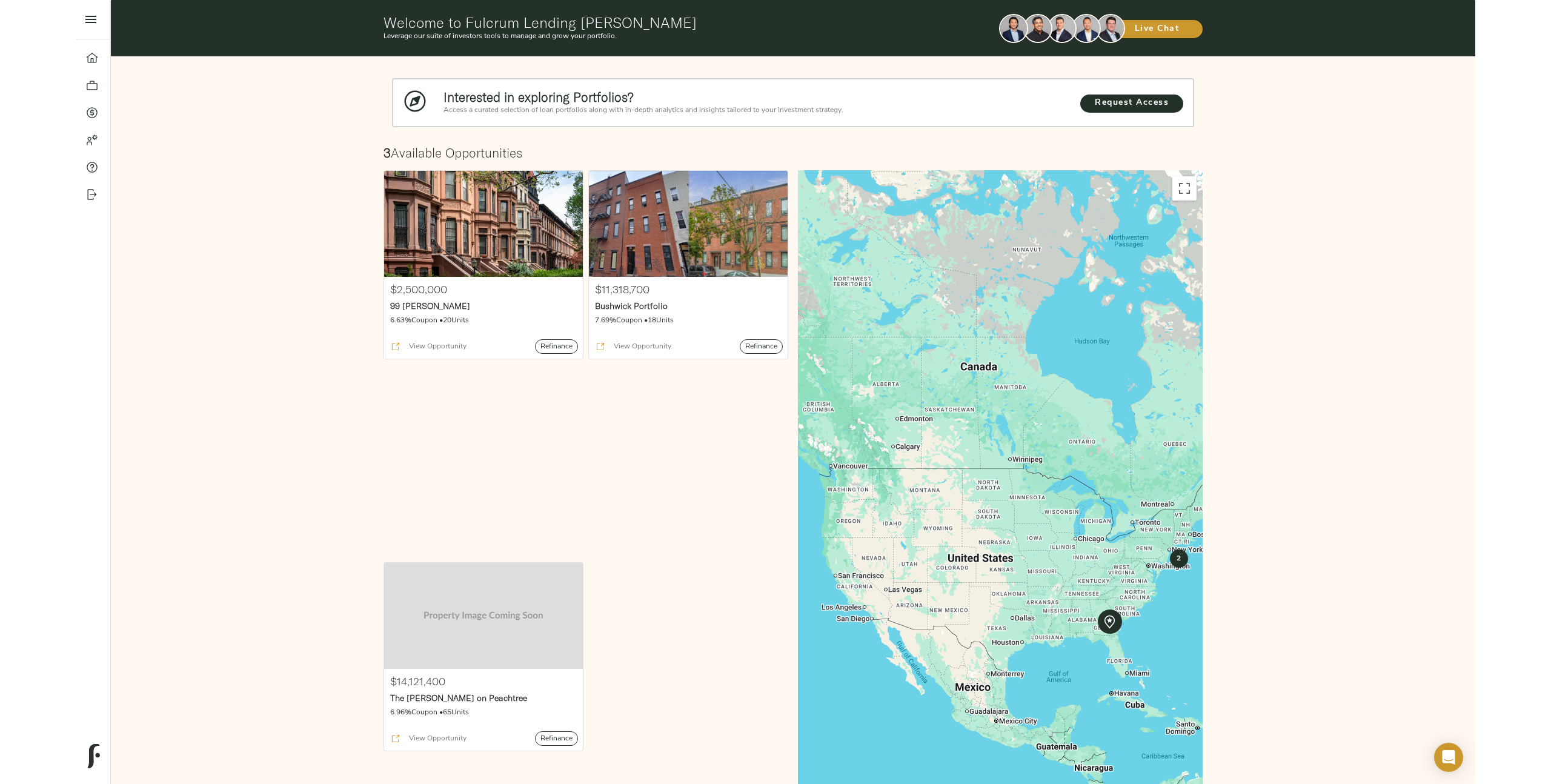
scroll to position [191, 0]
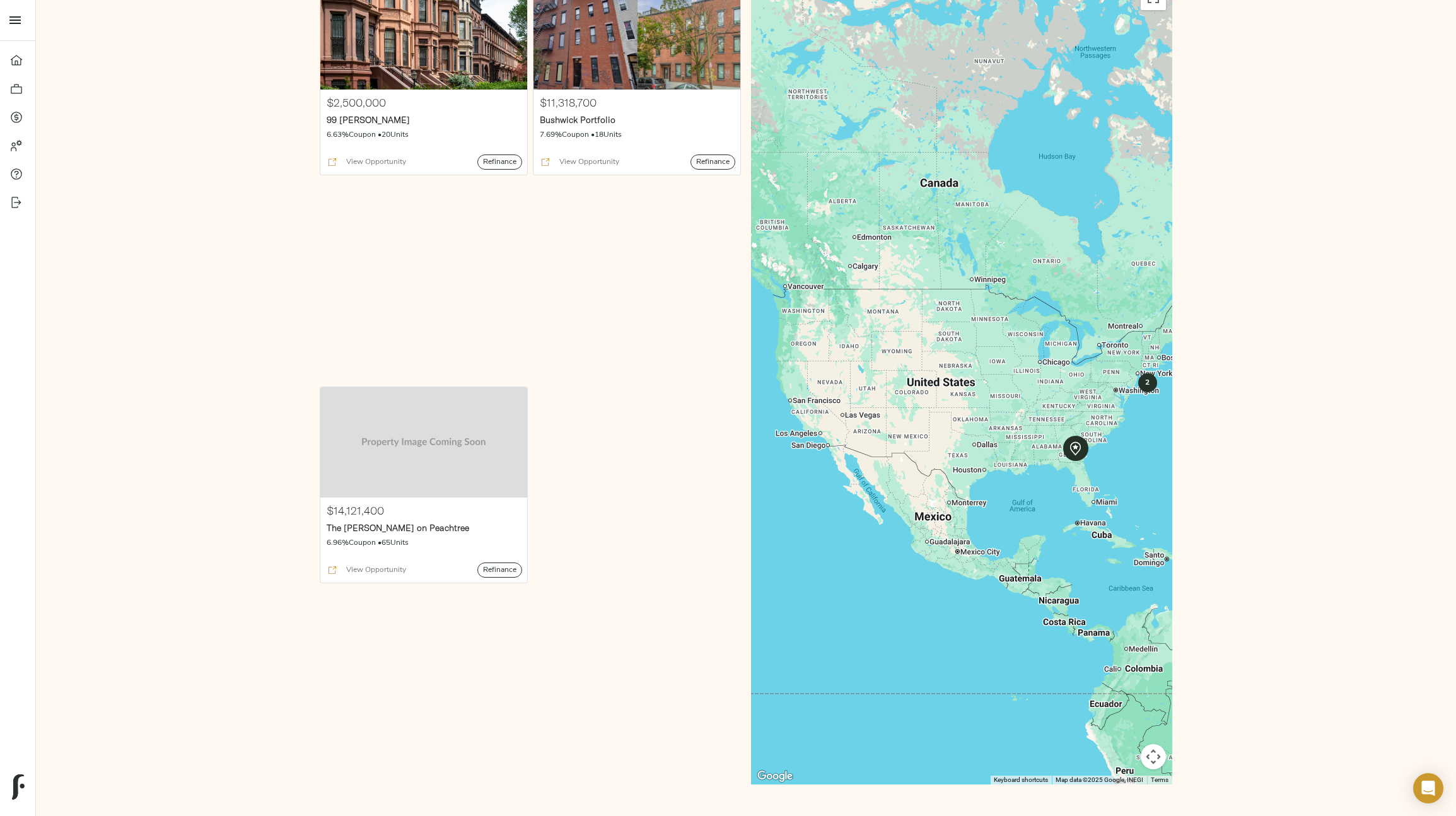
click at [440, 298] on div "$2,500,000 99 [PERSON_NAME] 6.63% Coupon • 20 Units View Opportunity Refinance" at bounding box center [424, 180] width 213 height 408
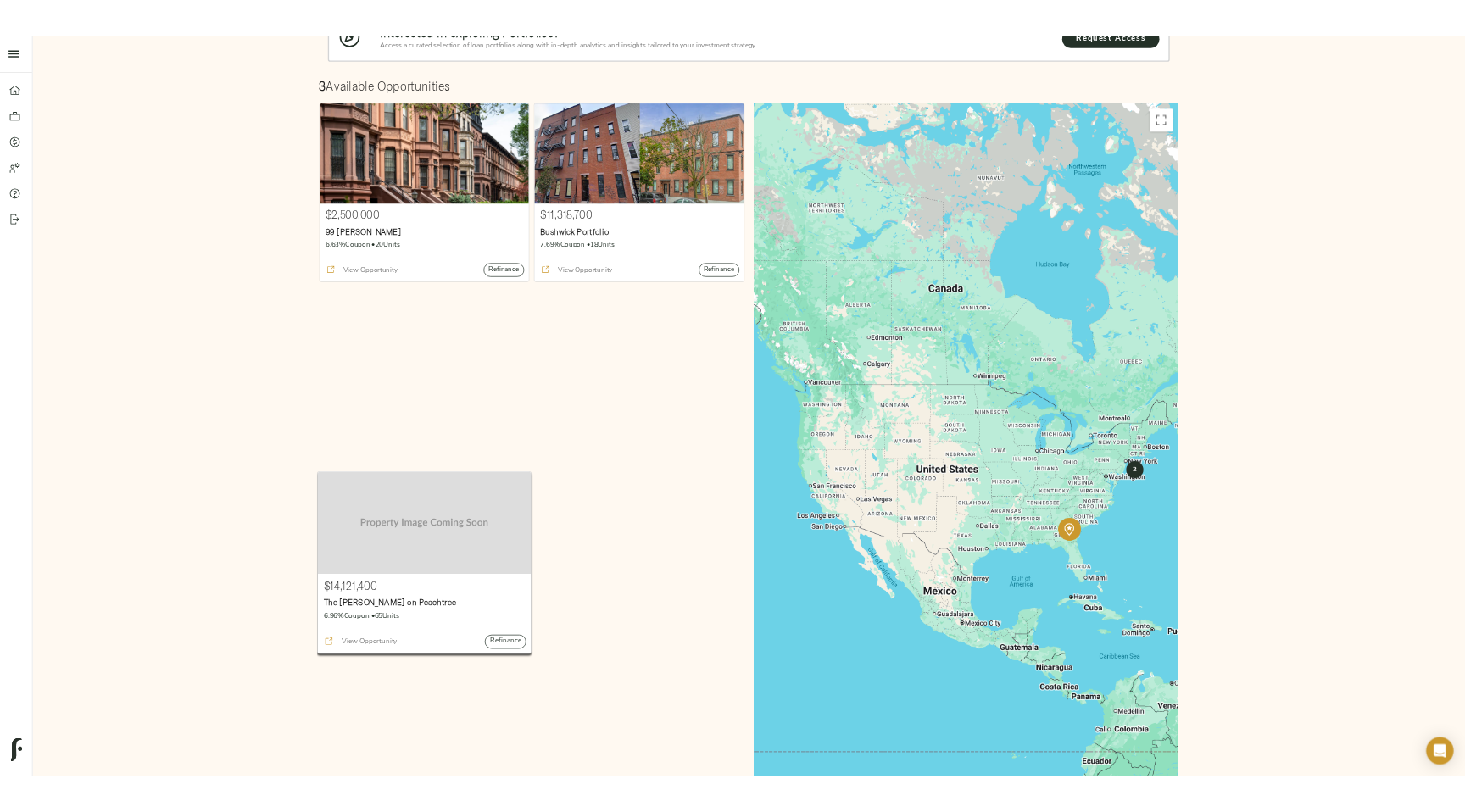
scroll to position [0, 0]
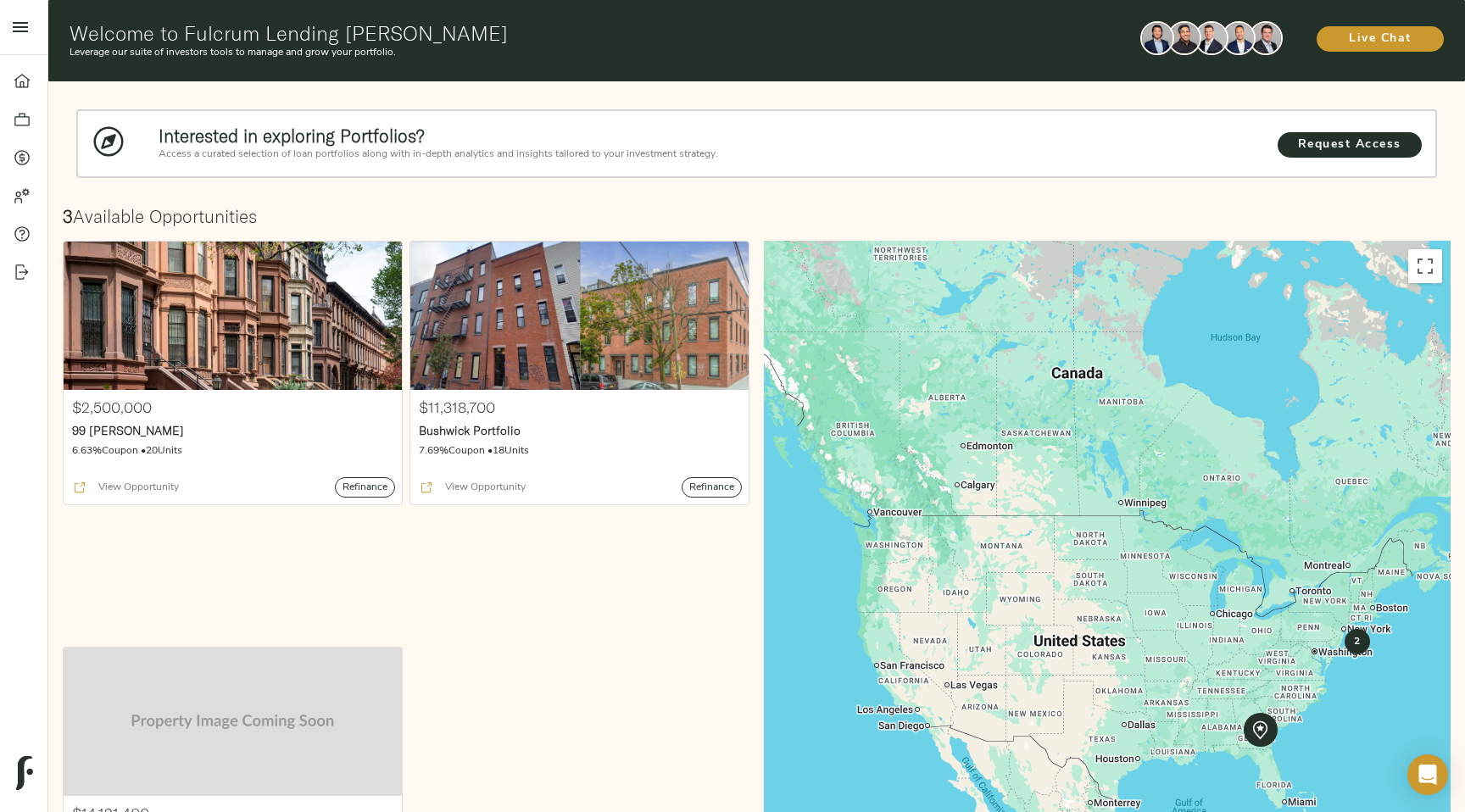
click at [264, 554] on div "$2,500,000 99 [PERSON_NAME] 6.63% Coupon • 20 Units View Opportunity Refinance" at bounding box center [232, 441] width 346 height 406
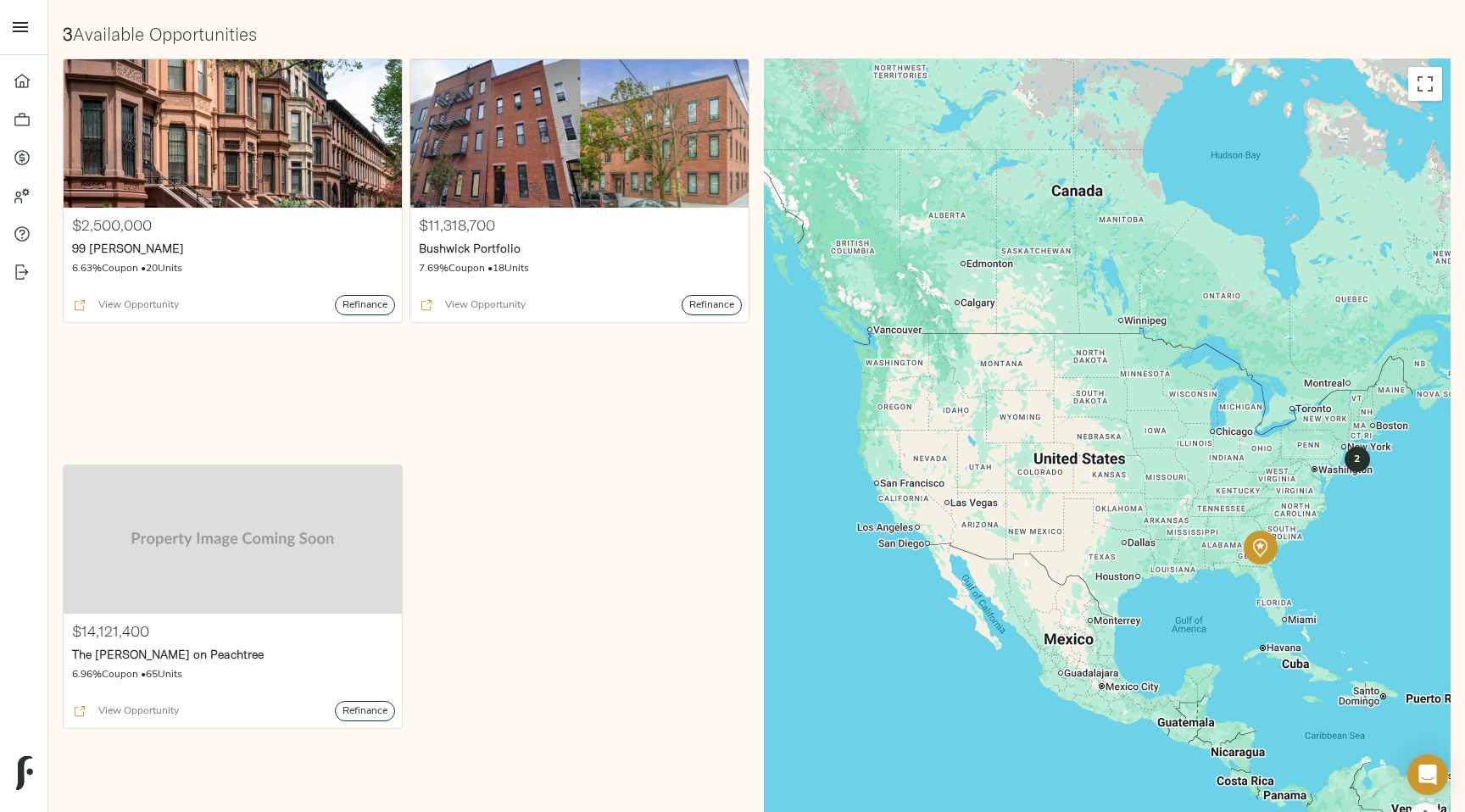
scroll to position [195, 0]
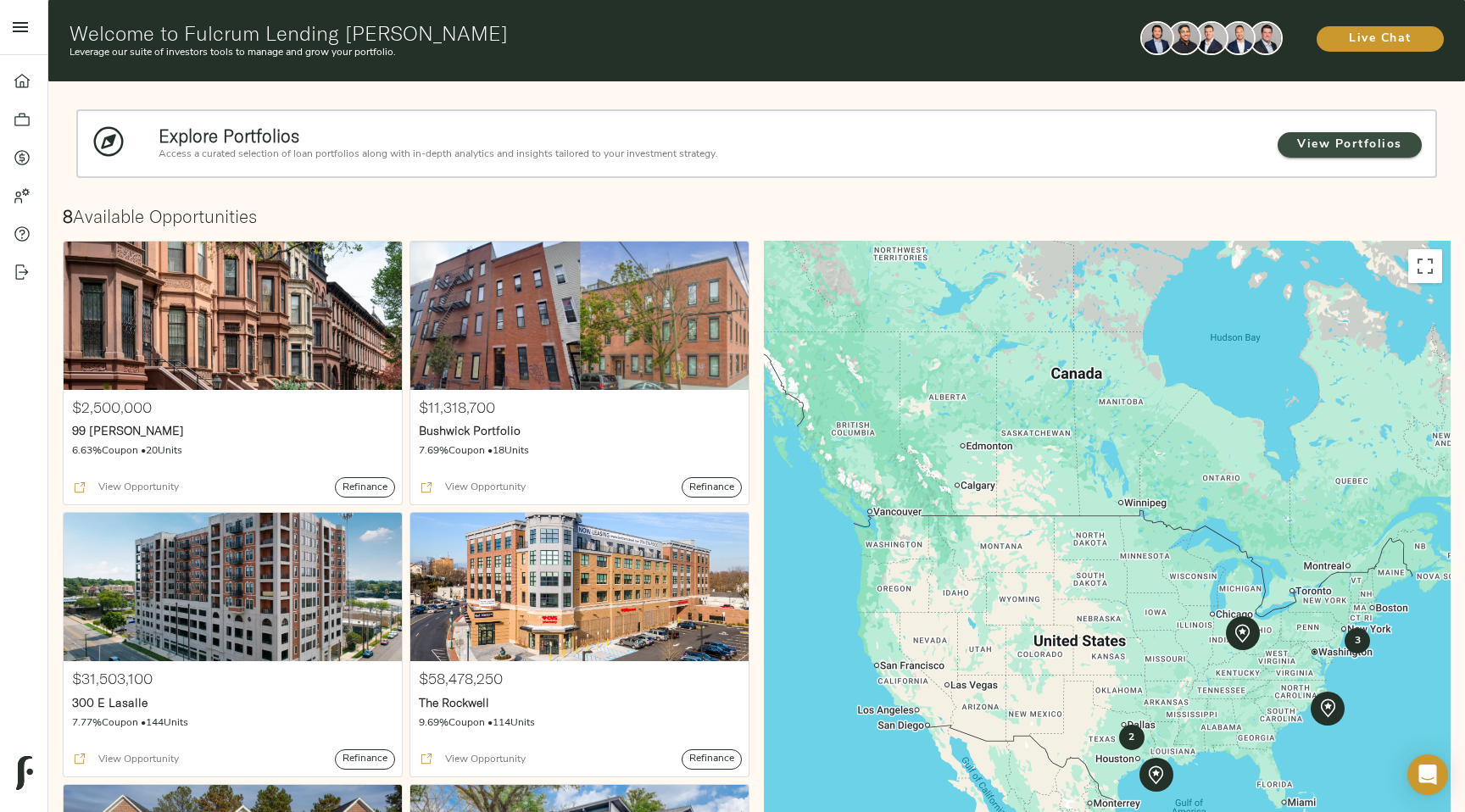
click at [1359, 139] on span "View Portfolios" at bounding box center [1350, 145] width 110 height 21
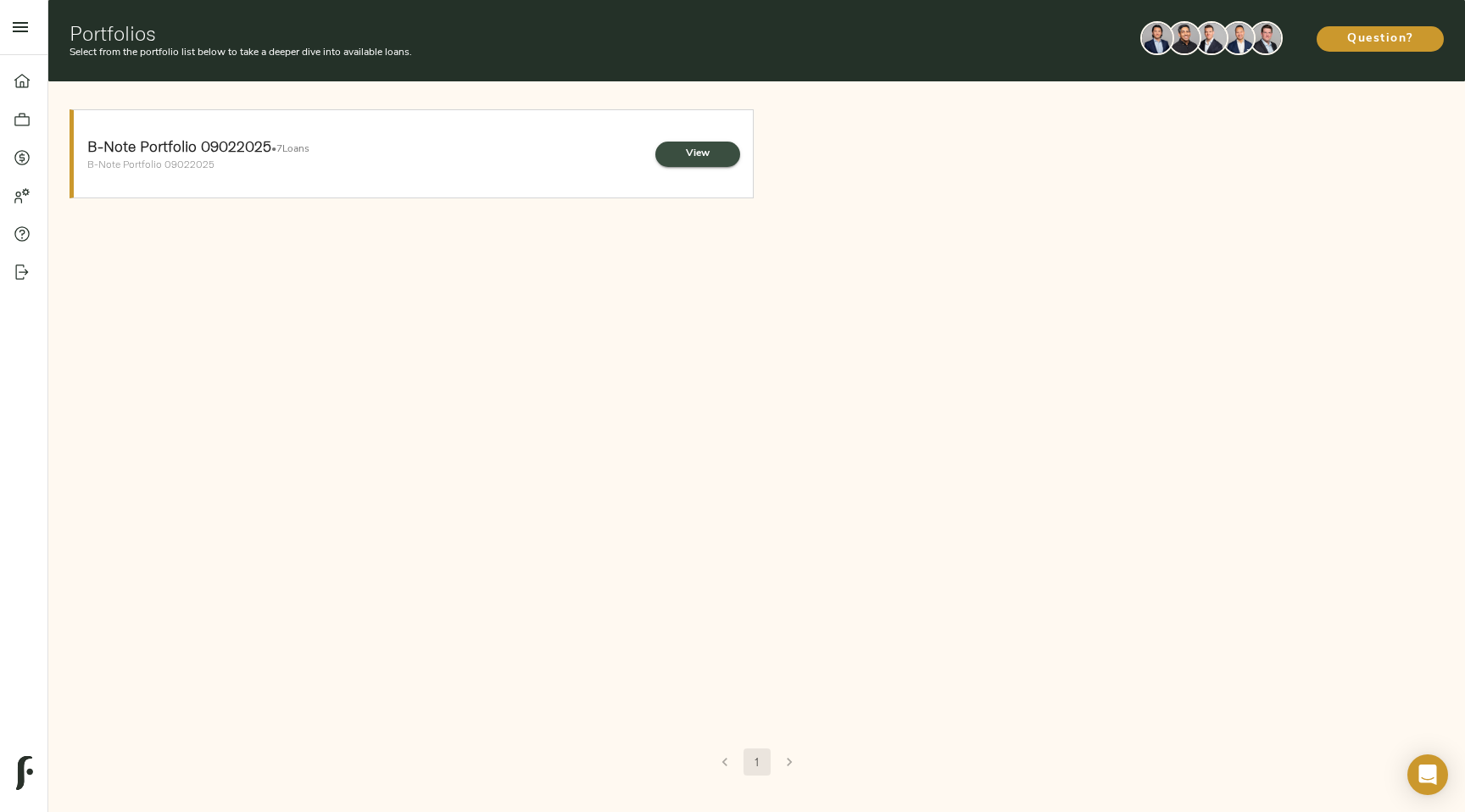
click at [712, 152] on span "View" at bounding box center [697, 154] width 51 height 18
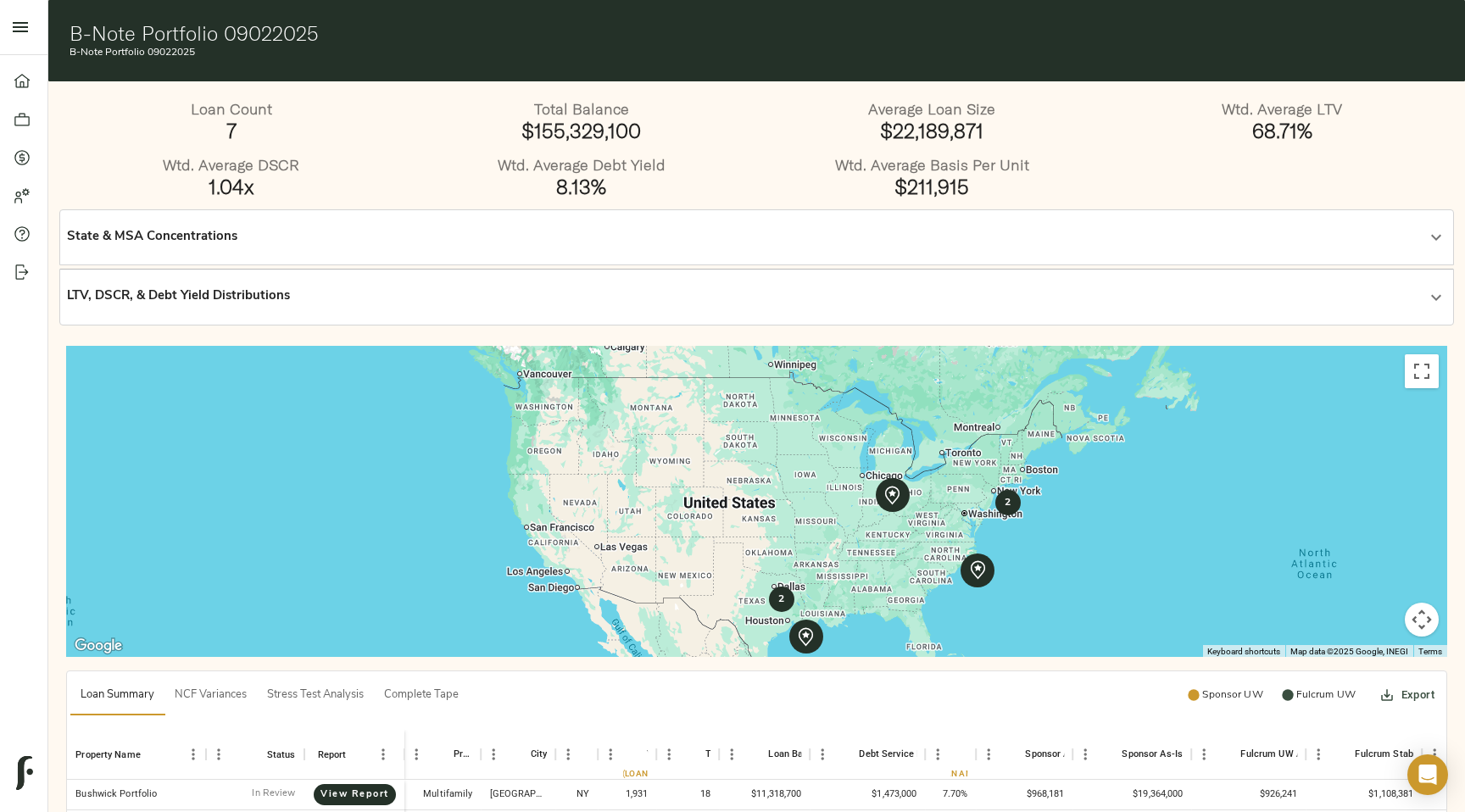
click at [1413, 310] on div "LTV, DSCR, & Debt Yield Distributions" at bounding box center [756, 297] width 1379 height 41
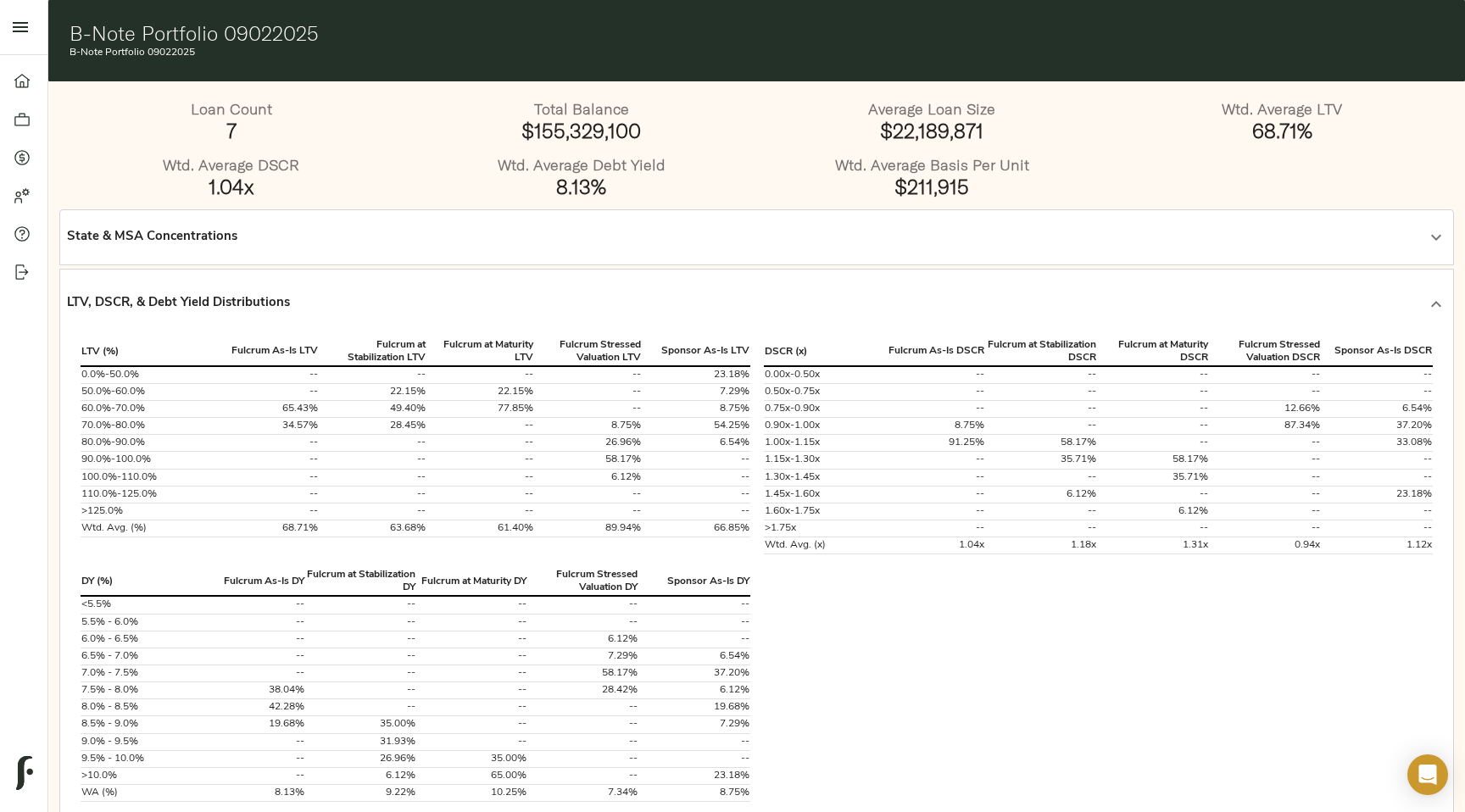
click at [1425, 250] on div at bounding box center [1437, 238] width 41 height 41
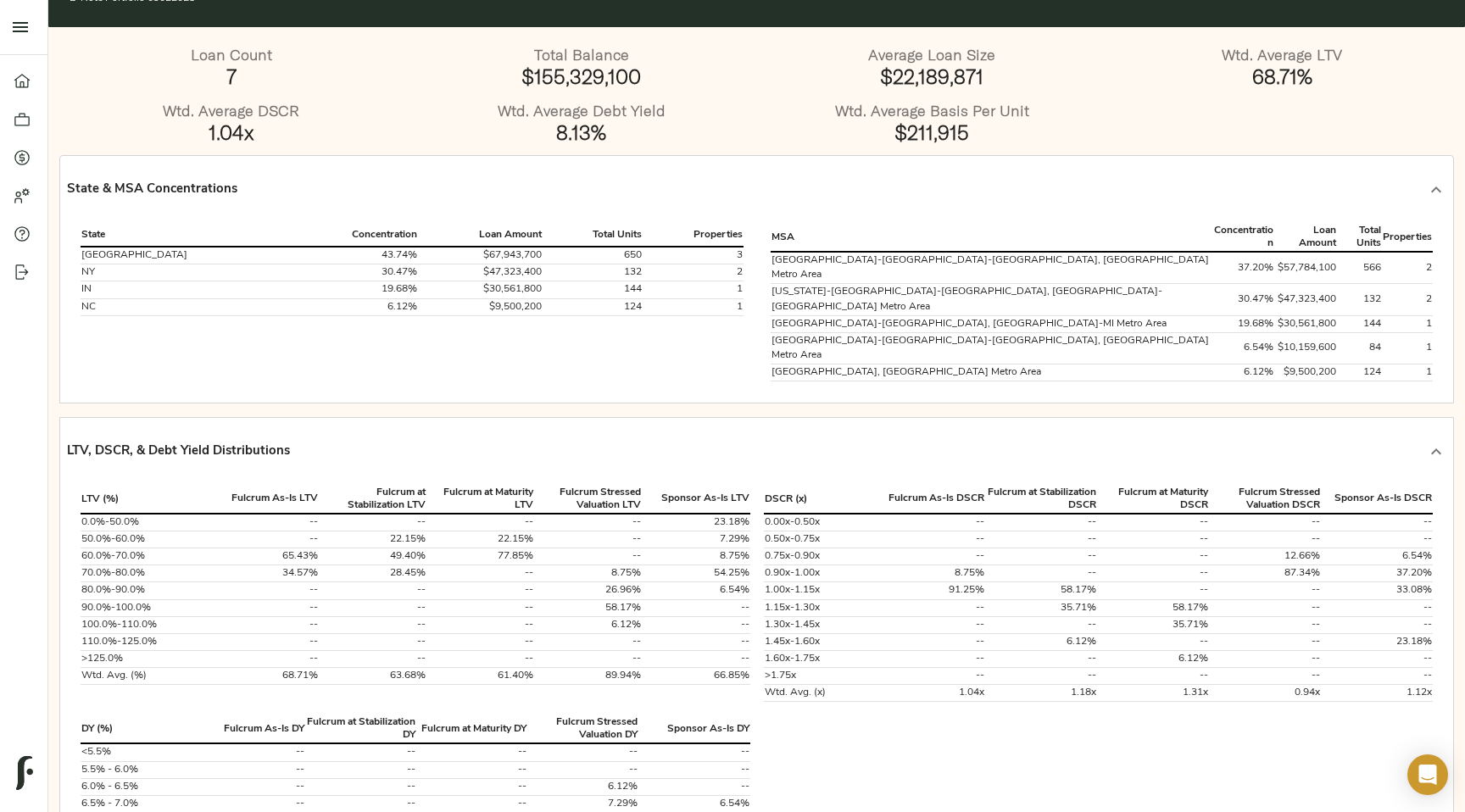
scroll to position [53, 0]
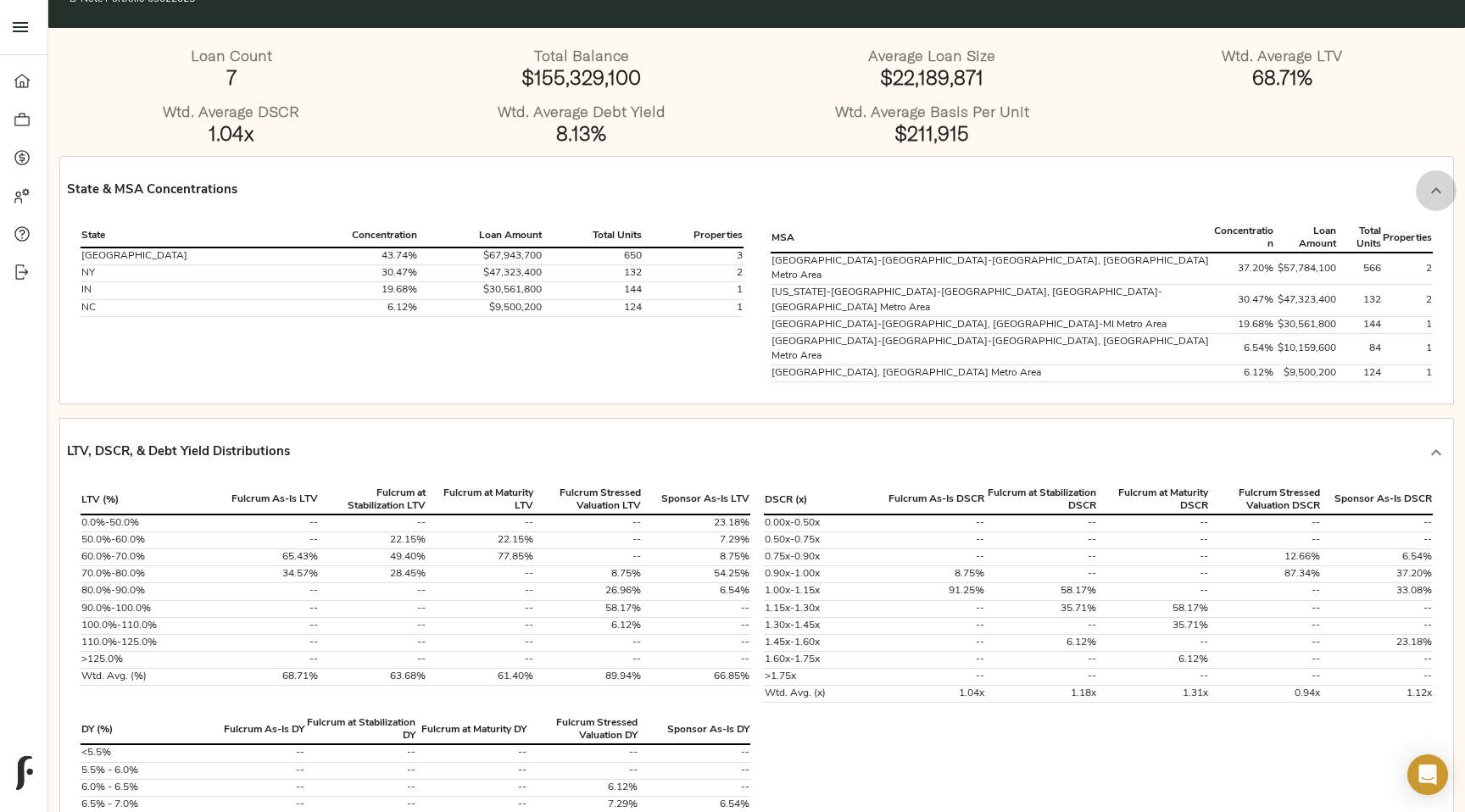
click at [1434, 189] on icon at bounding box center [1436, 190] width 10 height 6
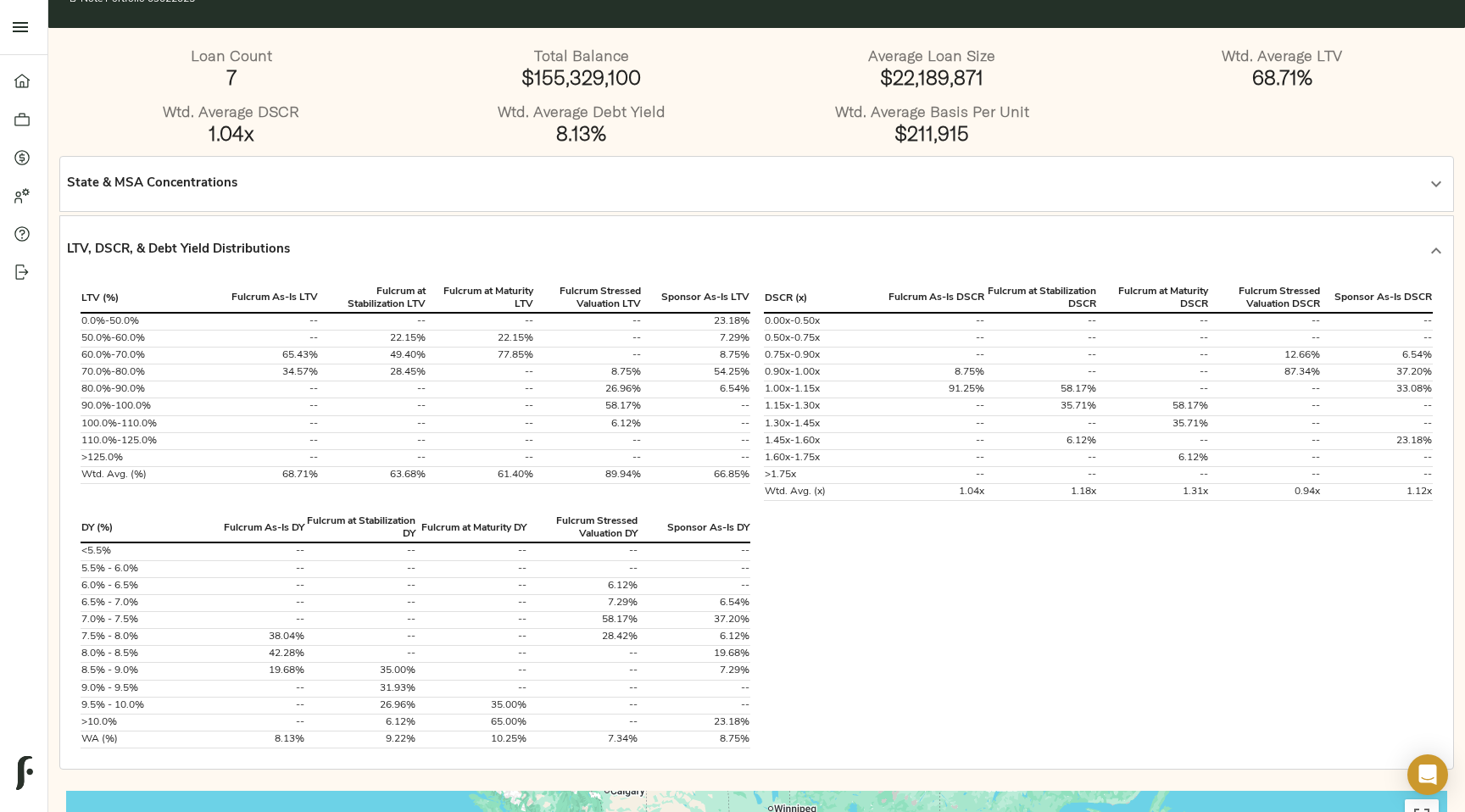
click at [1438, 248] on icon at bounding box center [1436, 250] width 20 height 20
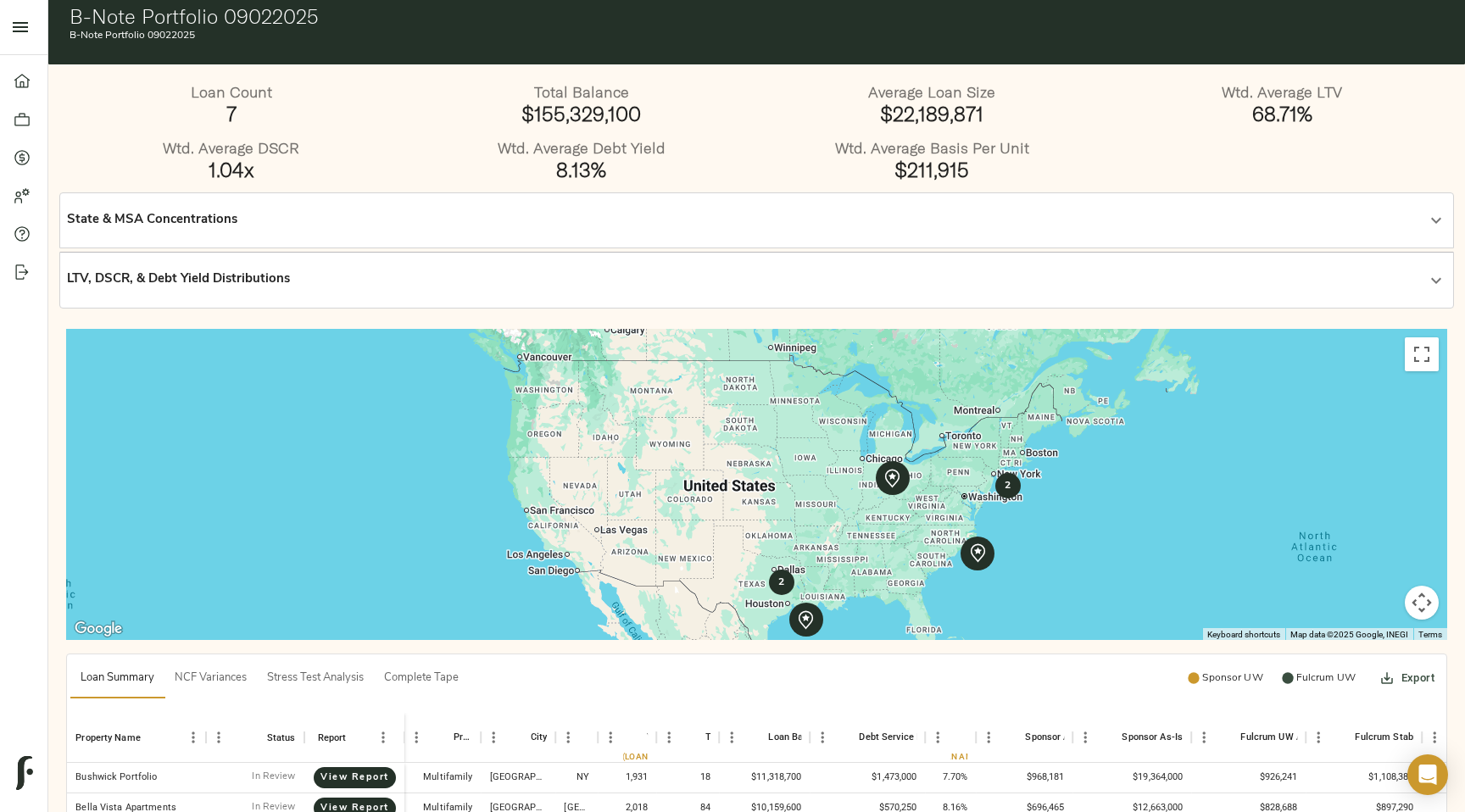
scroll to position [0, 0]
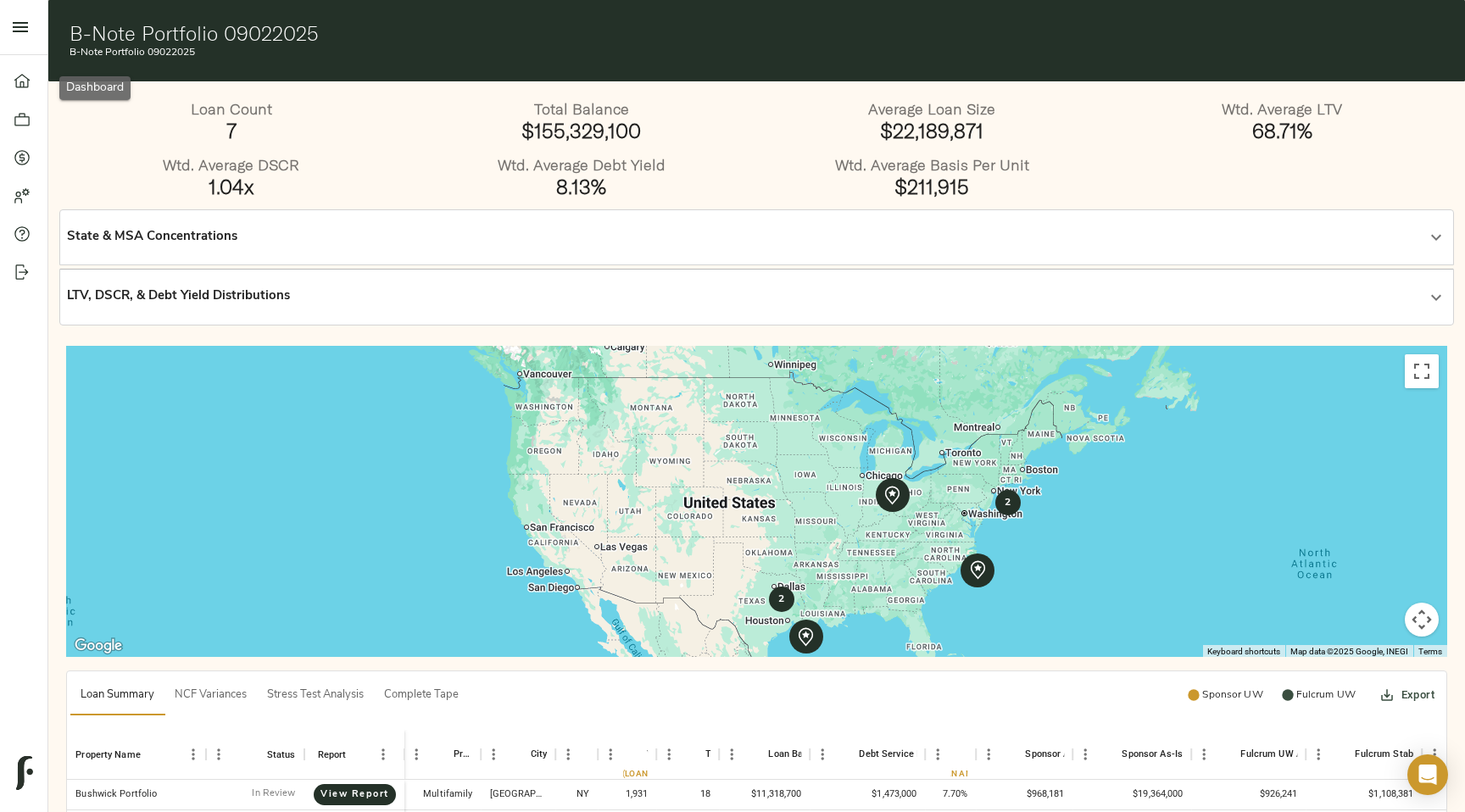
click at [25, 76] on icon at bounding box center [21, 81] width 17 height 17
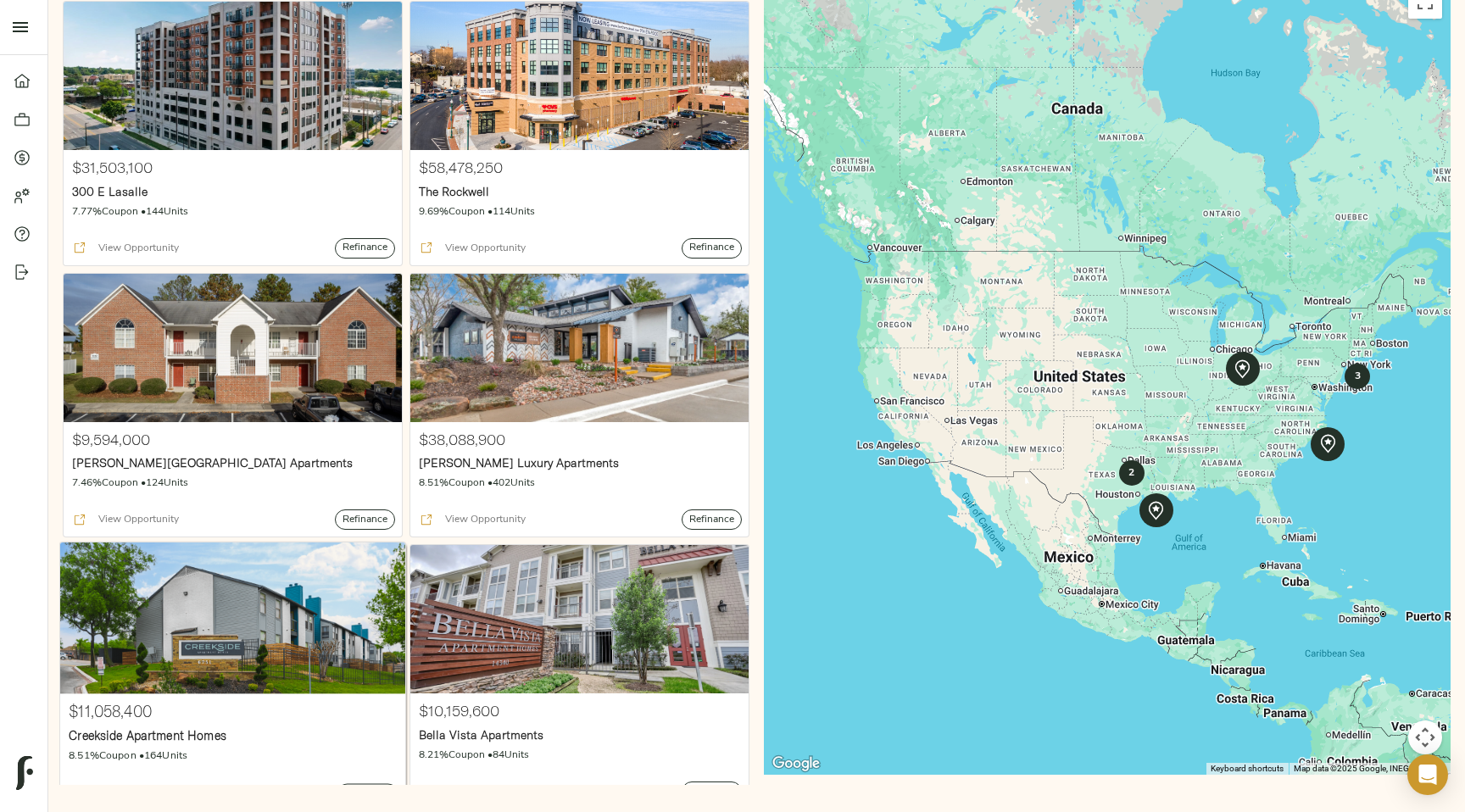
scroll to position [235, 0]
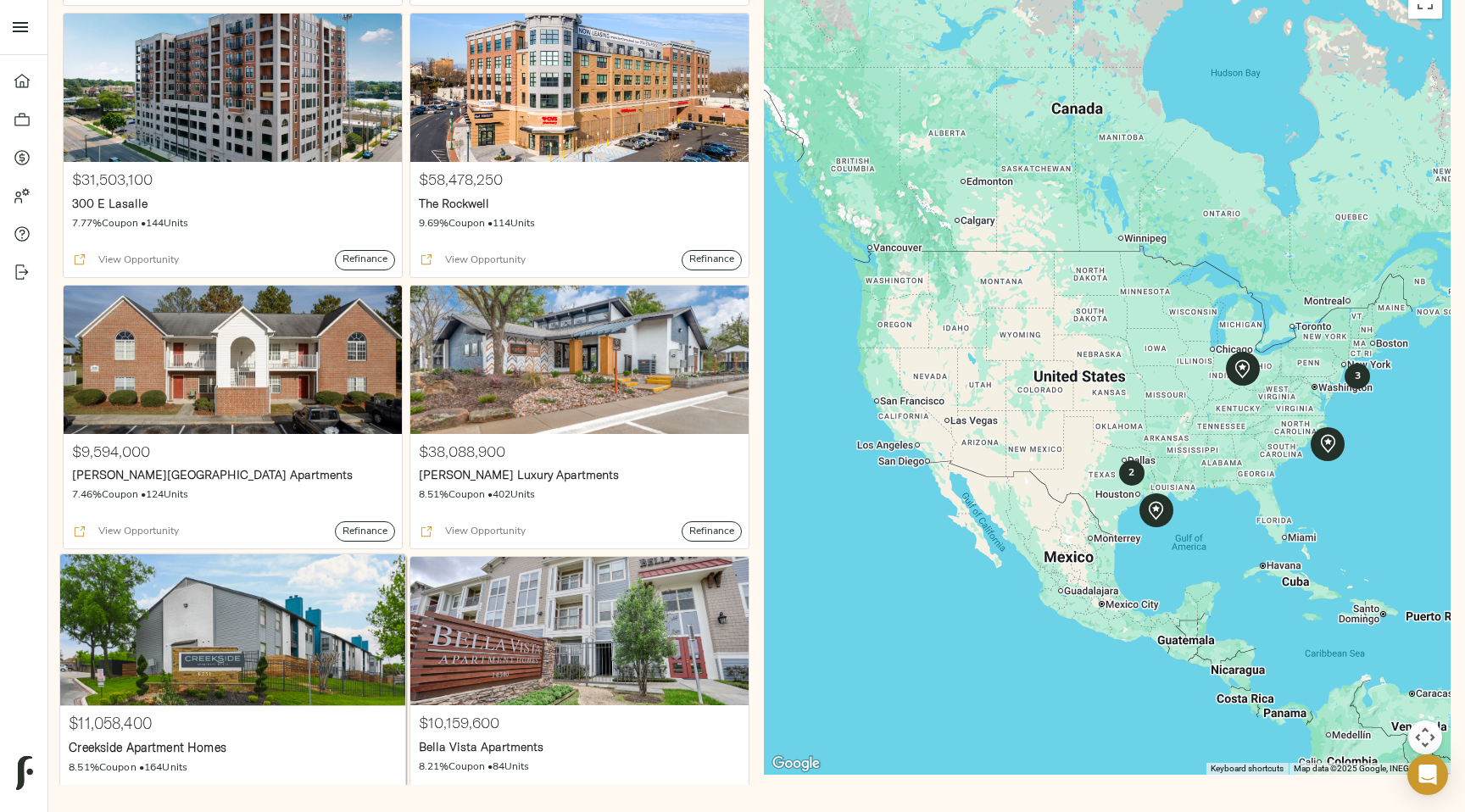
click at [251, 661] on div at bounding box center [233, 630] width 346 height 151
click at [186, 727] on h4 "$11,058,400" at bounding box center [232, 725] width 328 height 20
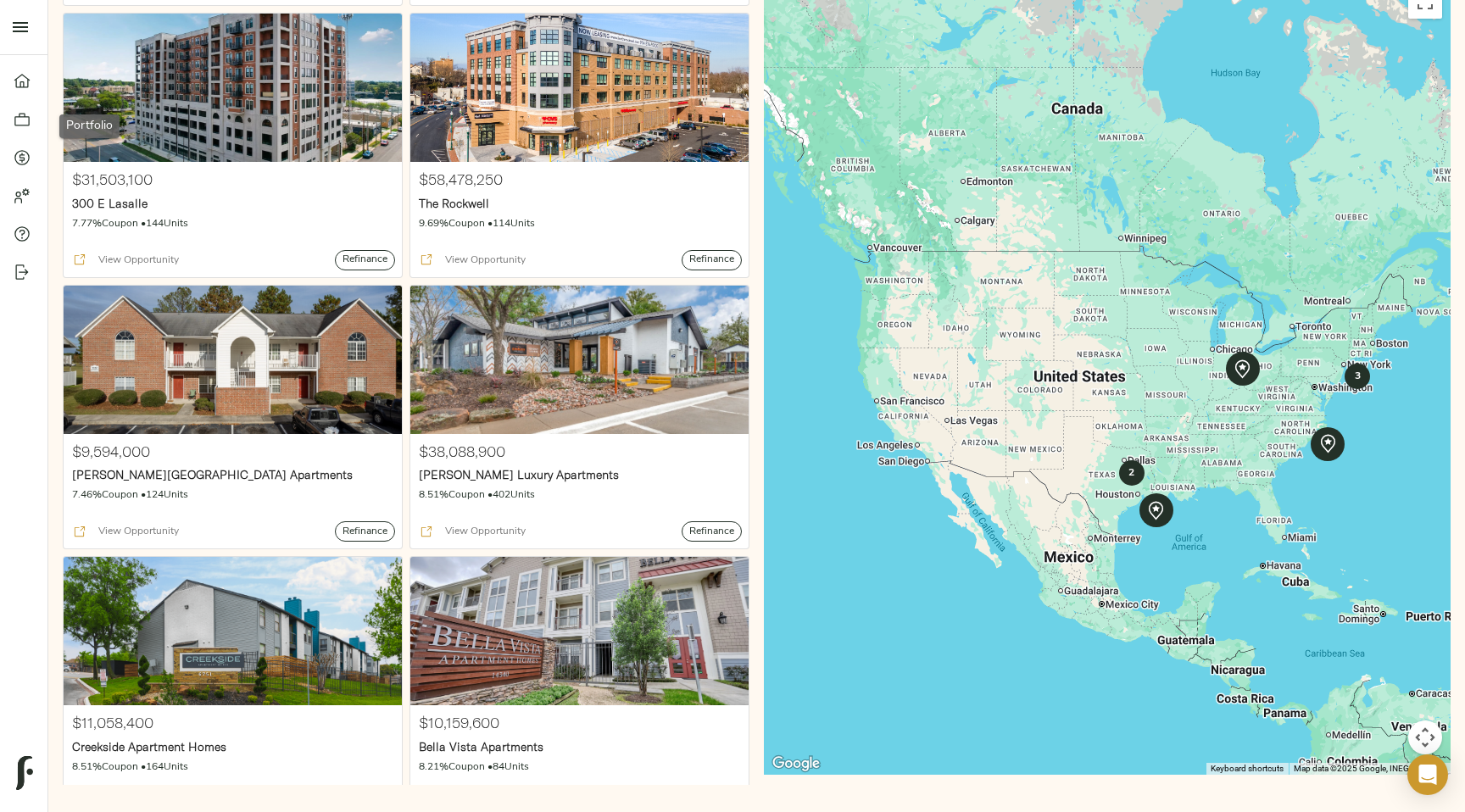
click at [20, 119] on icon at bounding box center [21, 119] width 17 height 17
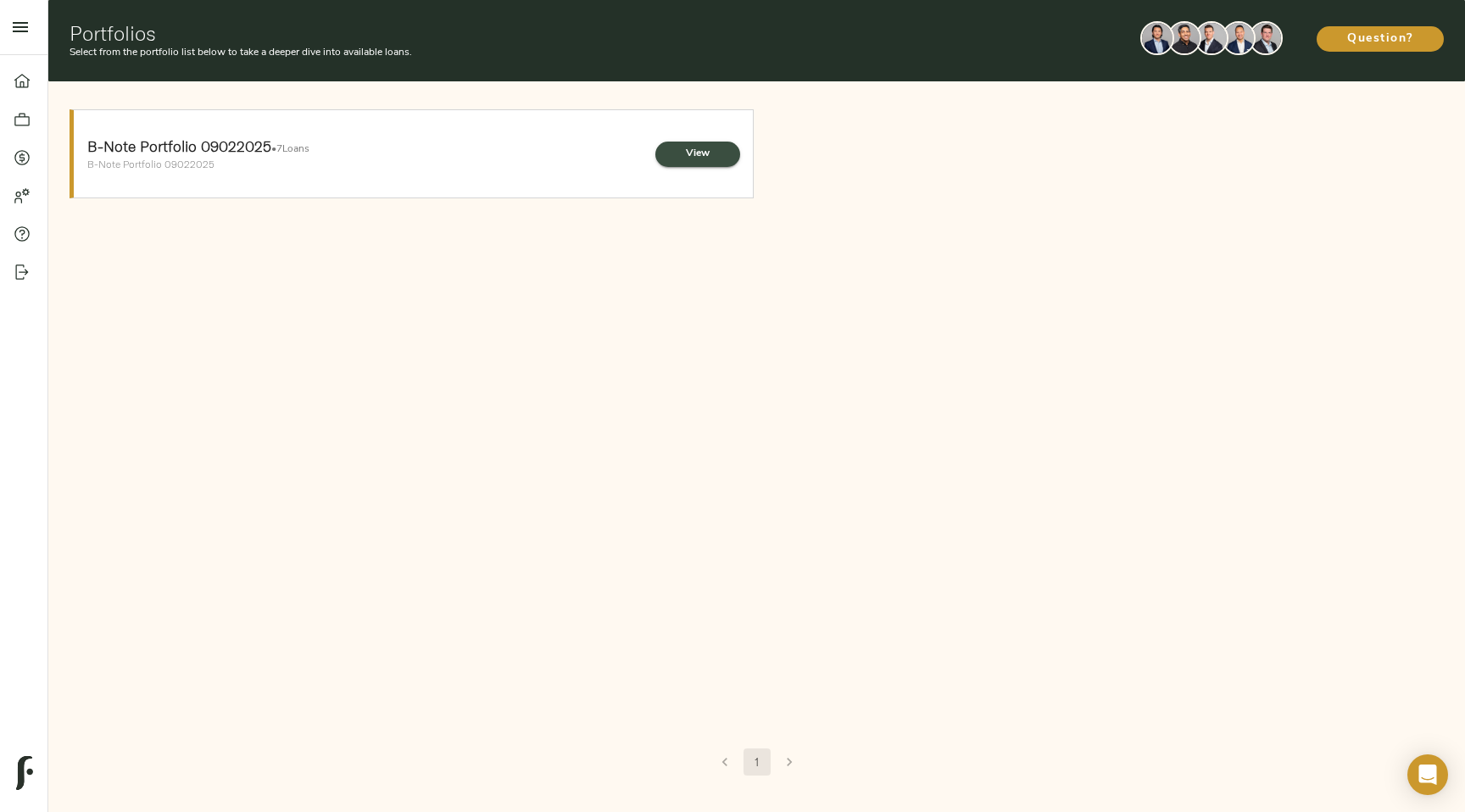
click at [708, 159] on span "View" at bounding box center [697, 154] width 51 height 18
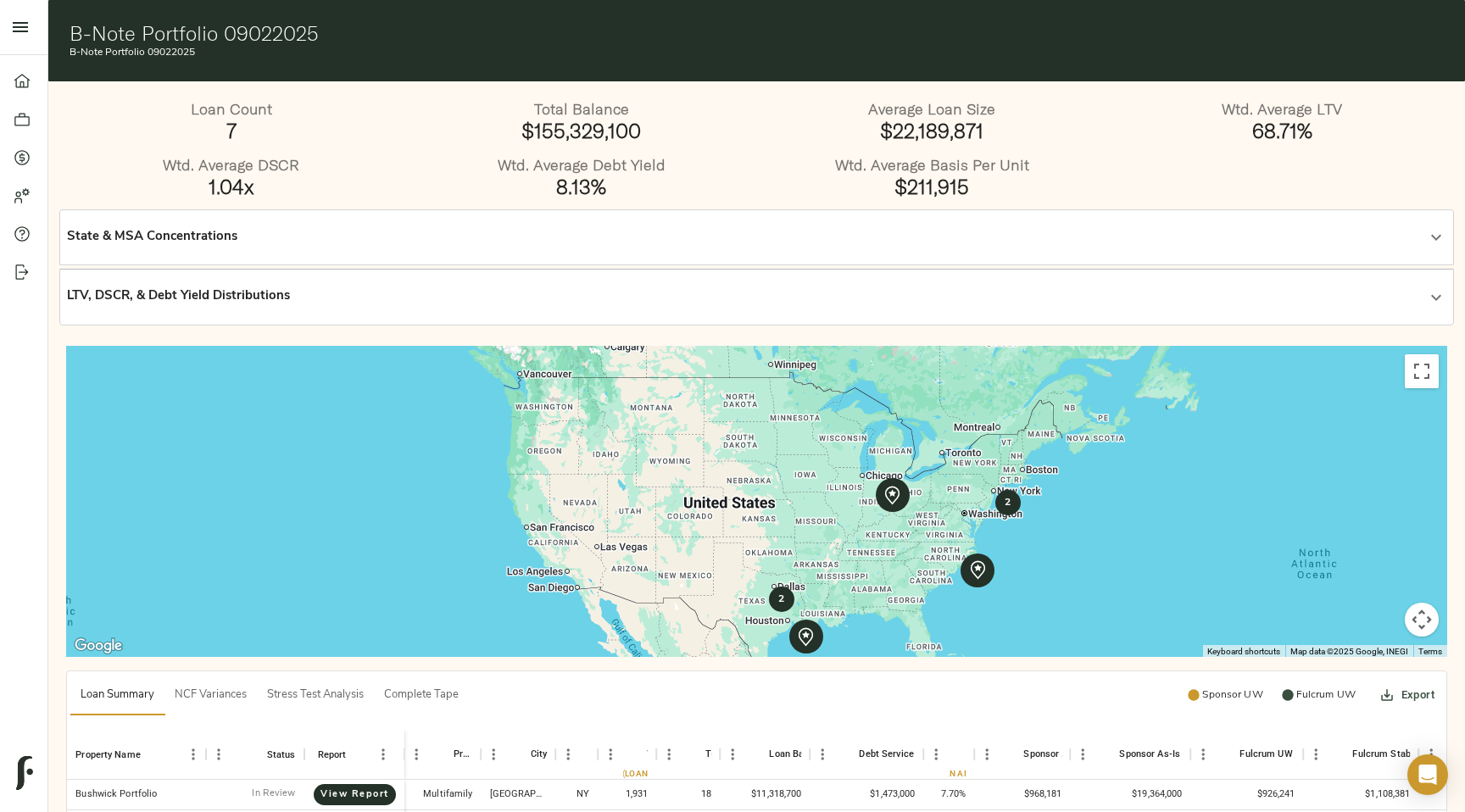
click at [1022, 253] on div "State & MSA Concentrations" at bounding box center [756, 238] width 1379 height 41
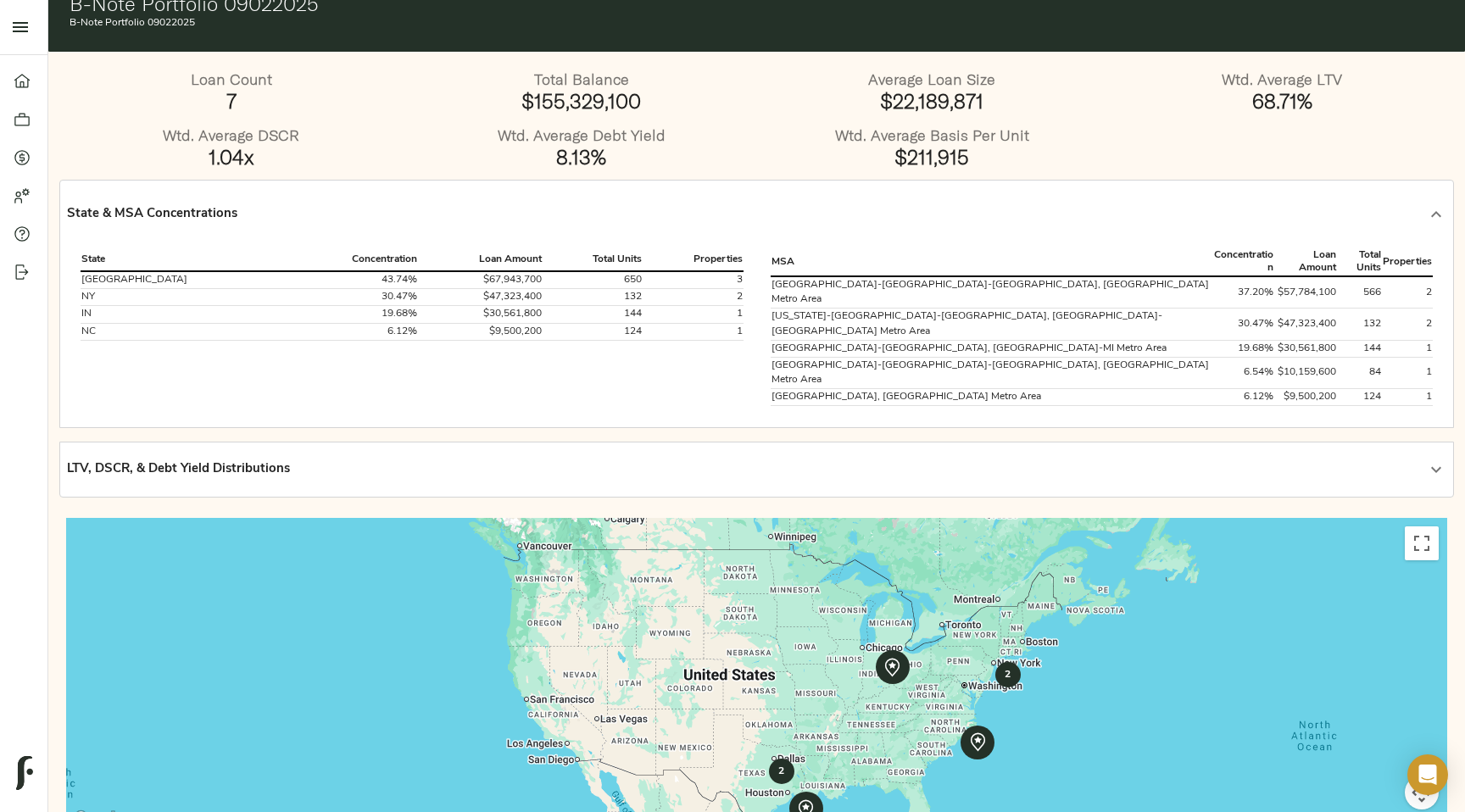
scroll to position [38, 0]
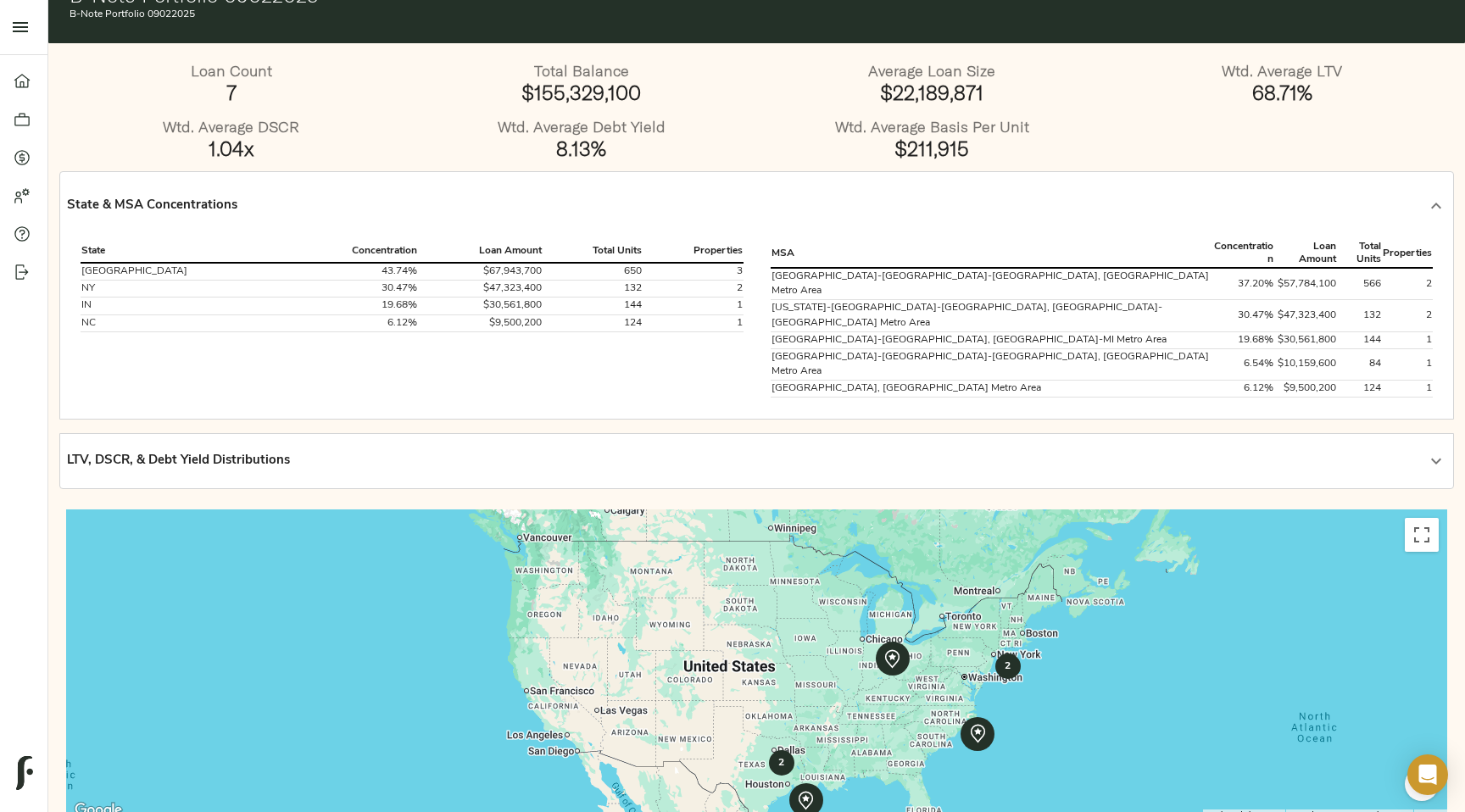
click at [961, 451] on div "LTV, DSCR, & Debt Yield Distributions" at bounding box center [741, 461] width 1348 height 20
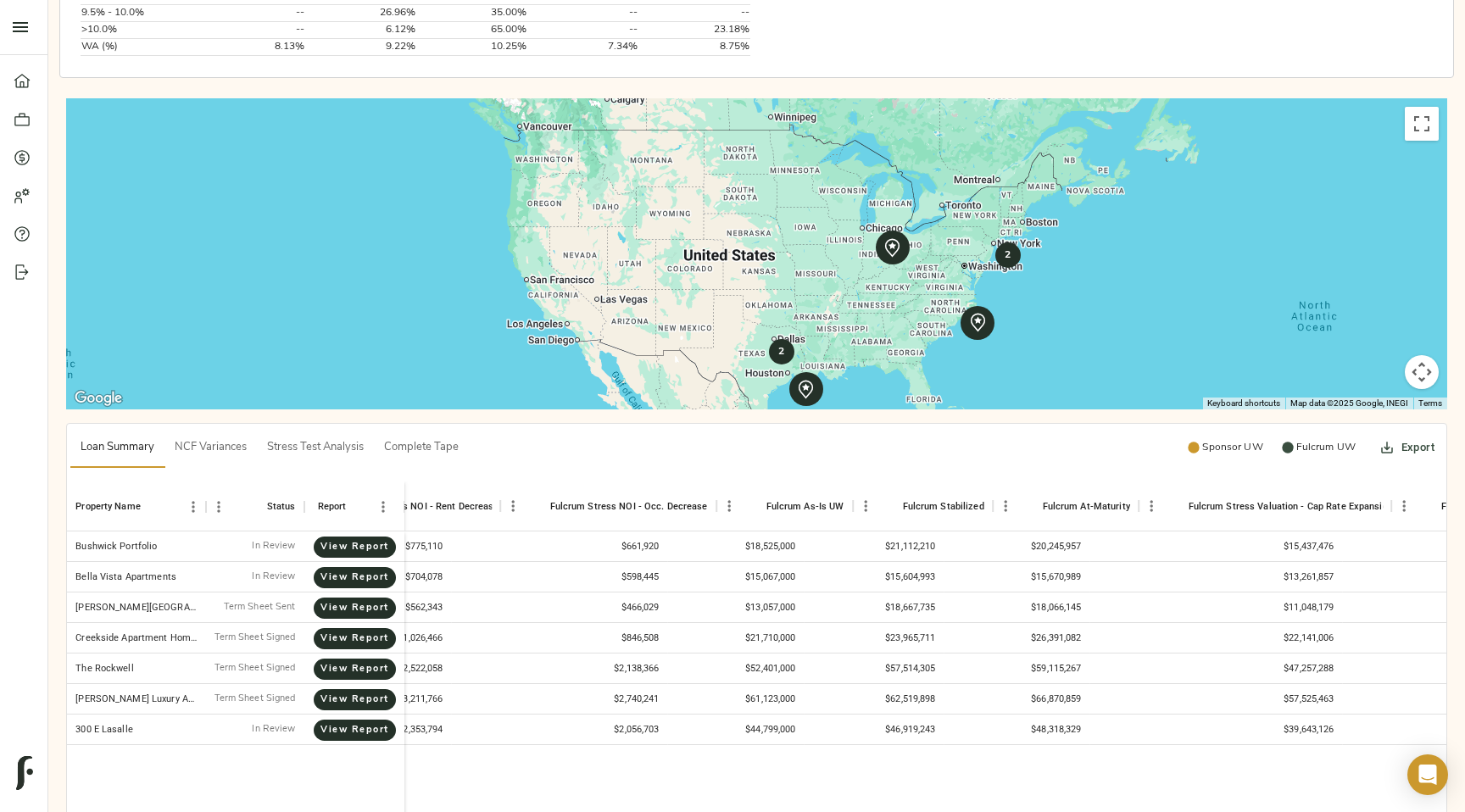
scroll to position [0, 1543]
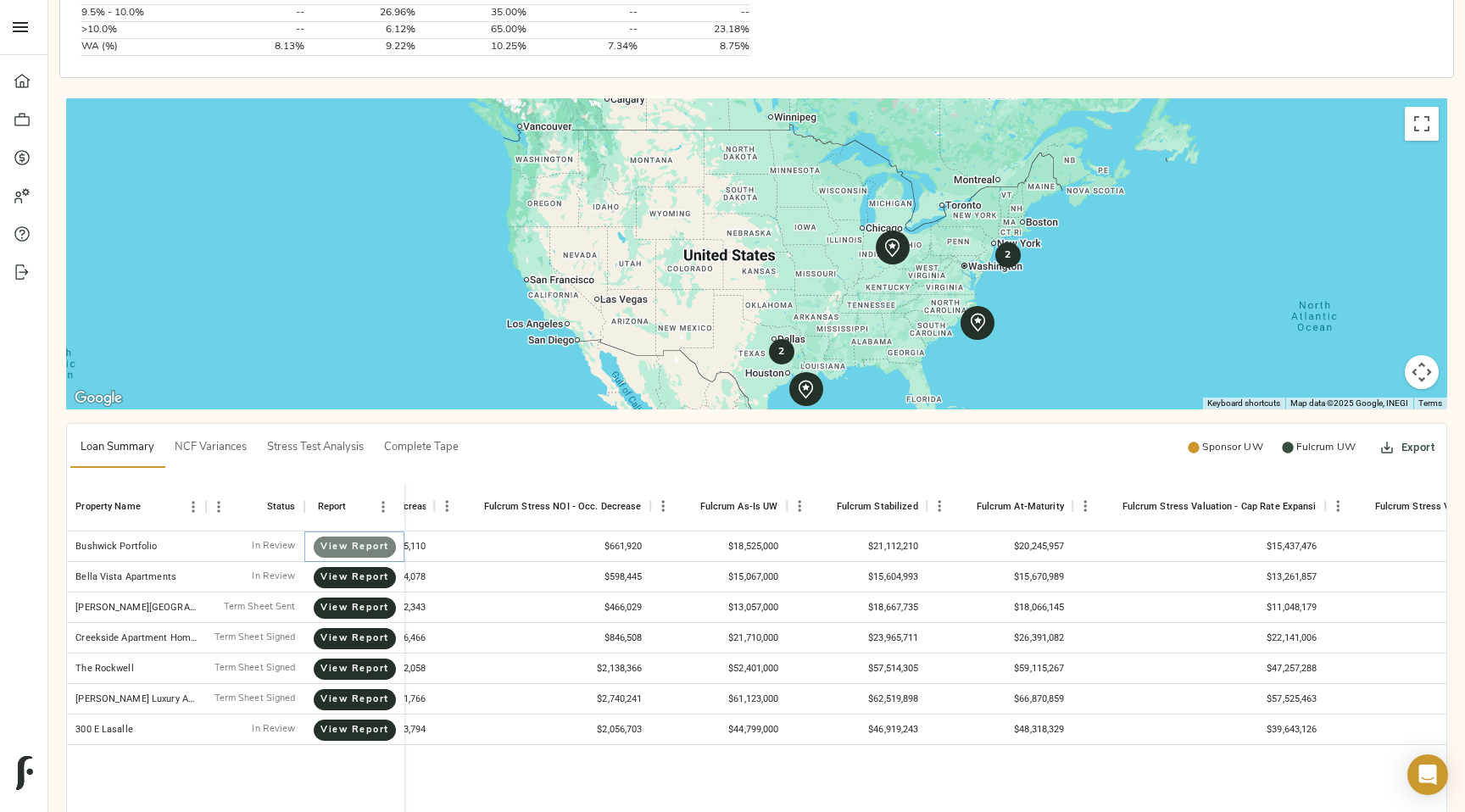
click at [359, 540] on span "View Report" at bounding box center [354, 548] width 47 height 16
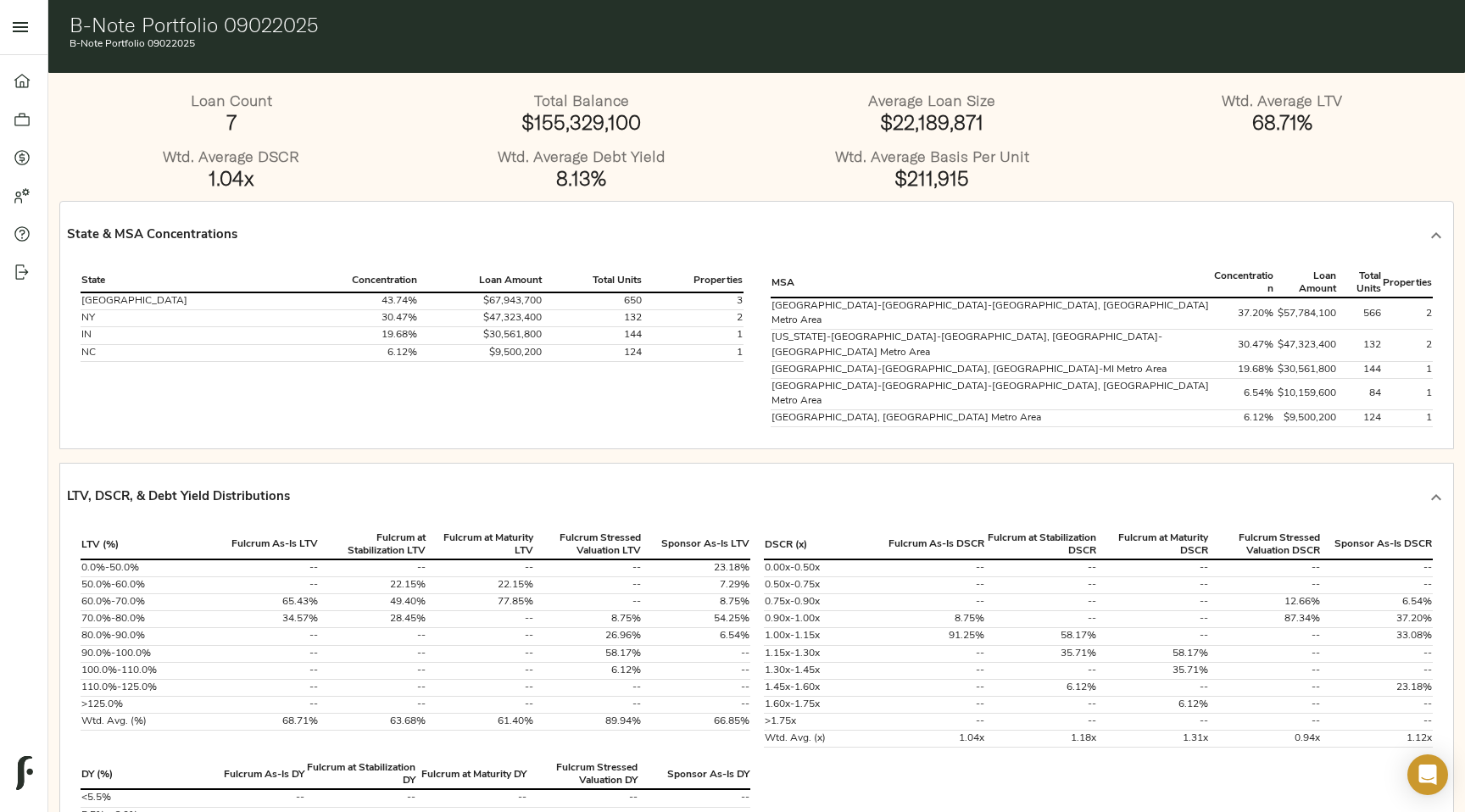
scroll to position [0, 0]
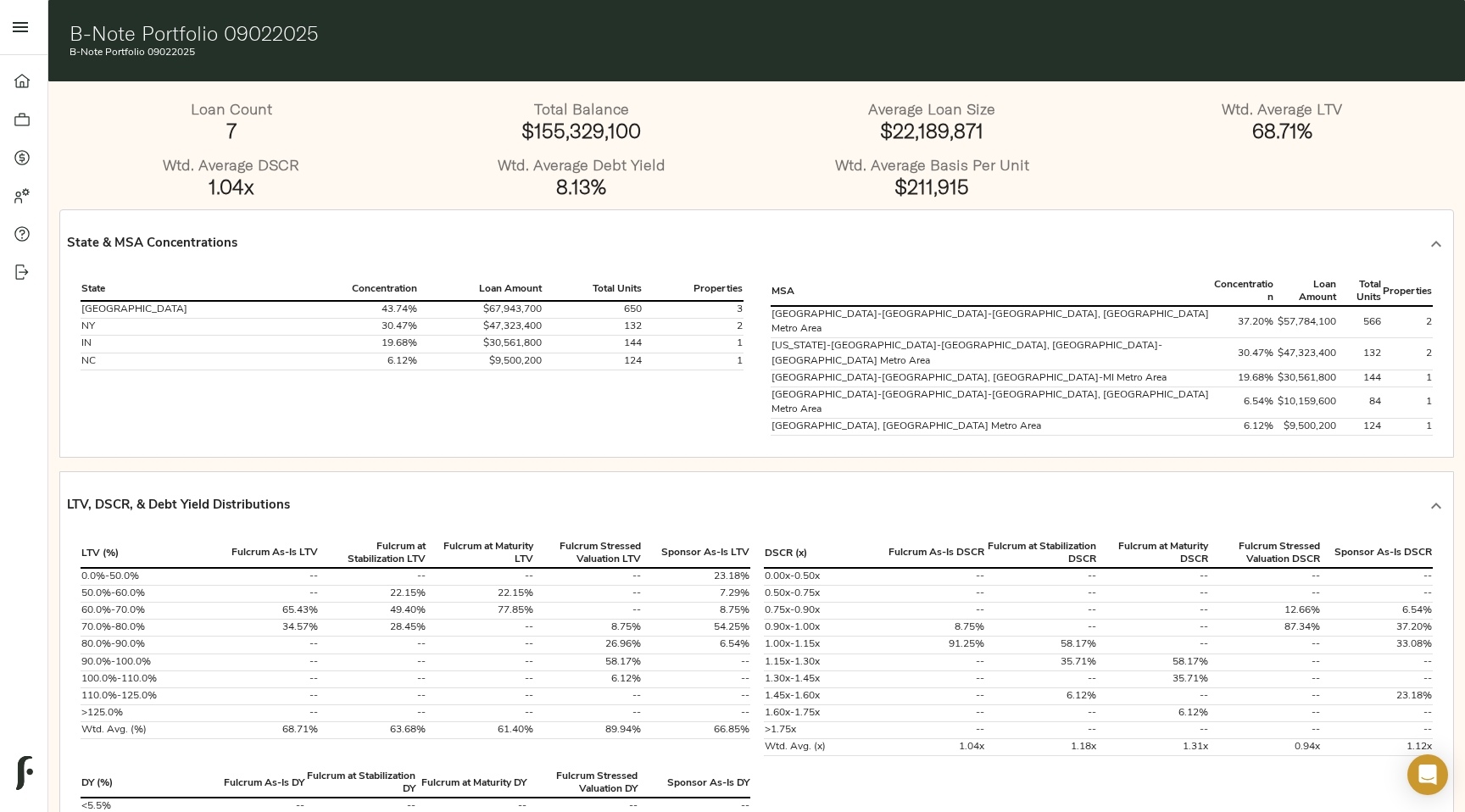
click at [1430, 232] on div at bounding box center [1437, 244] width 41 height 41
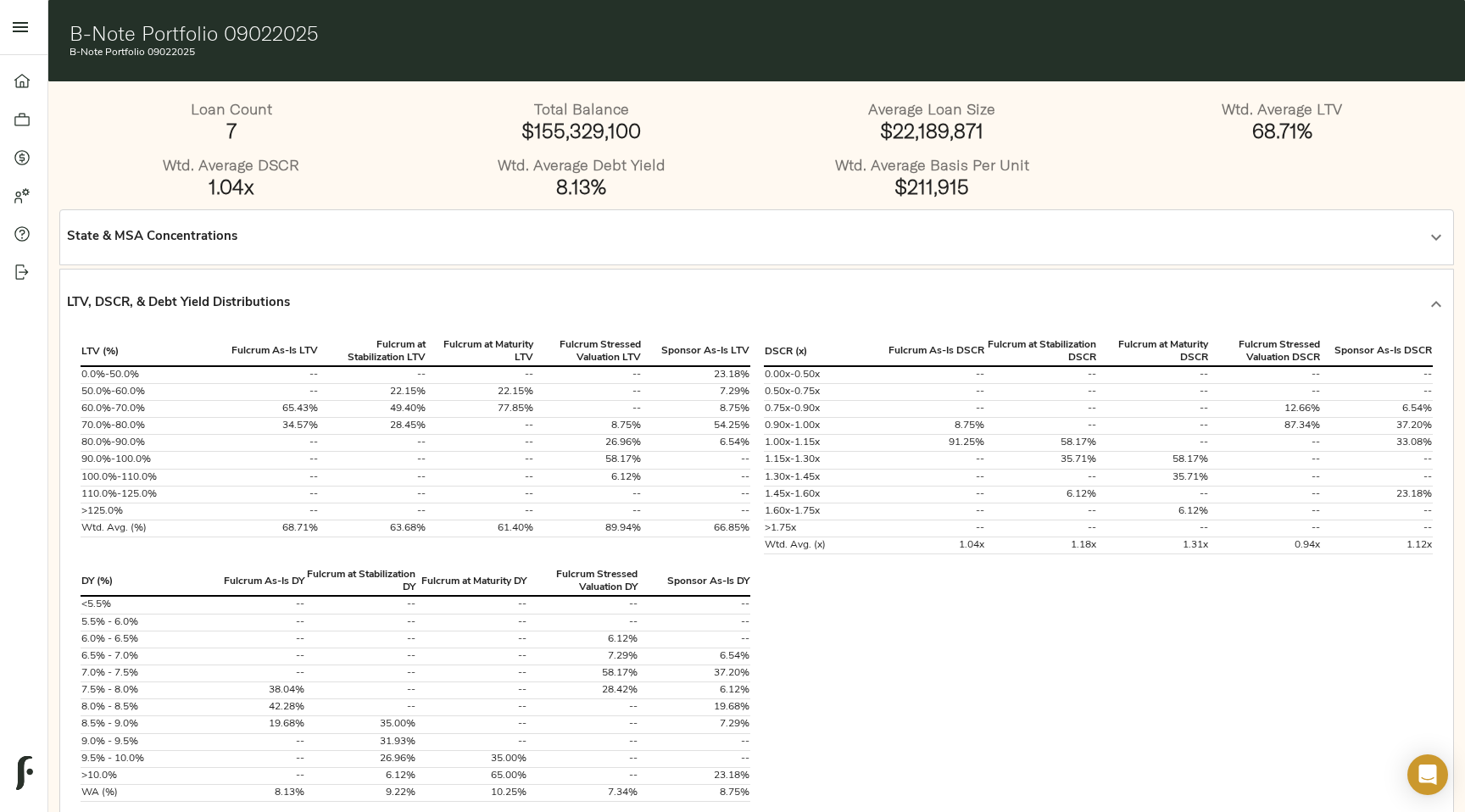
click at [1432, 304] on icon at bounding box center [1436, 304] width 20 height 20
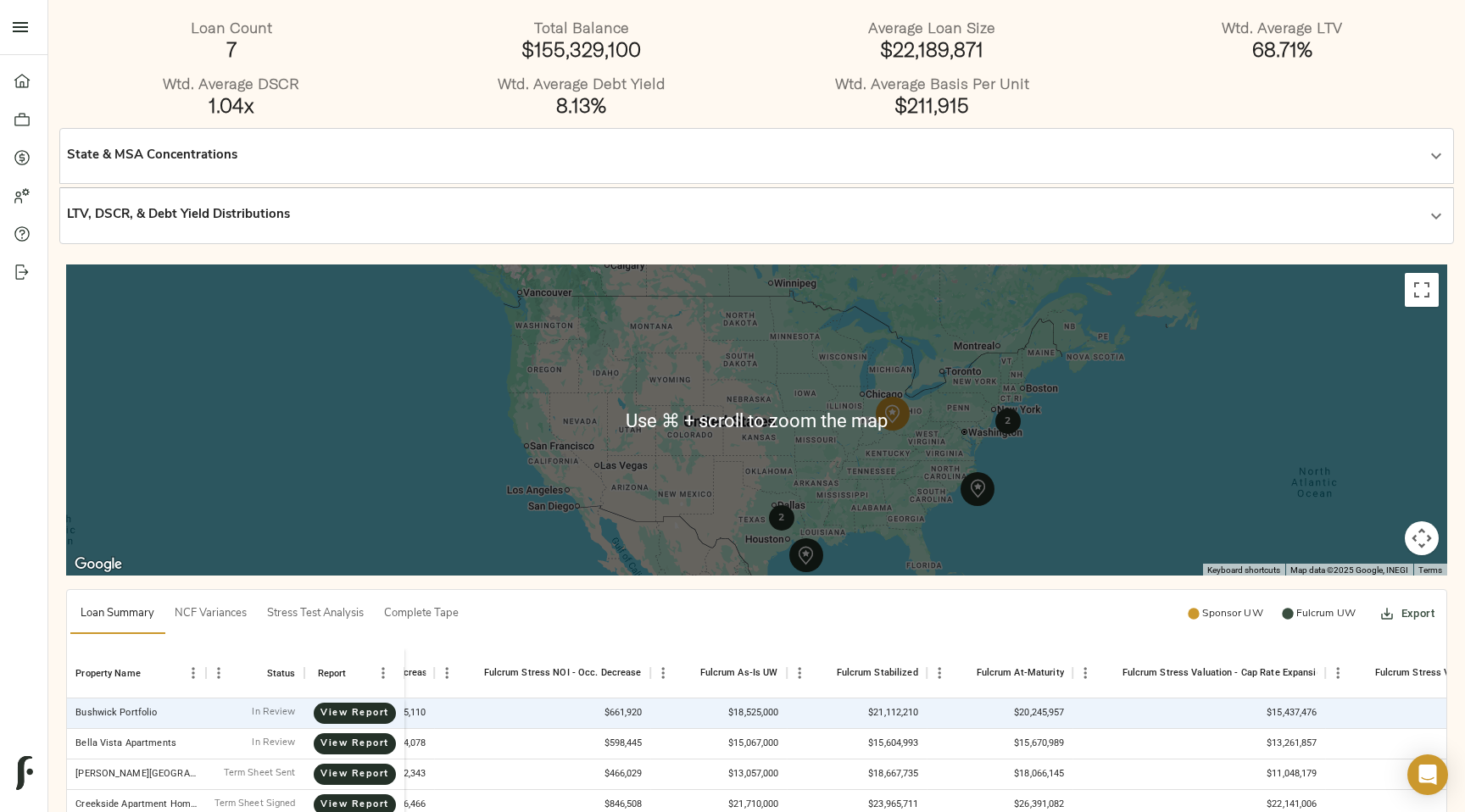
scroll to position [105, 0]
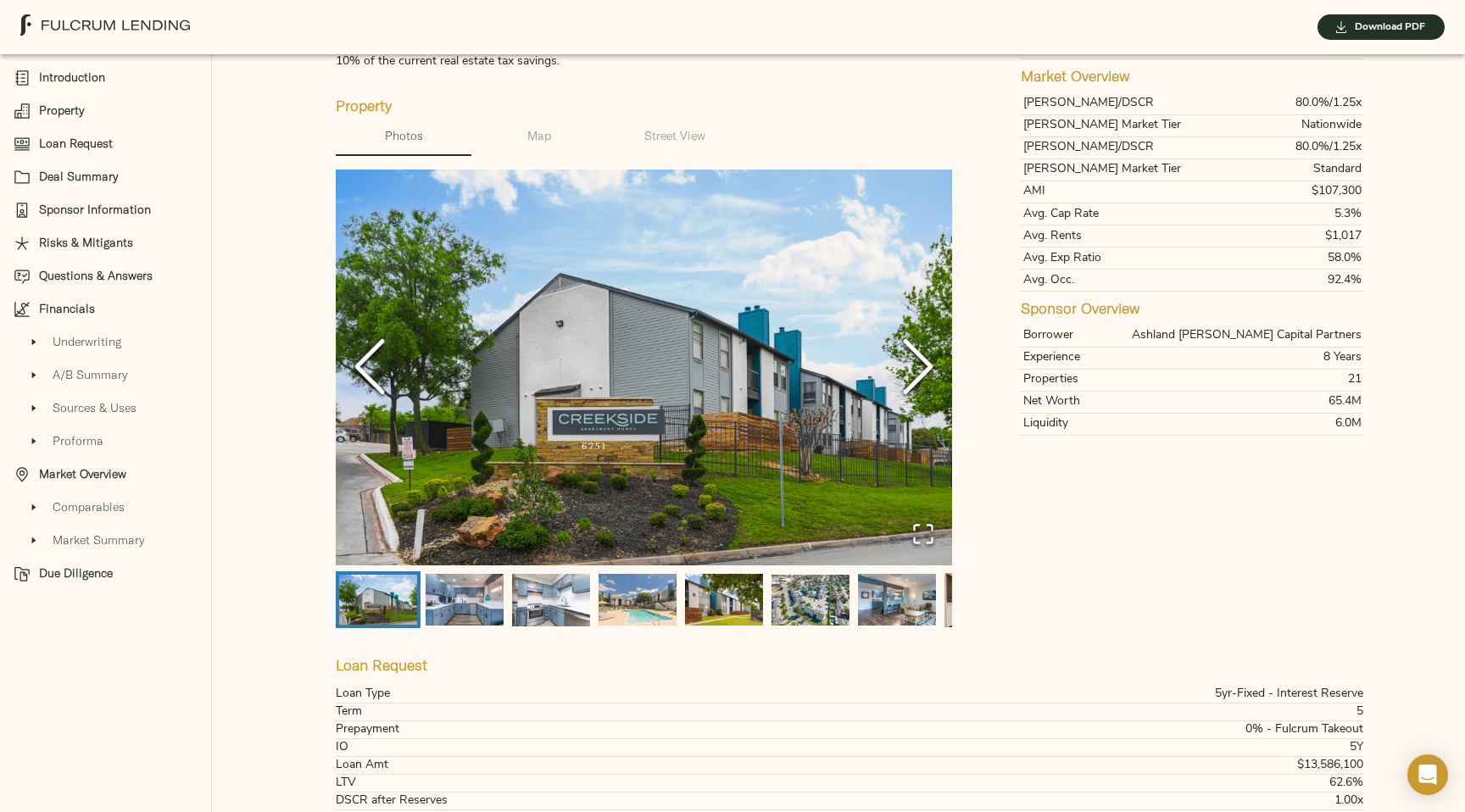
scroll to position [643, 0]
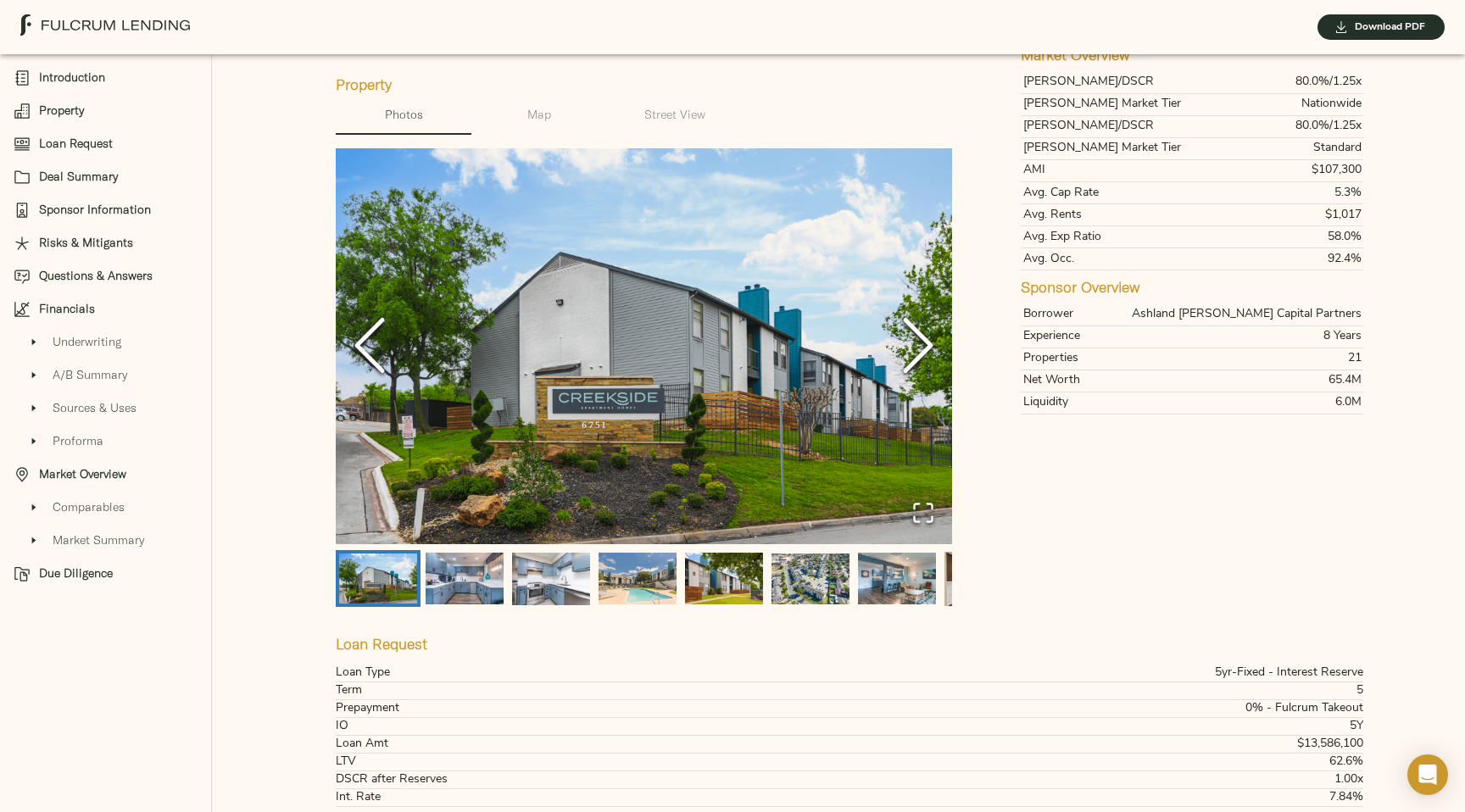
click at [1371, 28] on span "Download PDF" at bounding box center [1381, 28] width 94 height 18
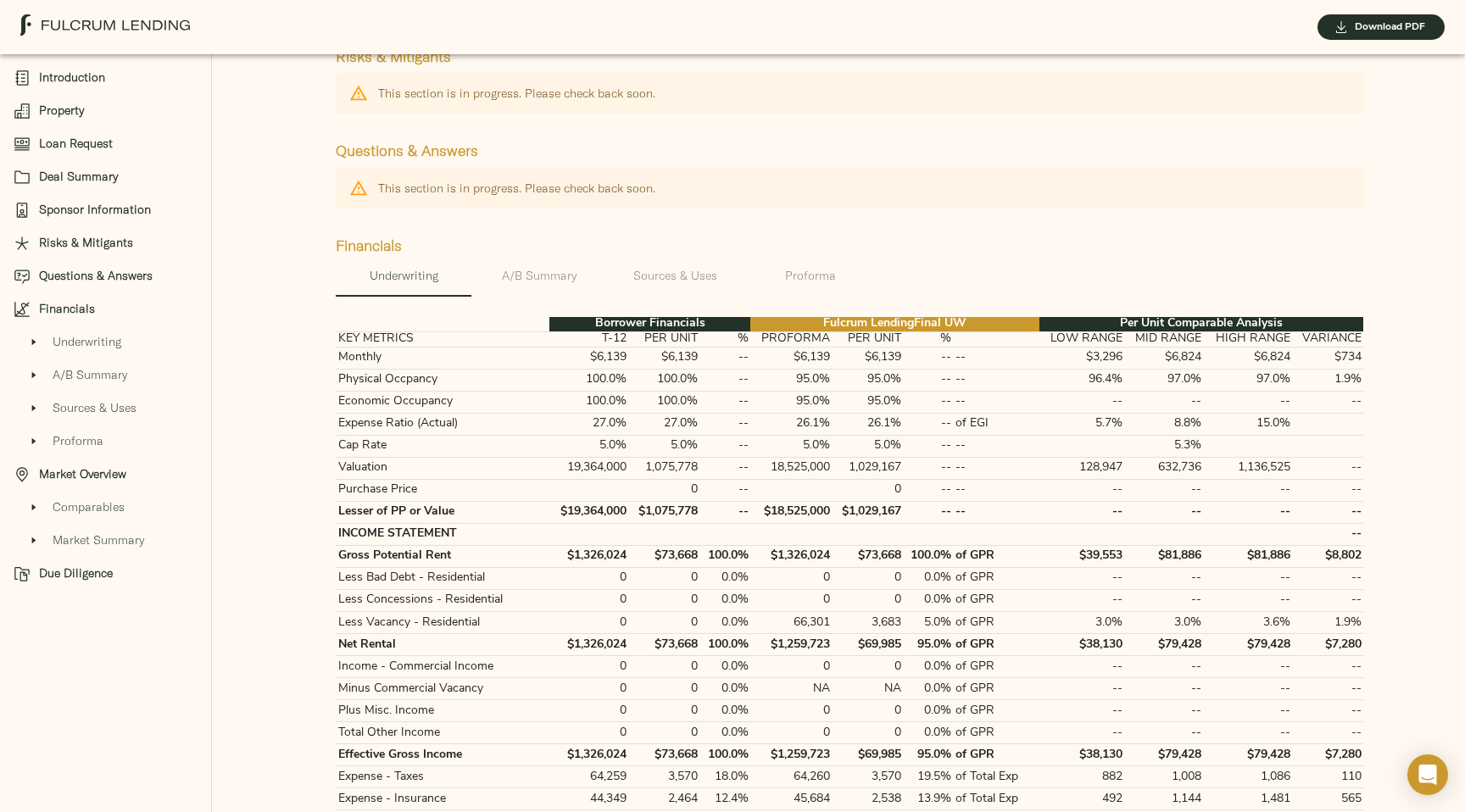
scroll to position [2677, 0]
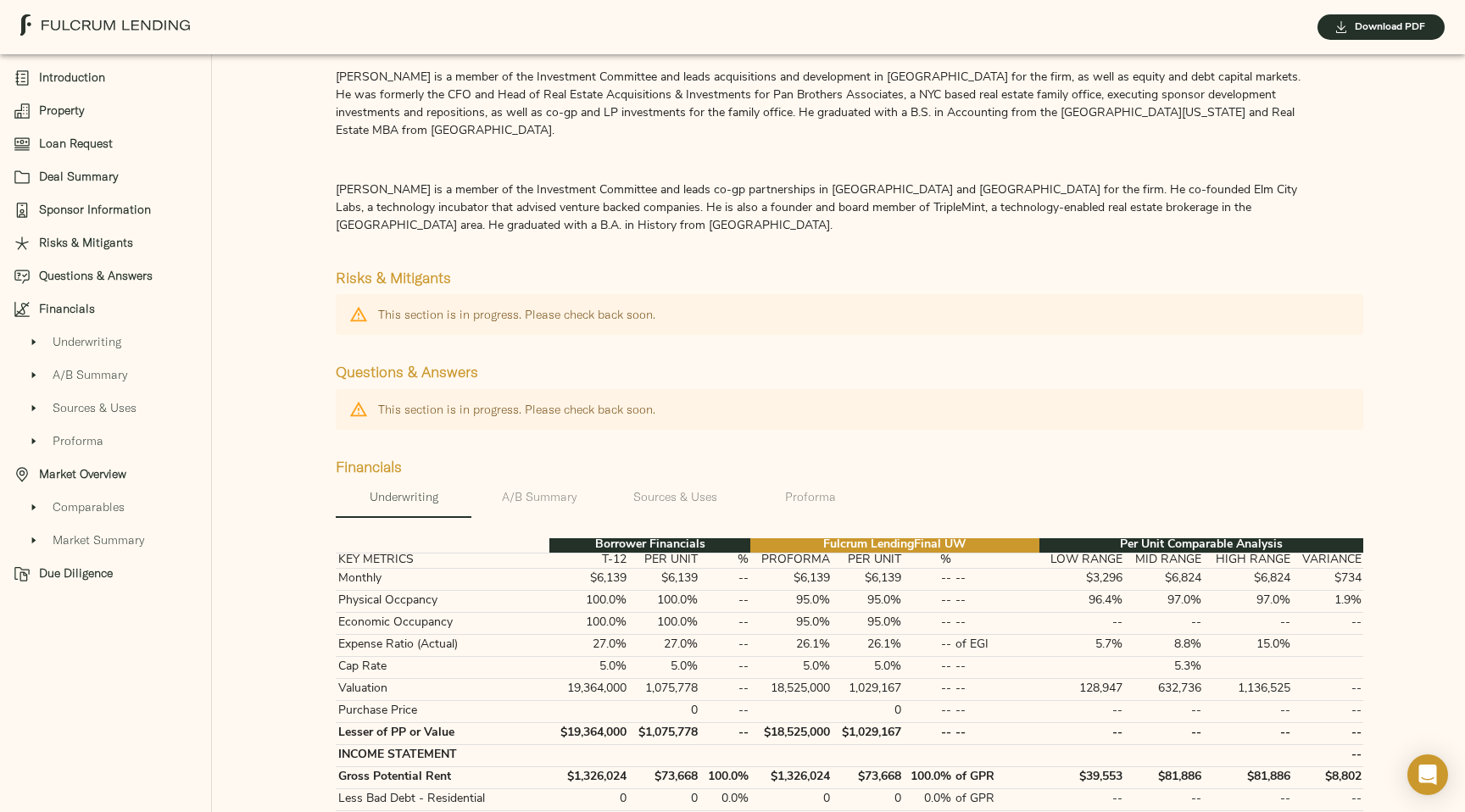
click at [519, 329] on div "This section is in progress. Please check back soon." at bounding box center [517, 314] width 277 height 30
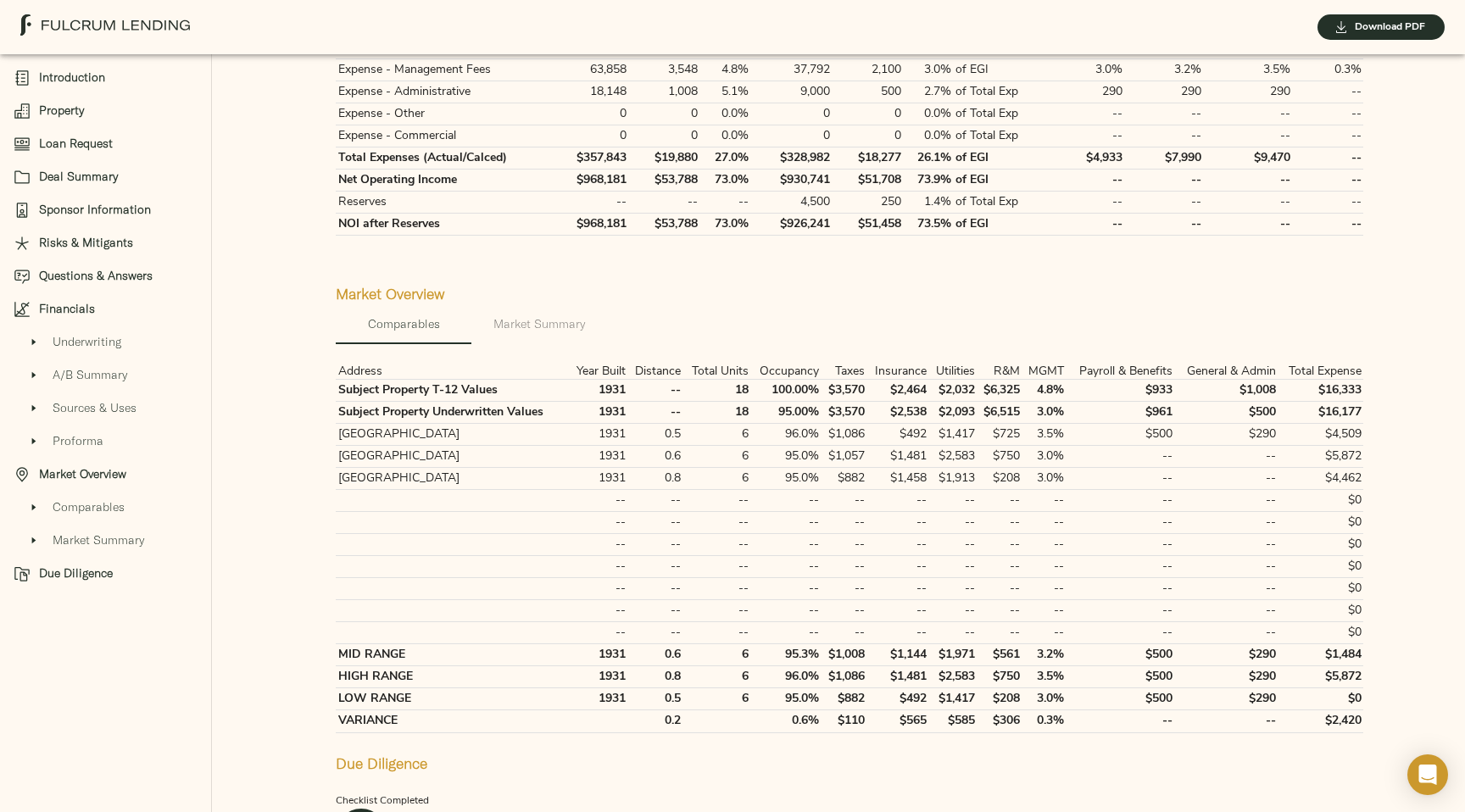
scroll to position [3718, 0]
click at [44, 238] on span "Risks & Mitigants" at bounding box center [118, 243] width 159 height 18
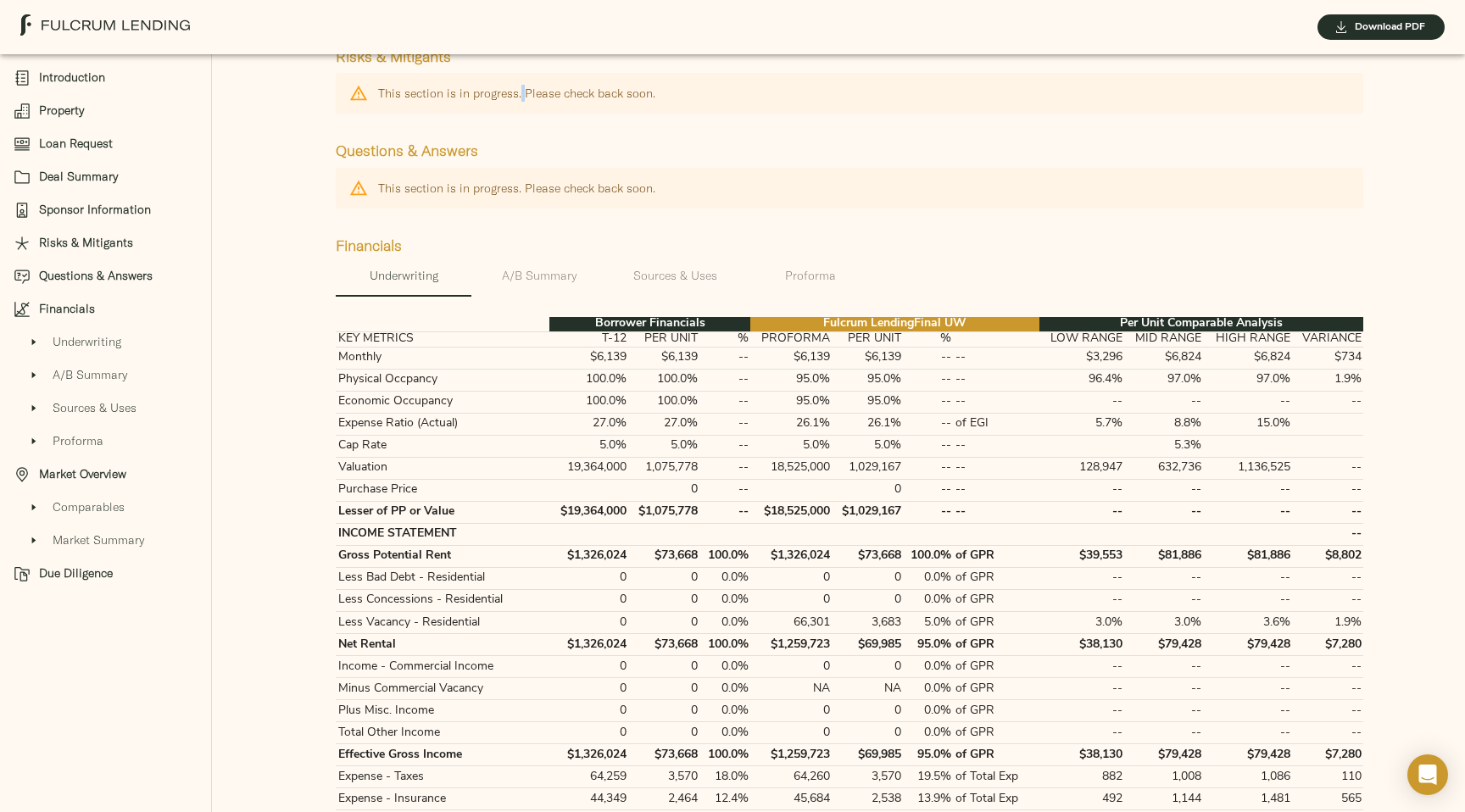
scroll to position [2895, 0]
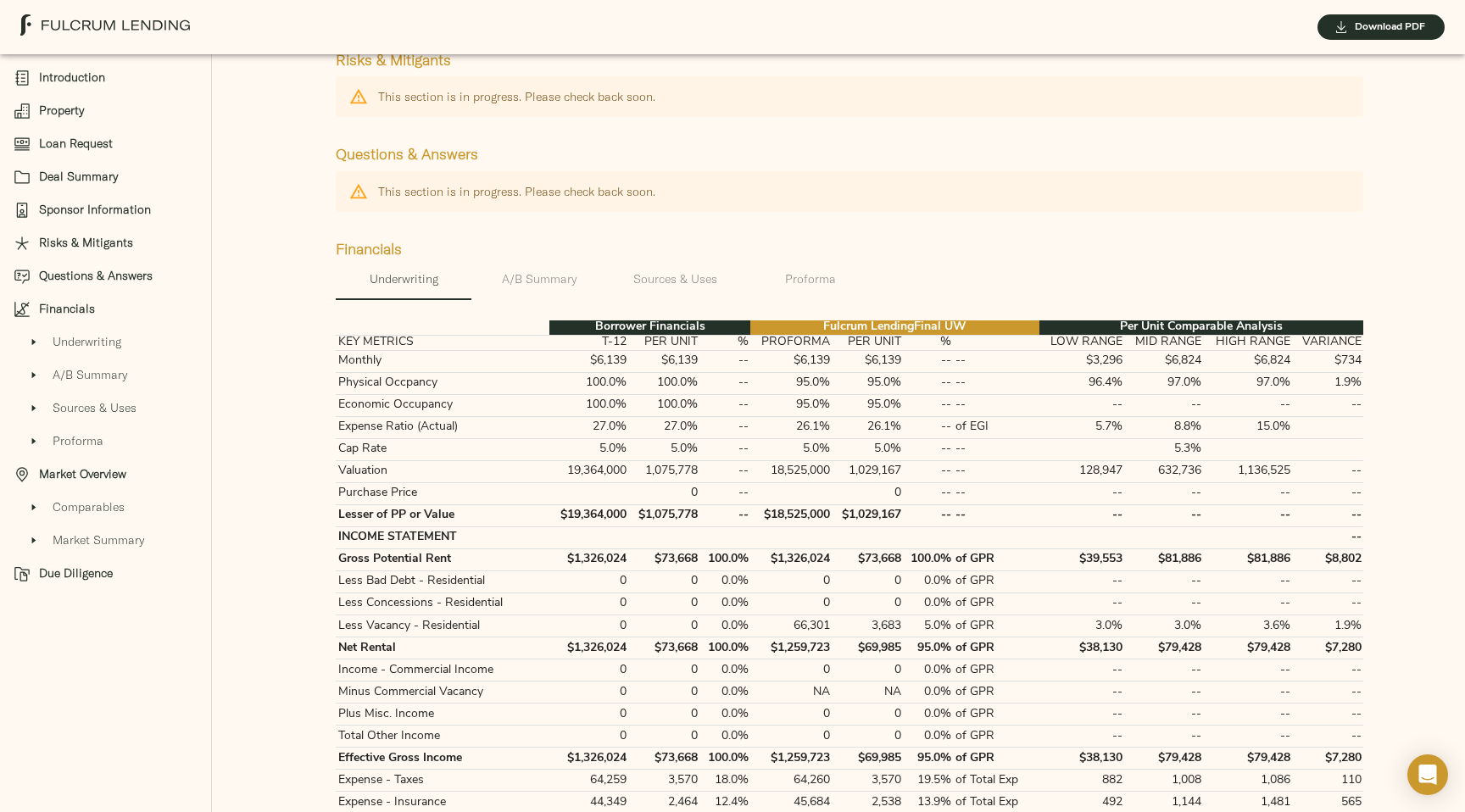
click at [482, 207] on div "This section is in progress. Please check back soon." at bounding box center [517, 191] width 277 height 30
click at [542, 207] on div "This section is in progress. Please check back soon." at bounding box center [517, 191] width 277 height 30
click at [507, 205] on div "This section is in progress. Please check back soon." at bounding box center [517, 191] width 277 height 30
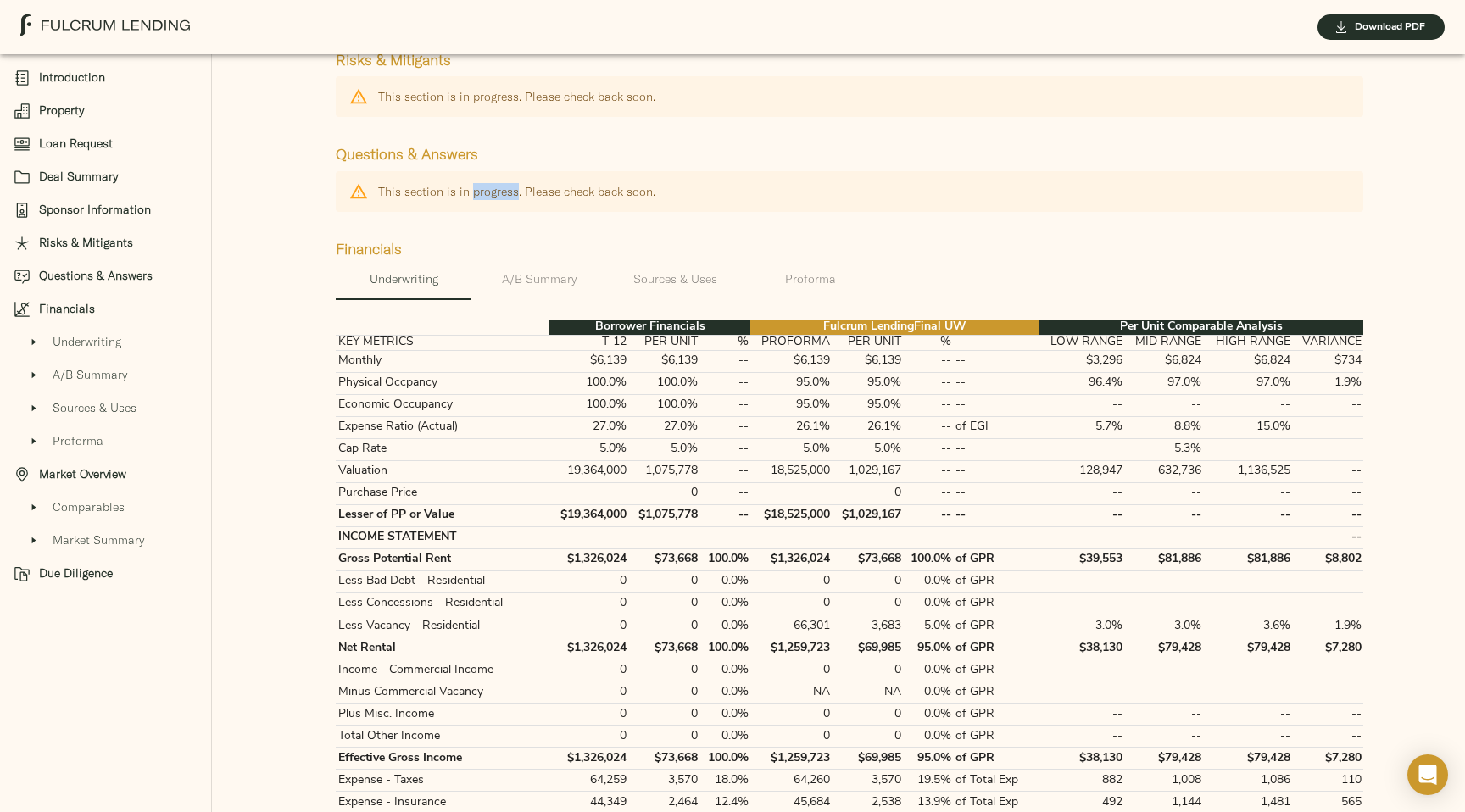
click at [507, 205] on div "This section is in progress. Please check back soon." at bounding box center [517, 191] width 277 height 30
click at [510, 207] on div "This section is in progress. Please check back soon." at bounding box center [517, 191] width 277 height 30
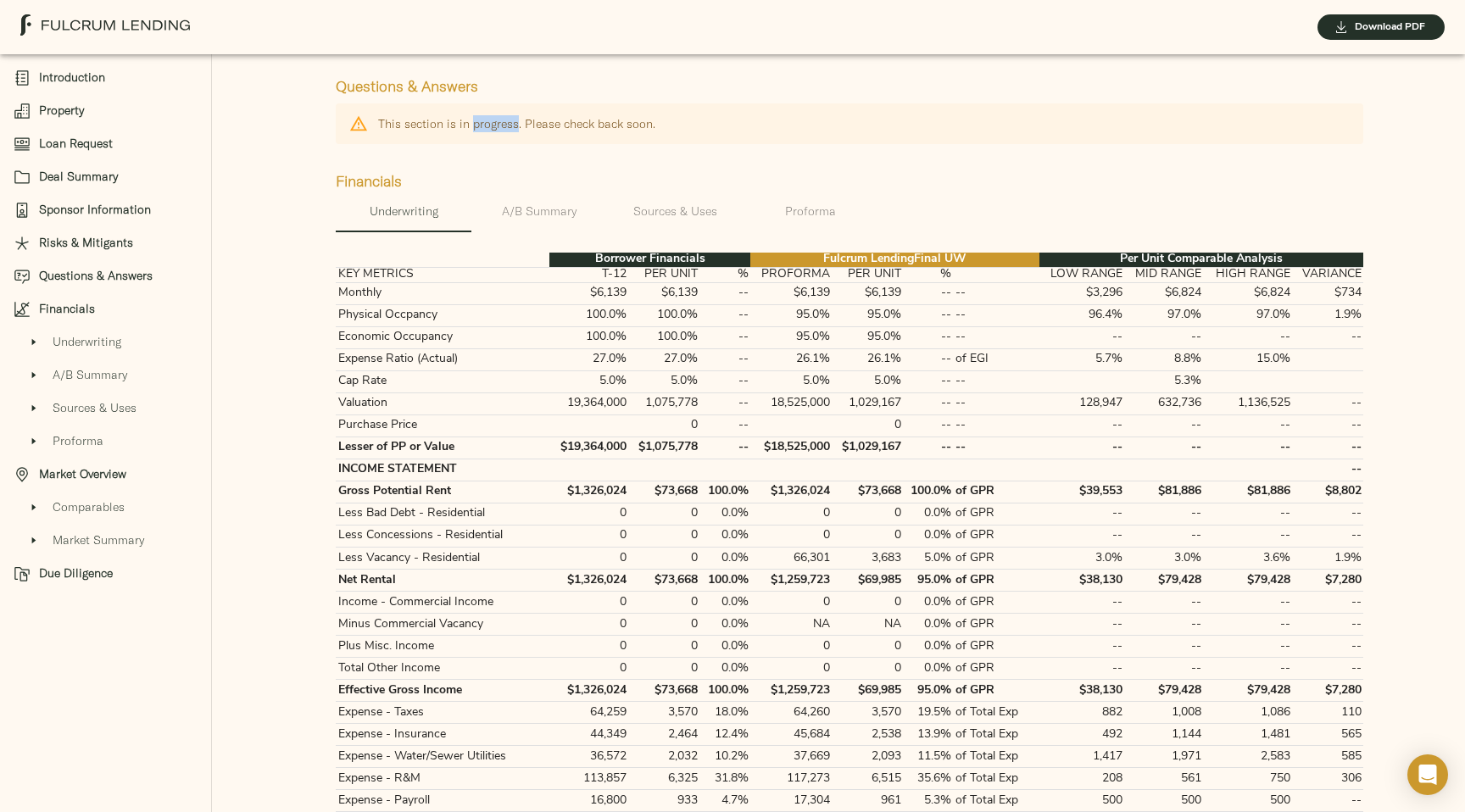
scroll to position [3010, 0]
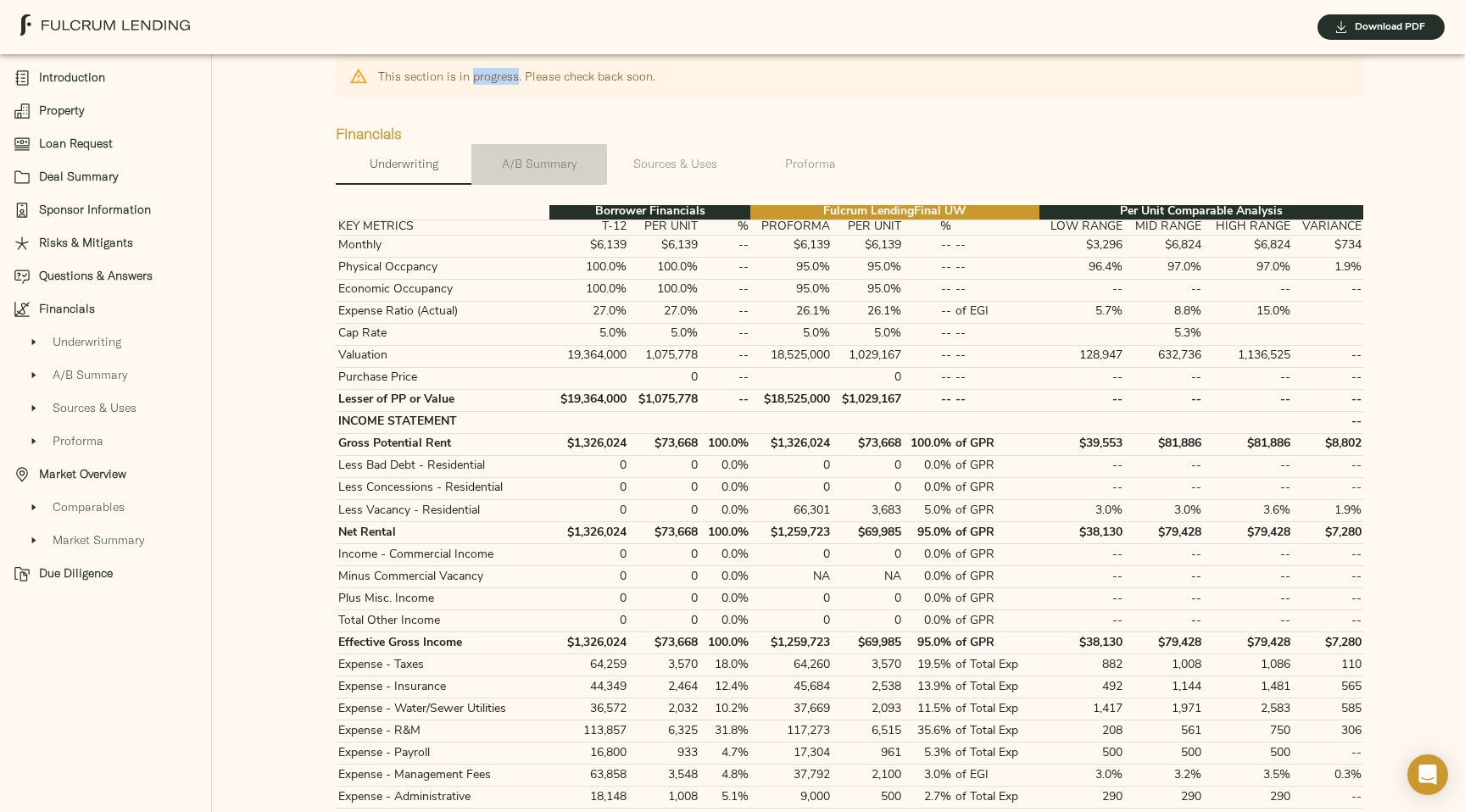
click at [563, 175] on span "A/B Summary" at bounding box center [539, 164] width 115 height 21
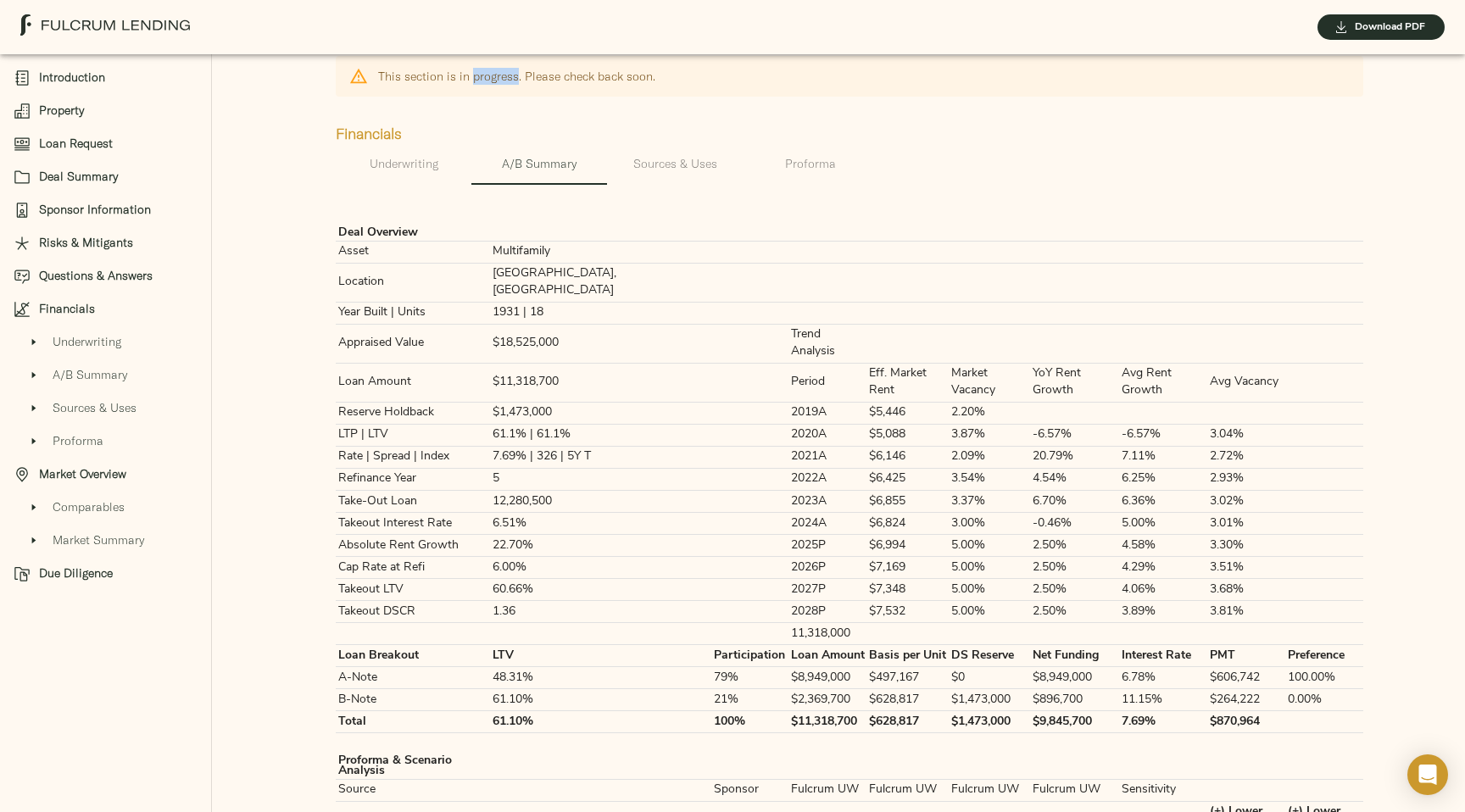
click at [680, 175] on span "Sources & Uses" at bounding box center [674, 164] width 115 height 21
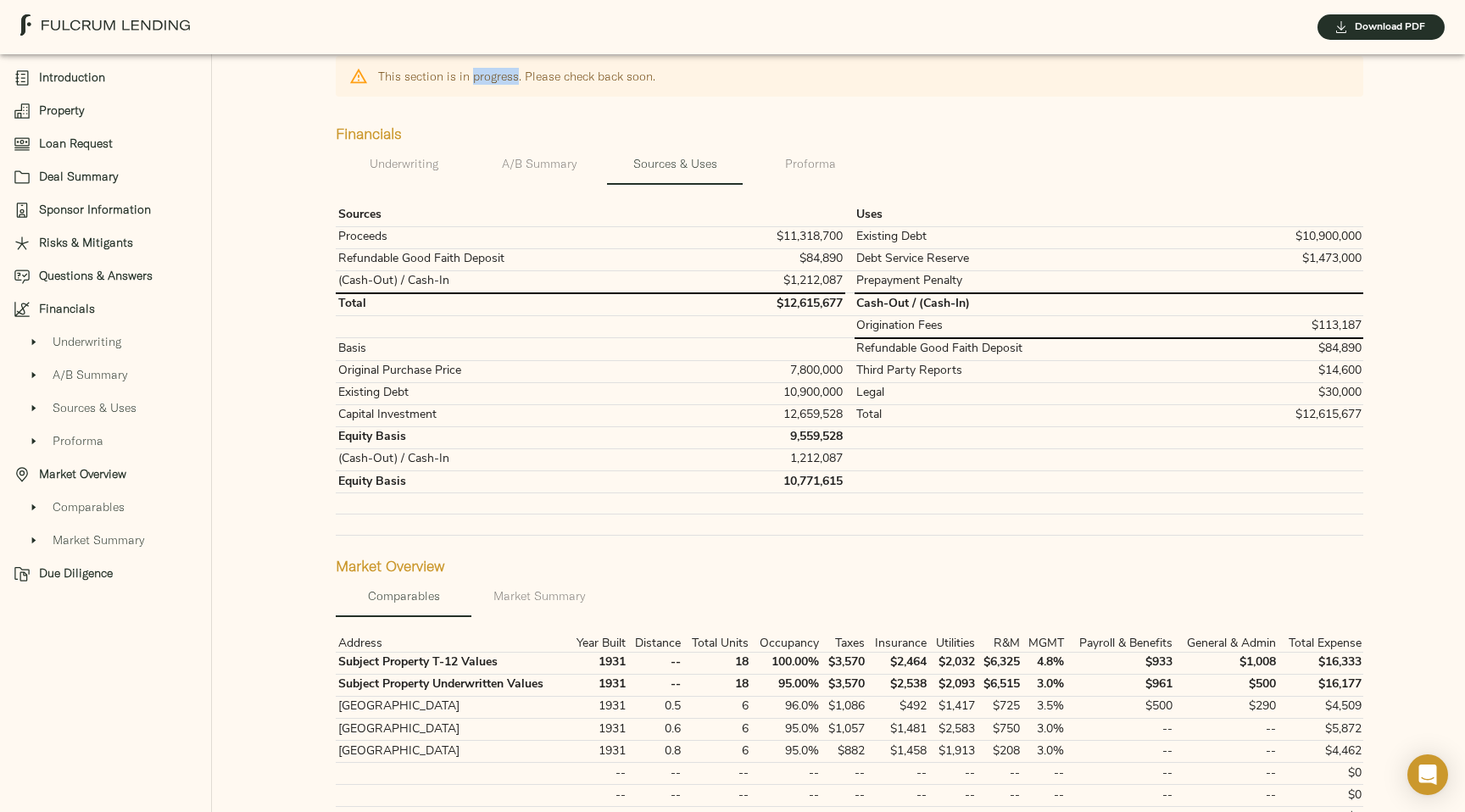
click at [810, 175] on span "Proforma" at bounding box center [810, 164] width 115 height 21
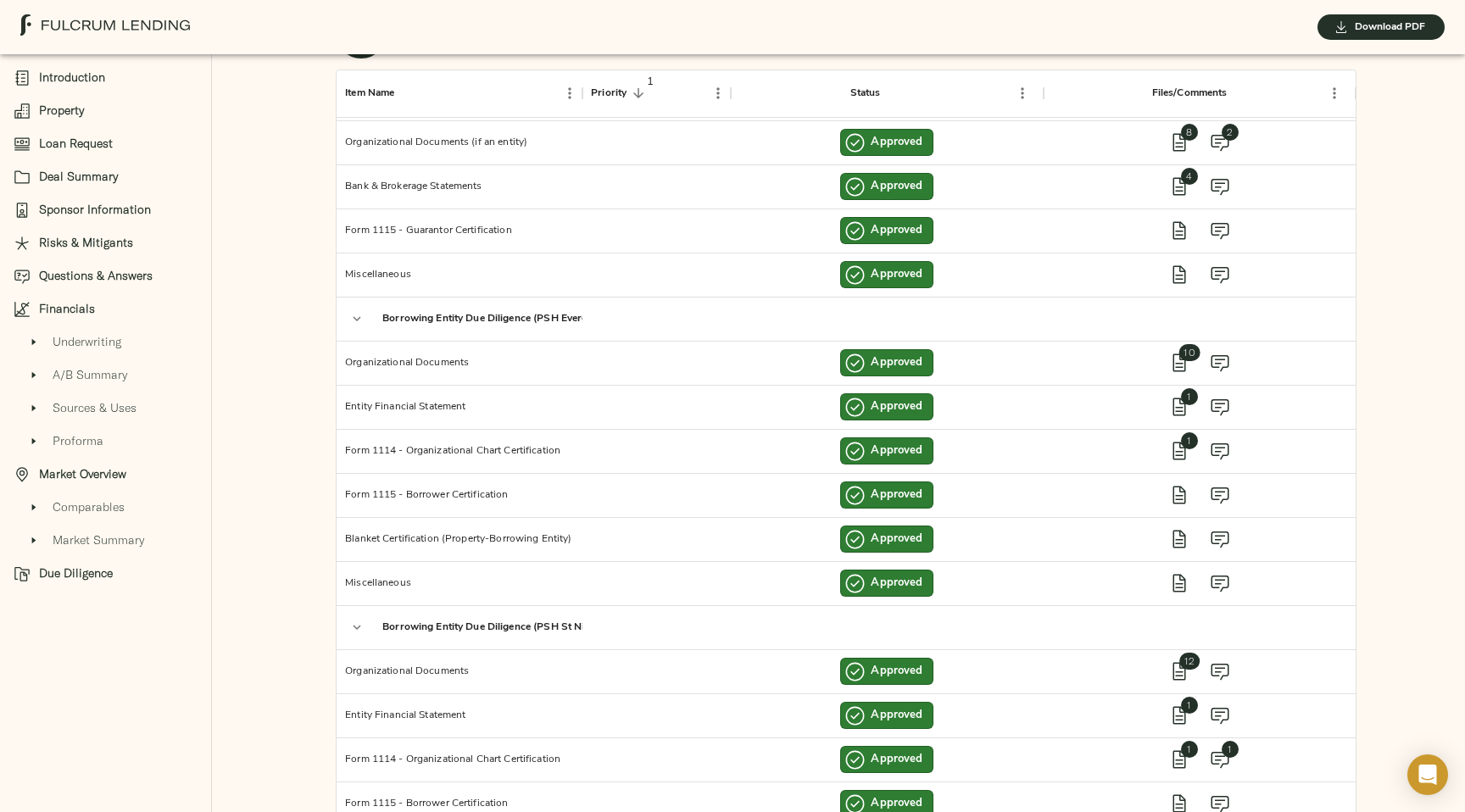
scroll to position [1000, 0]
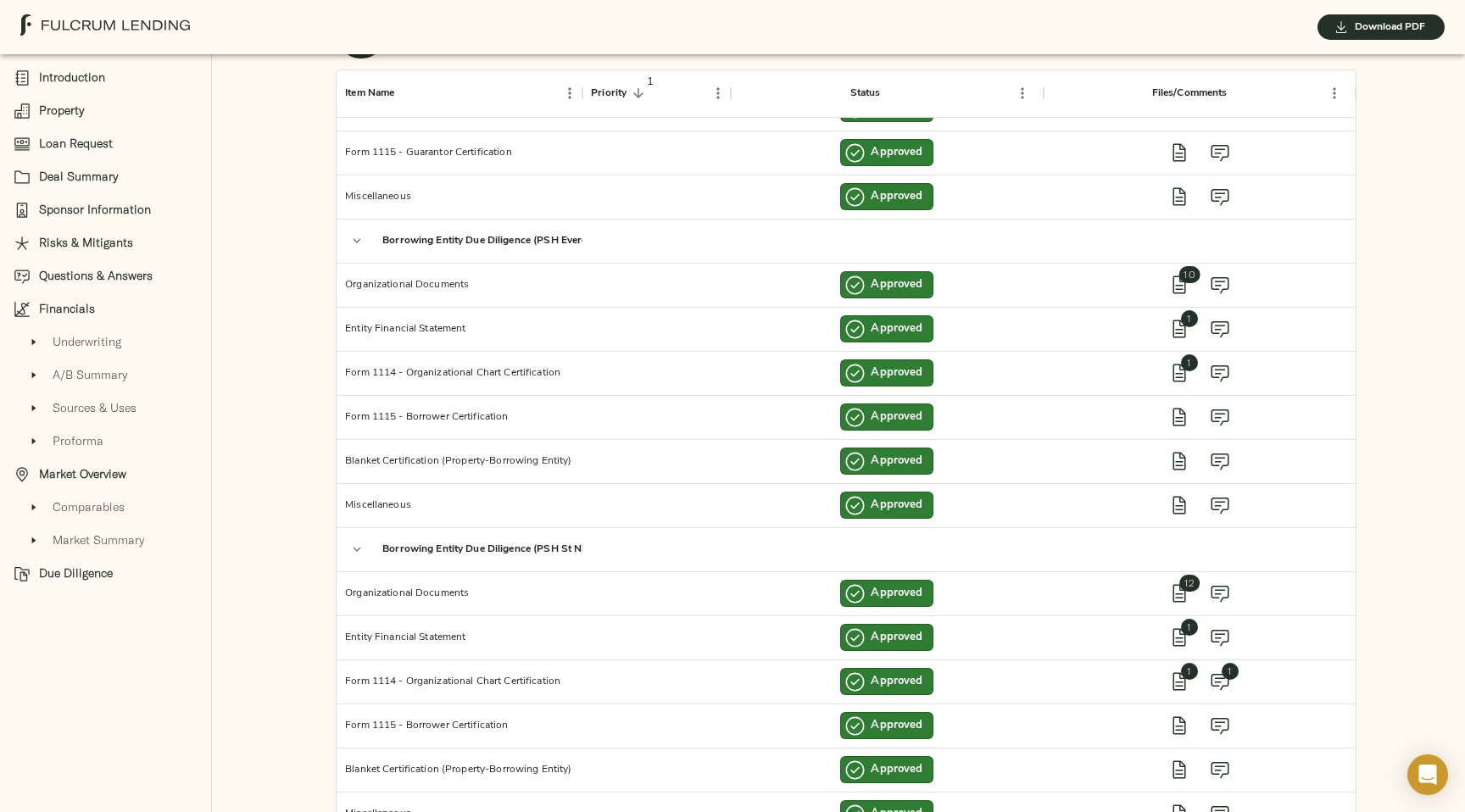
click at [61, 269] on span "Questions & Answers" at bounding box center [118, 276] width 159 height 18
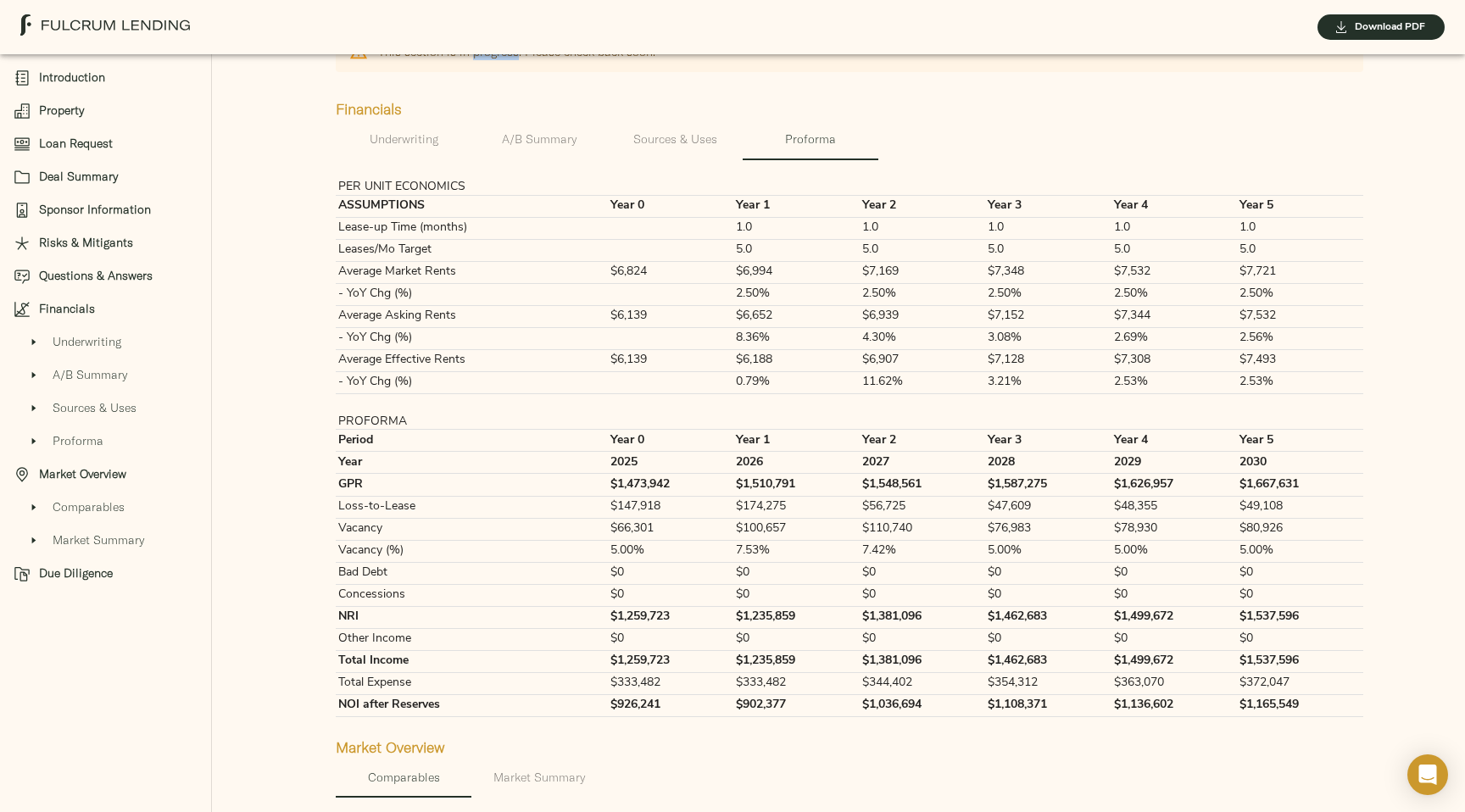
click at [61, 242] on span "Risks & Mitigants" at bounding box center [118, 243] width 159 height 18
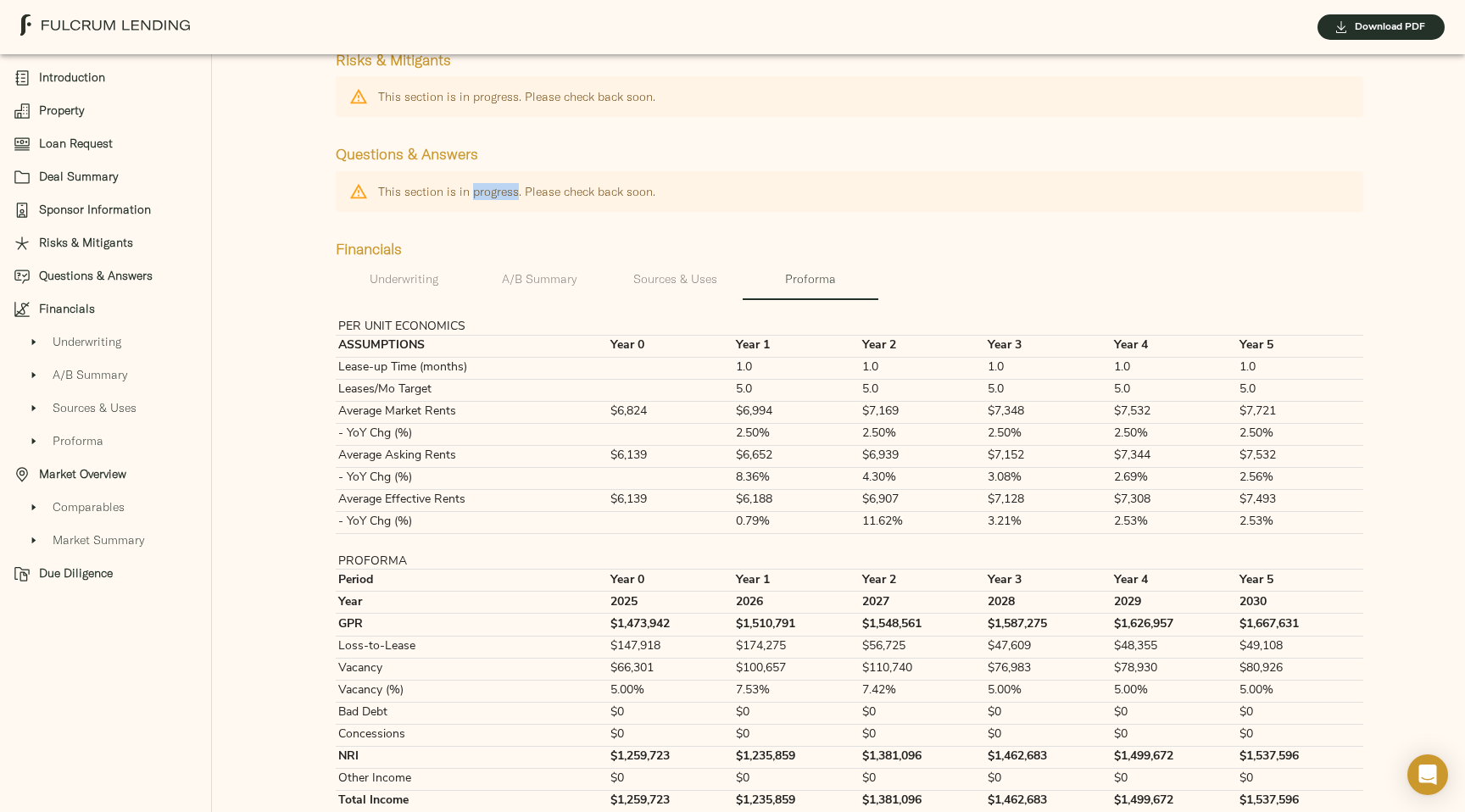
click at [61, 206] on span "Sponsor Information" at bounding box center [118, 210] width 159 height 18
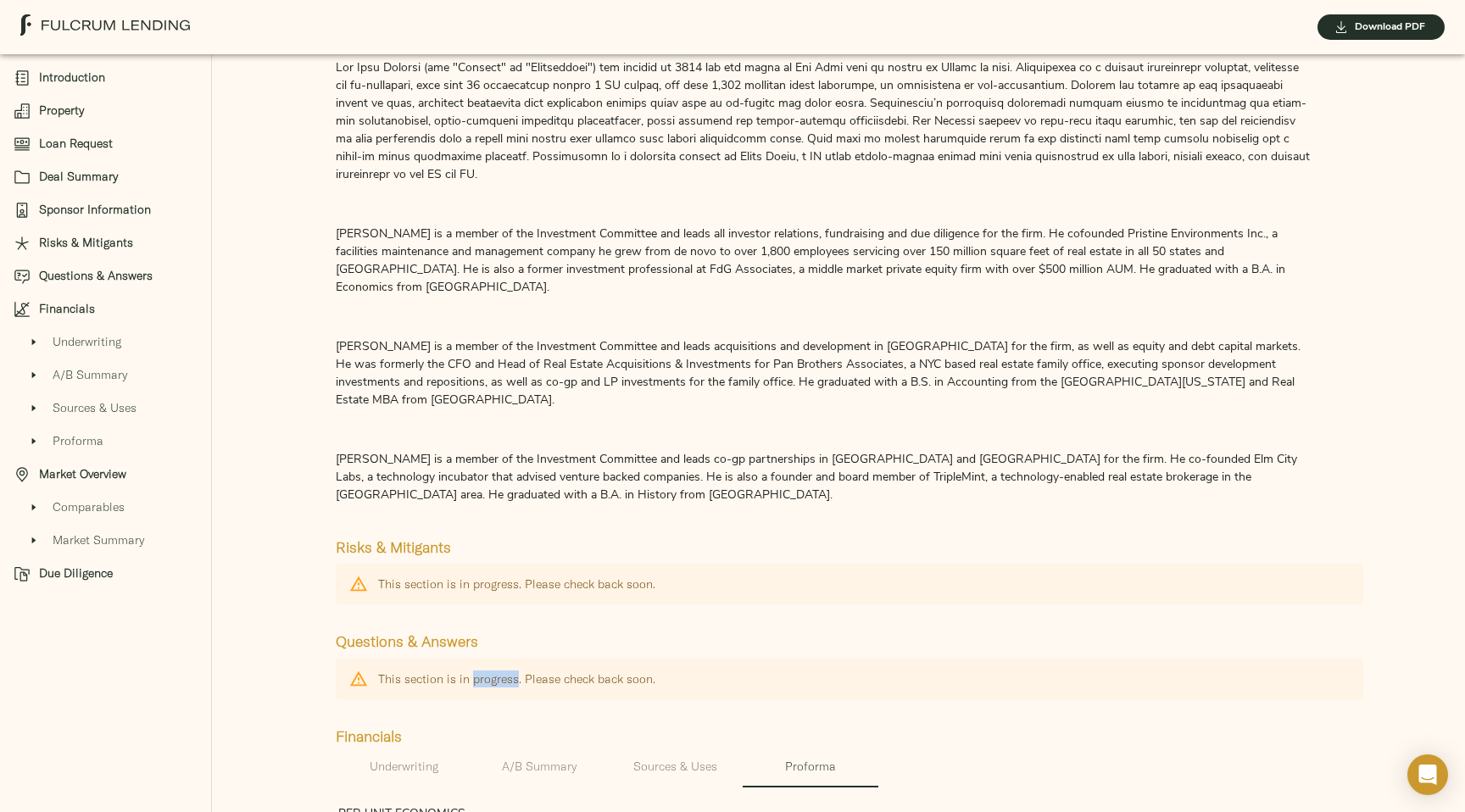
scroll to position [2403, 0]
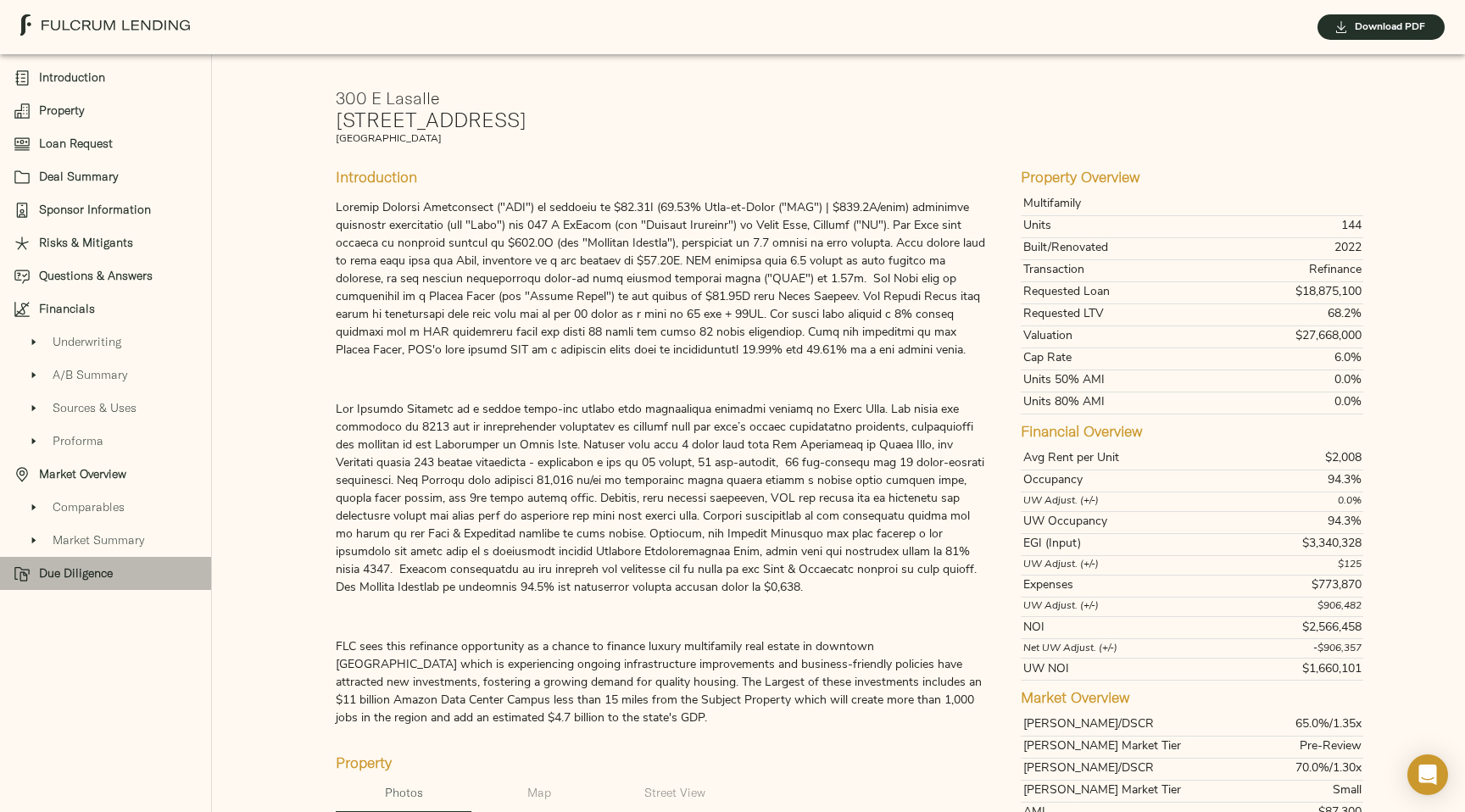
click at [77, 575] on span "Due Diligence" at bounding box center [118, 573] width 159 height 18
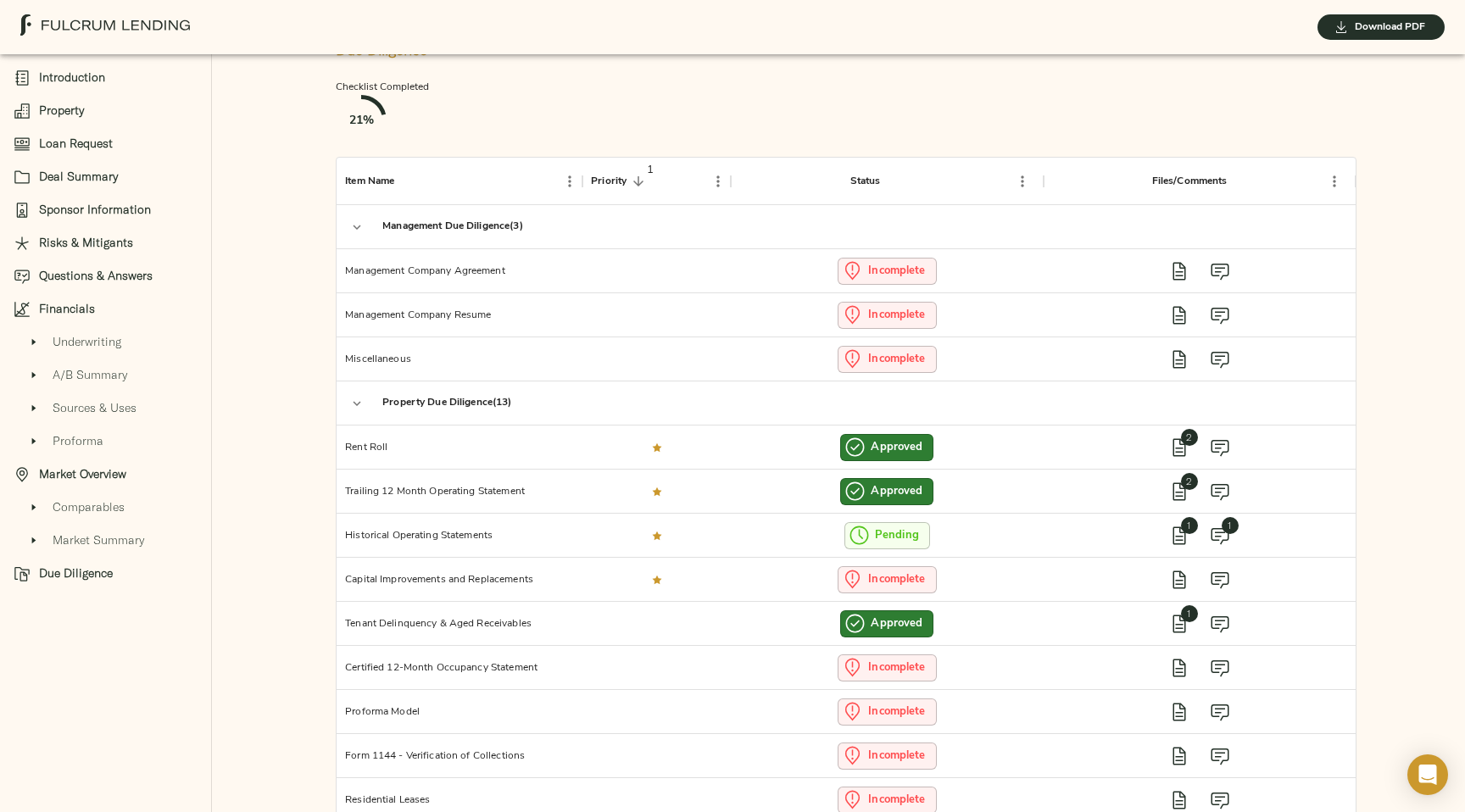
scroll to position [5656, 0]
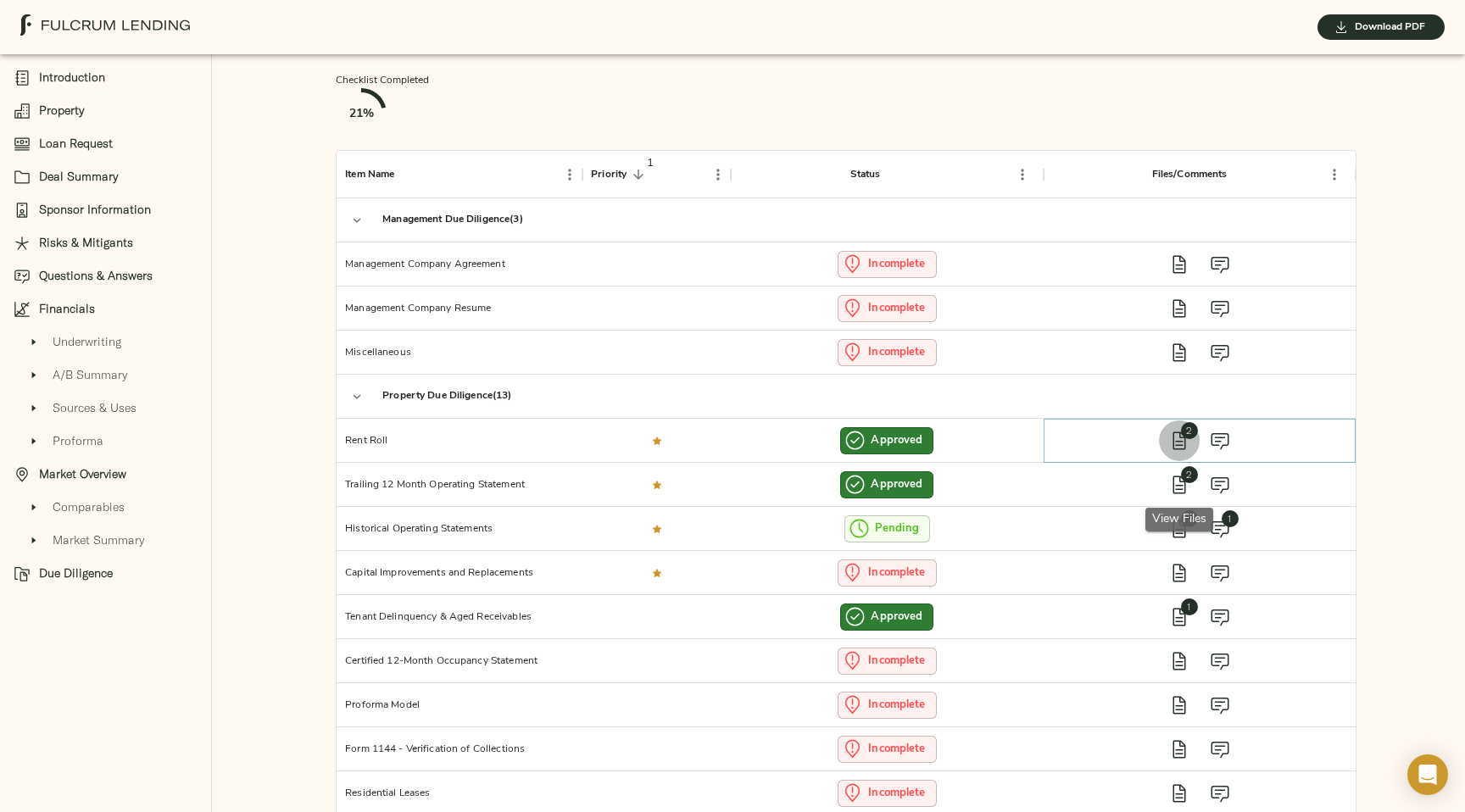
click at [1183, 451] on icon "view files" at bounding box center [1179, 441] width 20 height 20
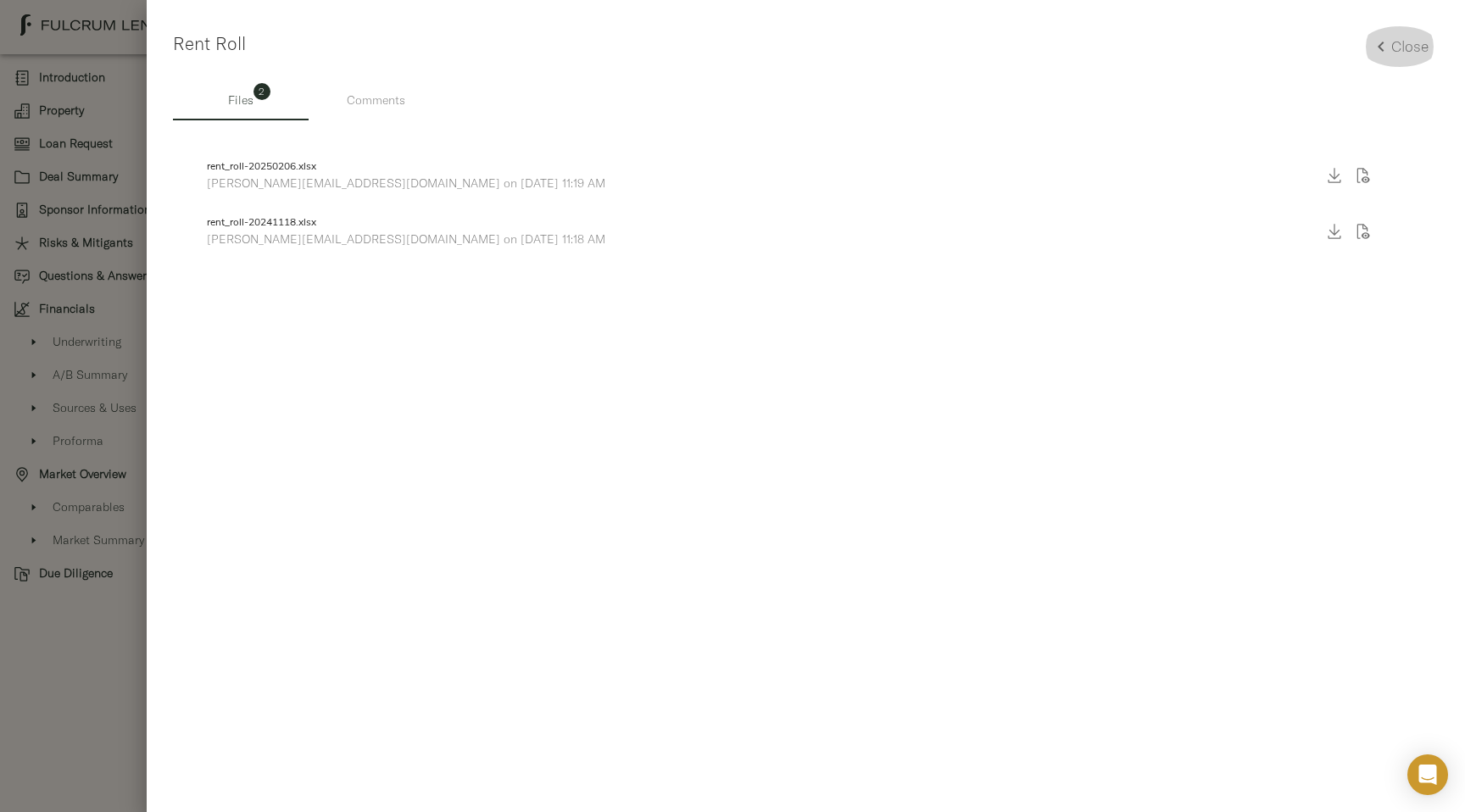
click at [1396, 52] on h5 "Close" at bounding box center [1410, 46] width 37 height 20
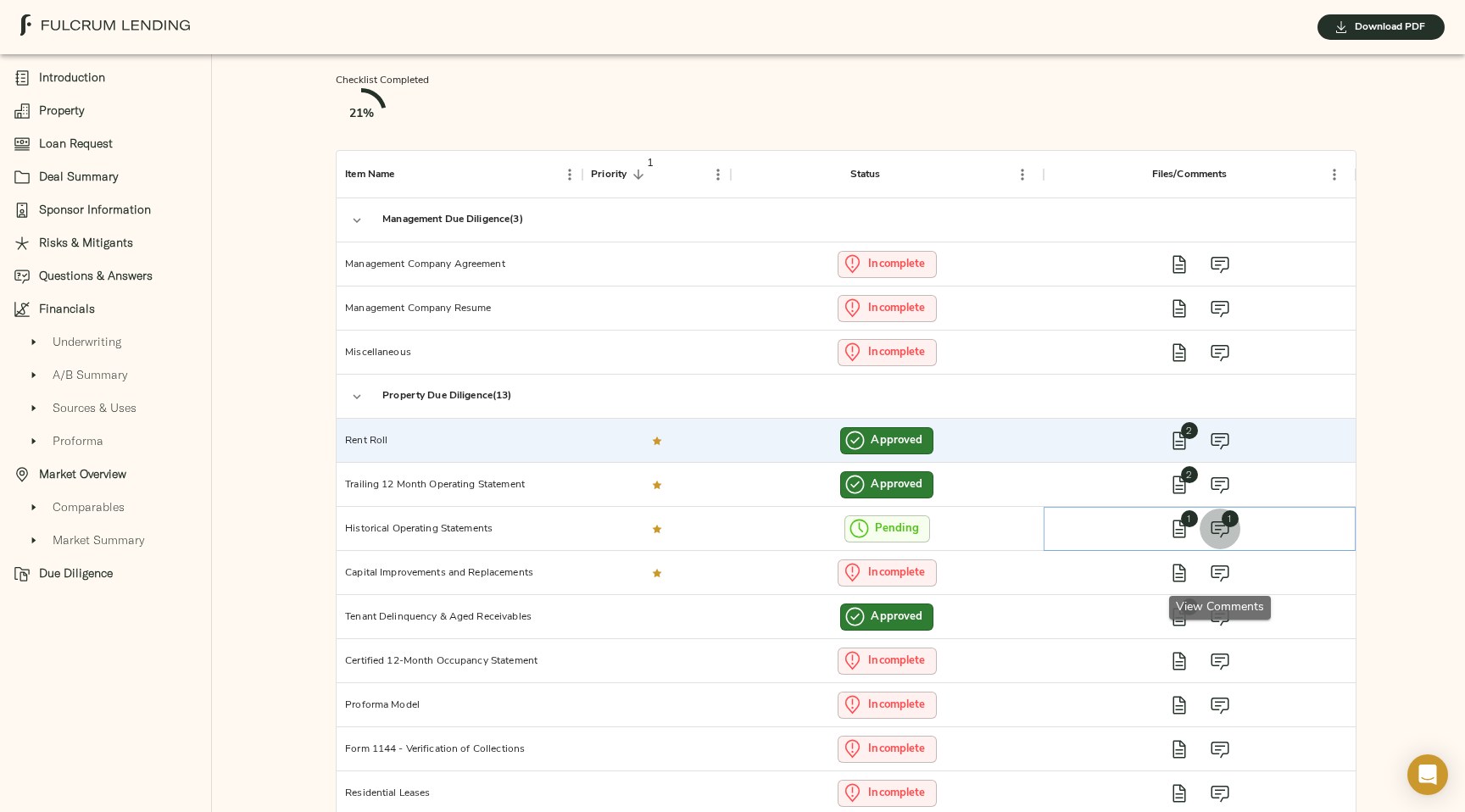
click at [1230, 540] on icon "view comments" at bounding box center [1220, 529] width 20 height 20
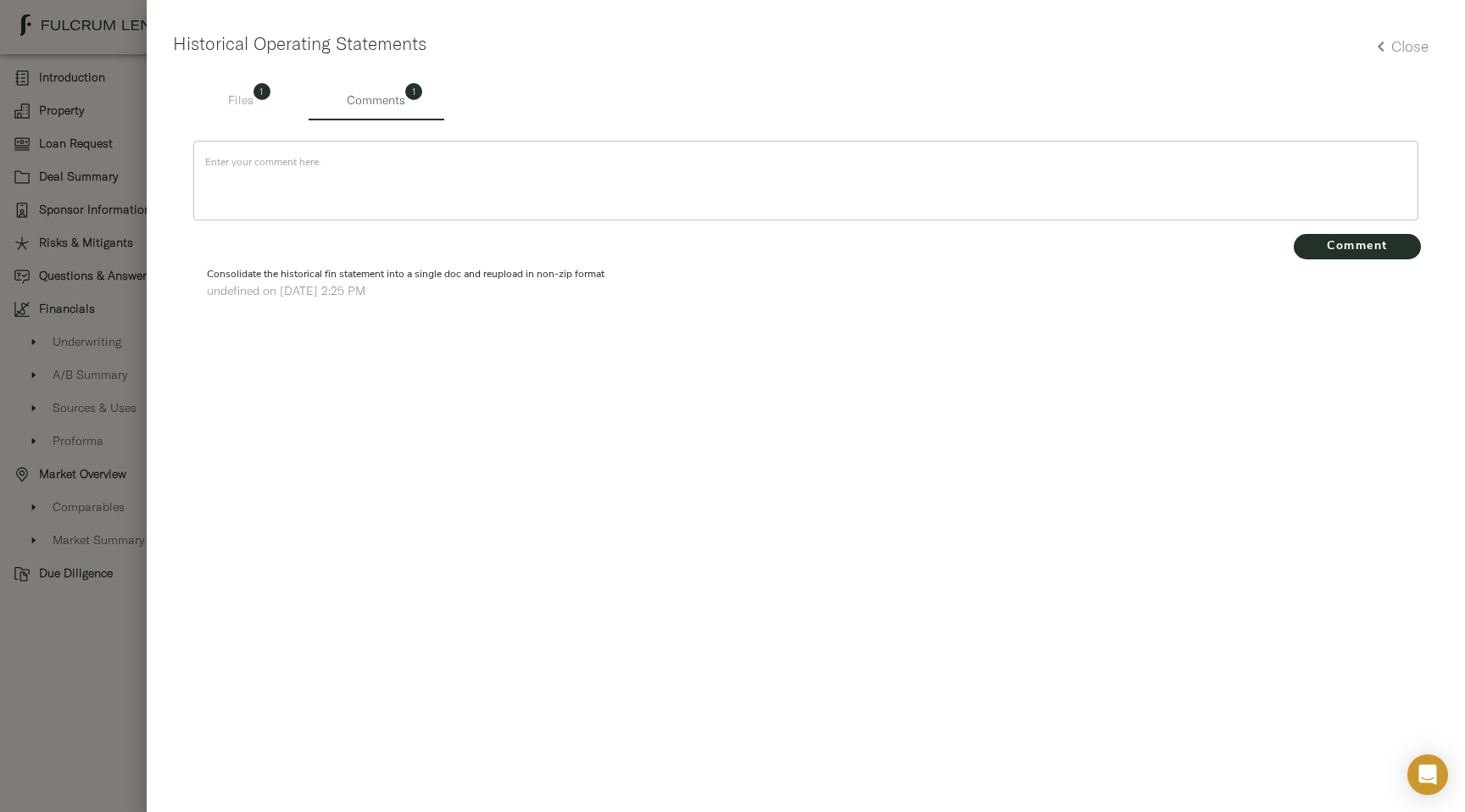
click at [1413, 53] on h5 "Close" at bounding box center [1410, 46] width 37 height 20
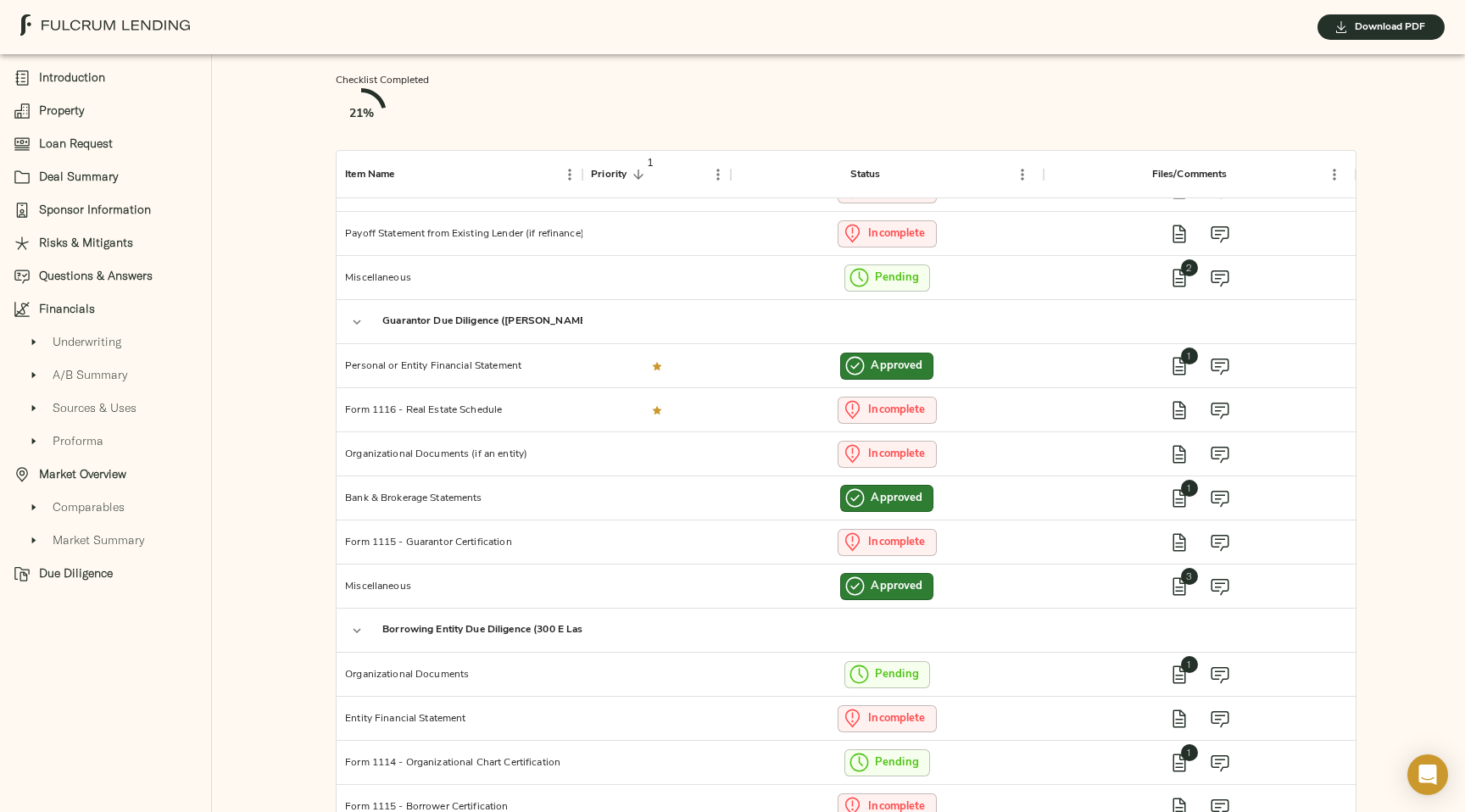
scroll to position [5959, 0]
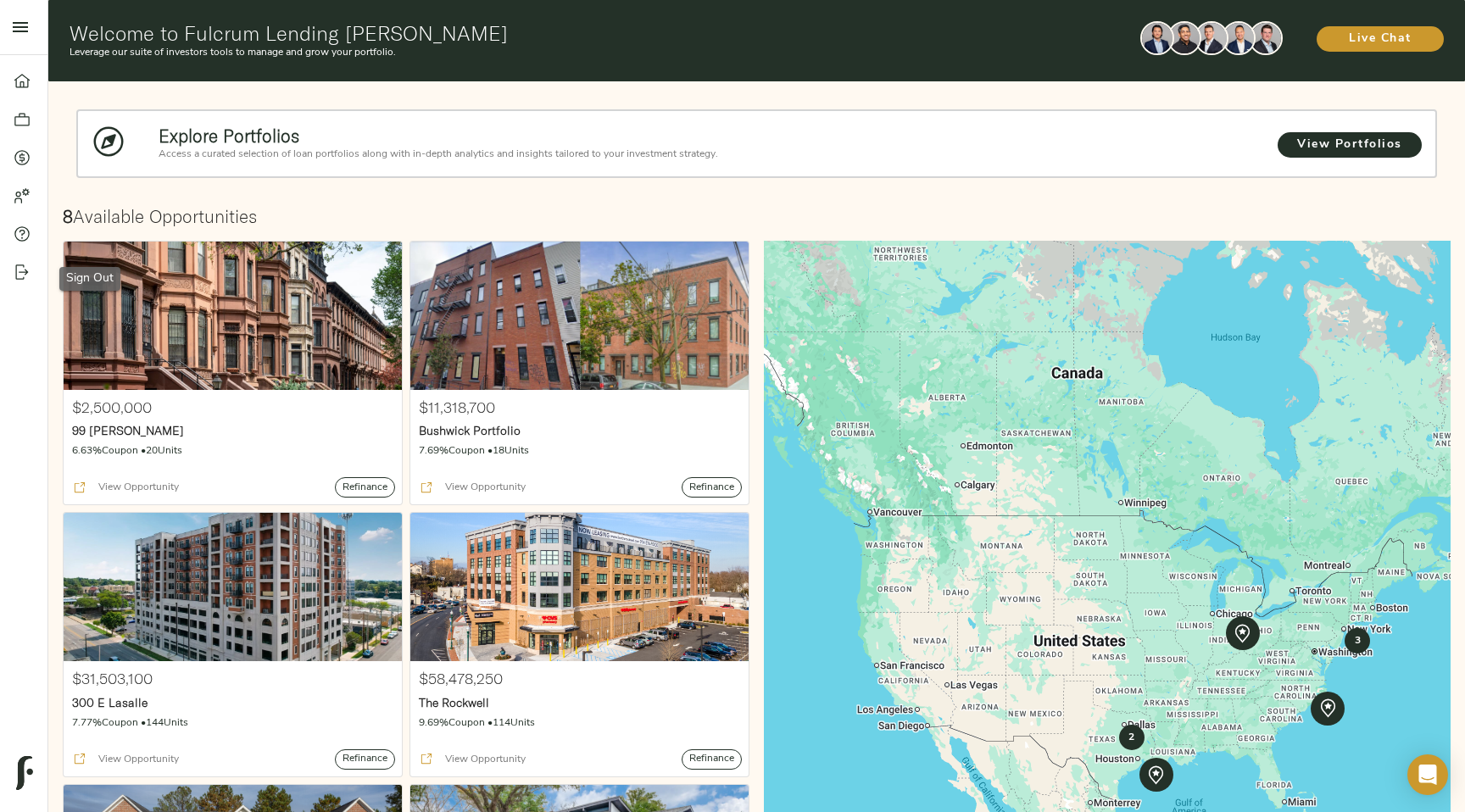
click at [24, 274] on icon at bounding box center [21, 272] width 17 height 17
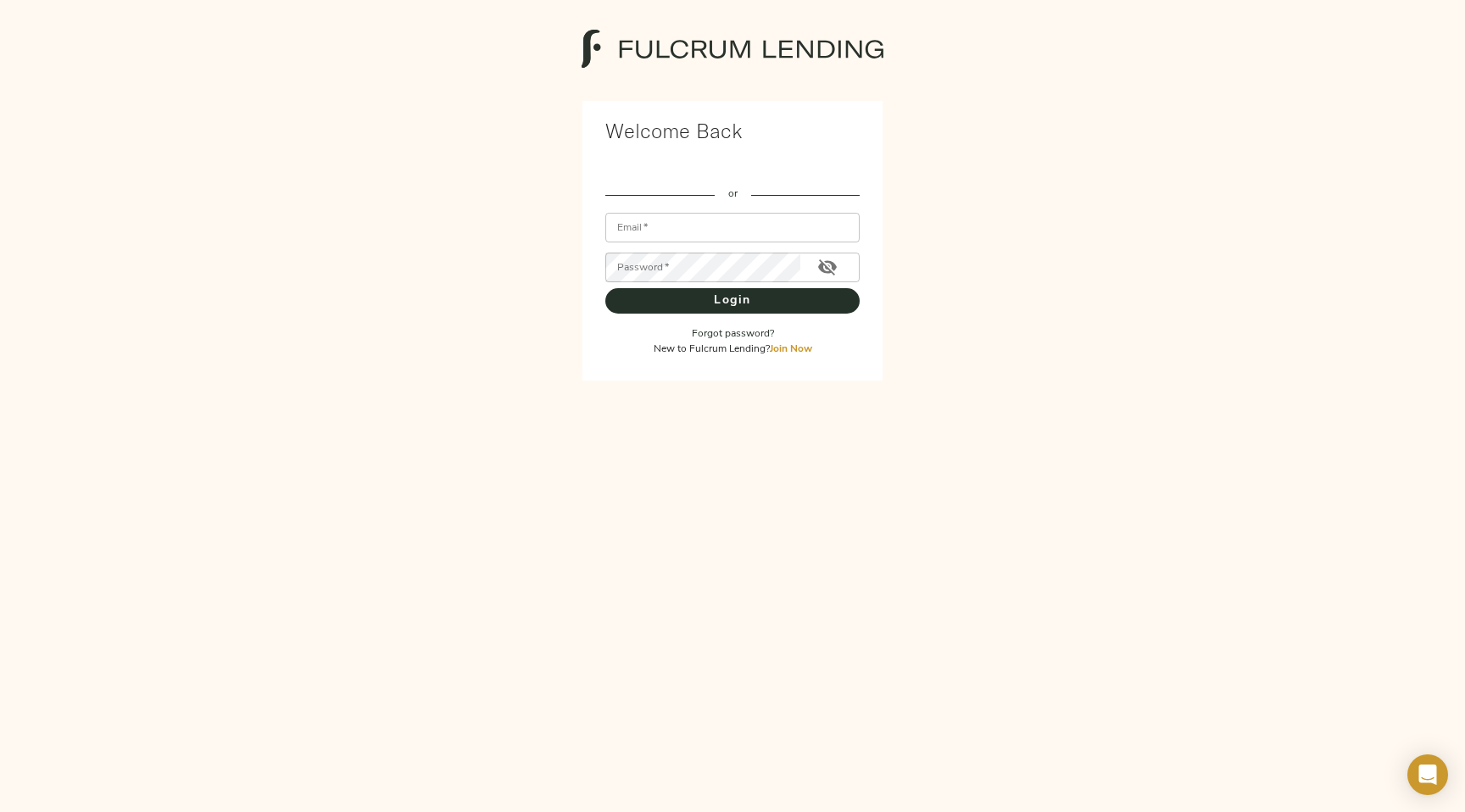
type input "[EMAIL_ADDRESS][DOMAIN_NAME]"
